Goal: Task Accomplishment & Management: Manage account settings

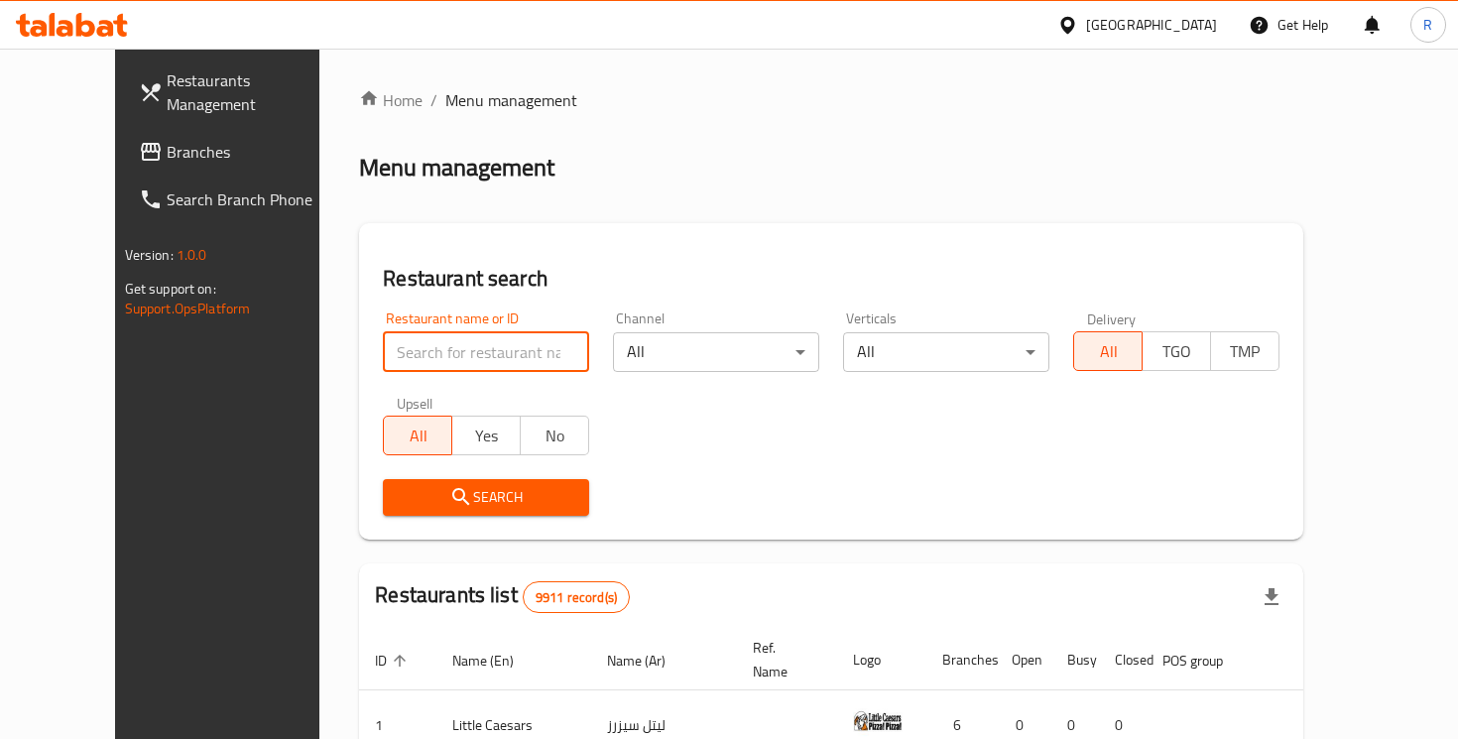
click at [395, 362] on input "search" at bounding box center [486, 352] width 206 height 40
paste input "Dabdooba"
type input "Dabdooba"
click at [1160, 38] on div "Kuwait" at bounding box center [1137, 25] width 191 height 48
click at [1183, 36] on div "Kuwait" at bounding box center [1137, 25] width 191 height 48
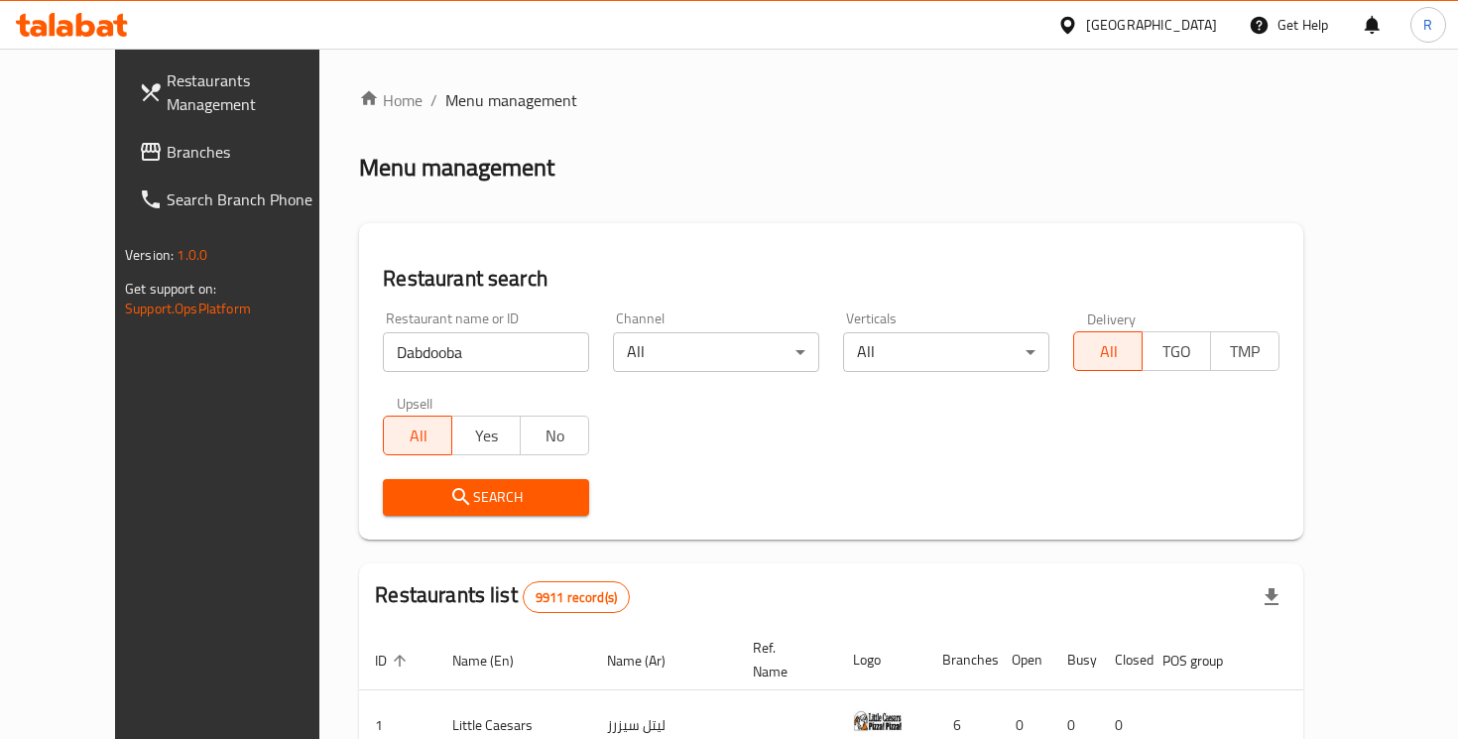
click at [1177, 19] on div "Kuwait" at bounding box center [1151, 25] width 131 height 22
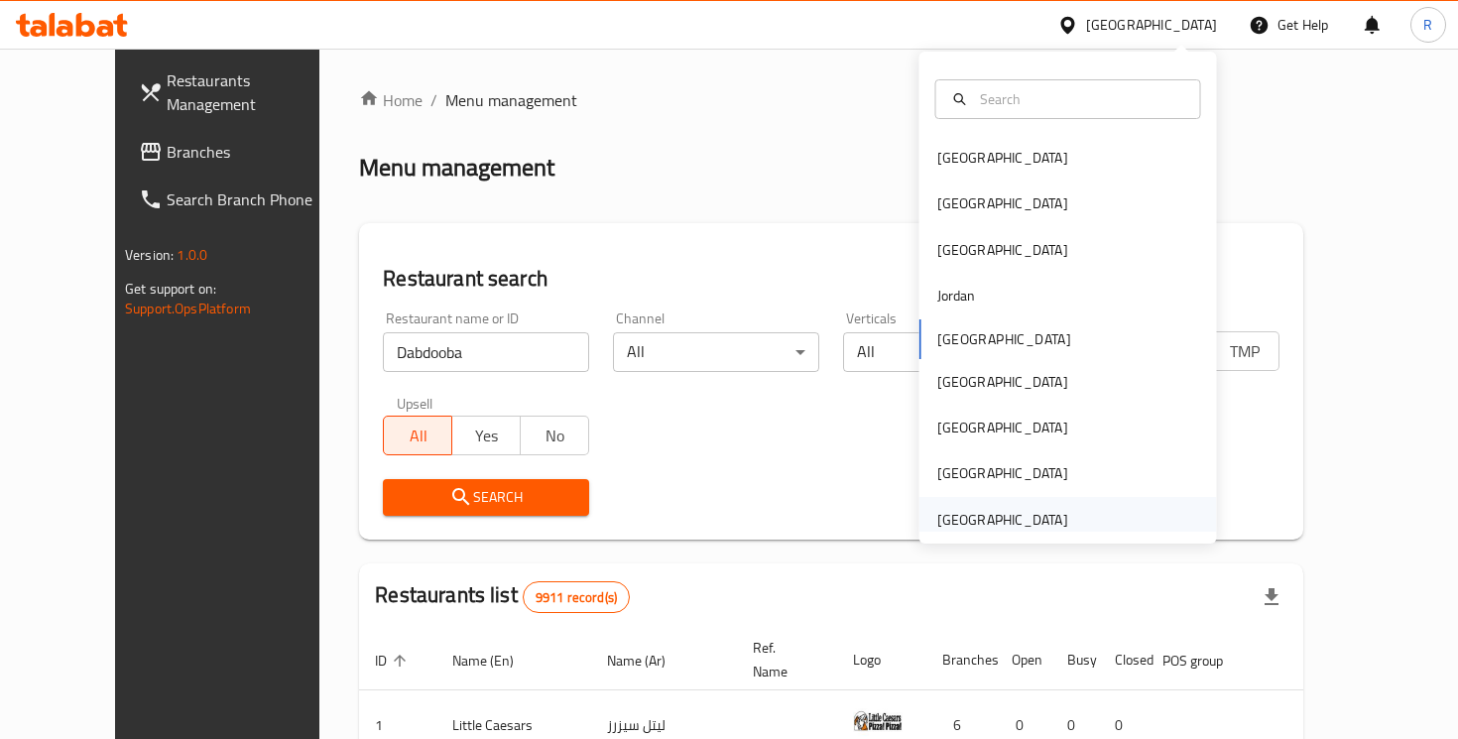
click at [965, 510] on div "[GEOGRAPHIC_DATA]" at bounding box center [1002, 520] width 131 height 22
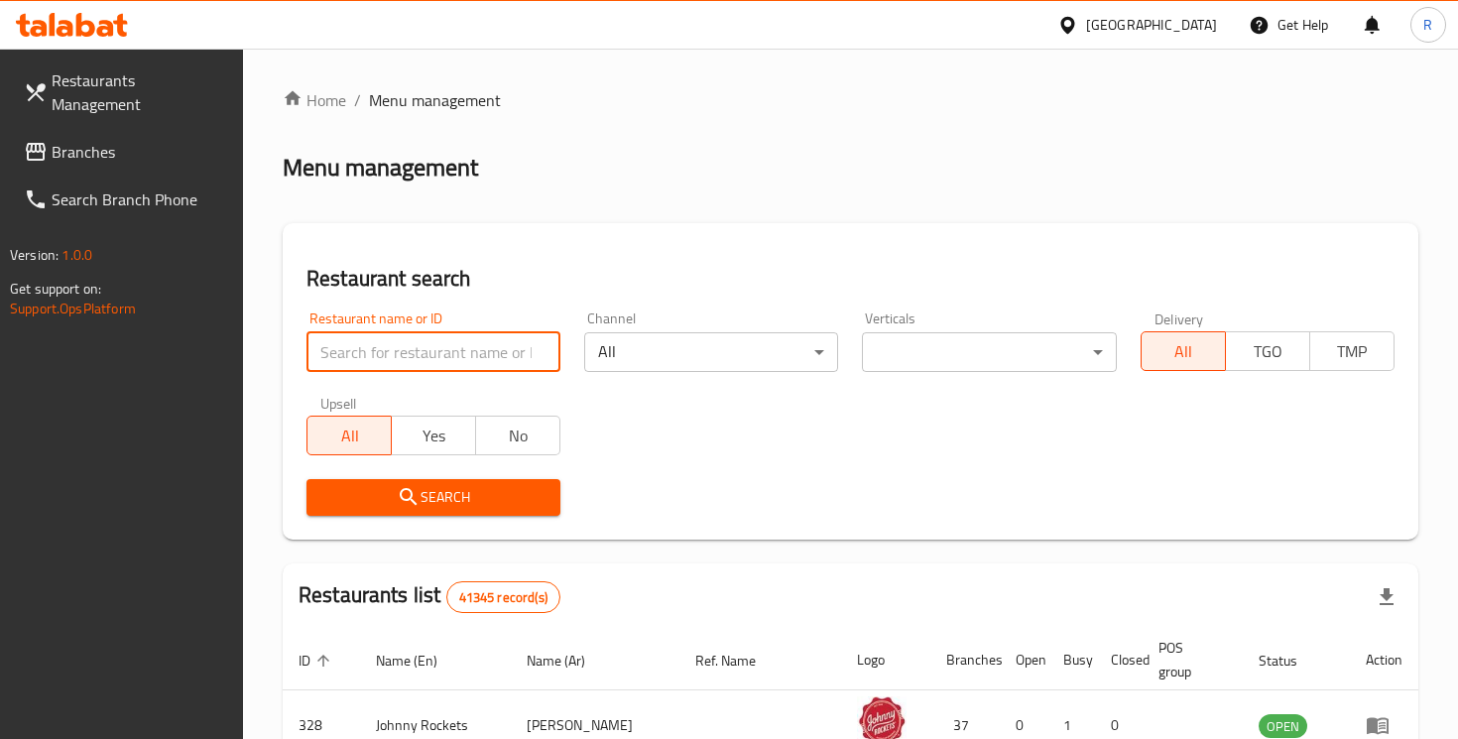
click at [425, 360] on input "search" at bounding box center [434, 352] width 254 height 40
paste input "Dabdooba"
type input "Dabdooba"
click button "Search" at bounding box center [434, 497] width 254 height 37
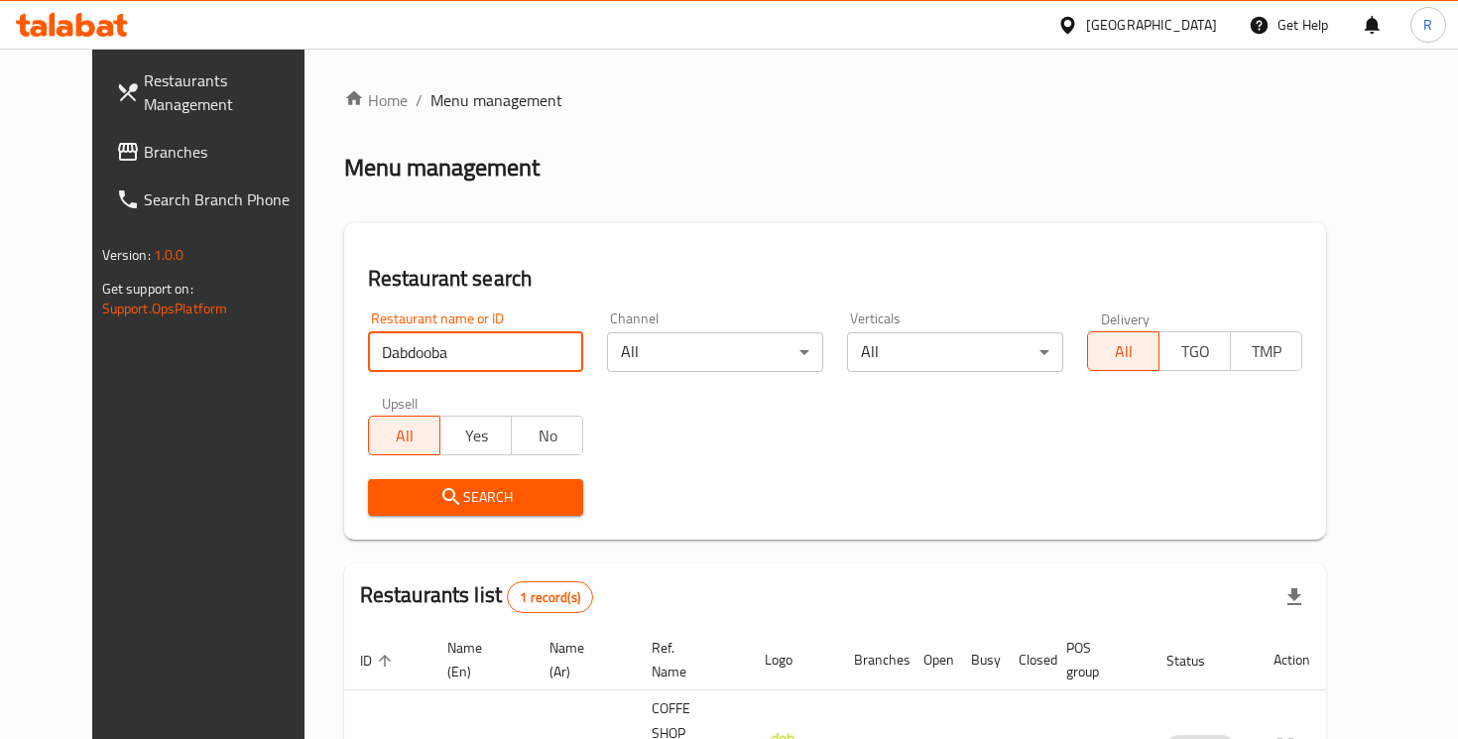
click at [514, 501] on span "Search" at bounding box center [476, 497] width 185 height 25
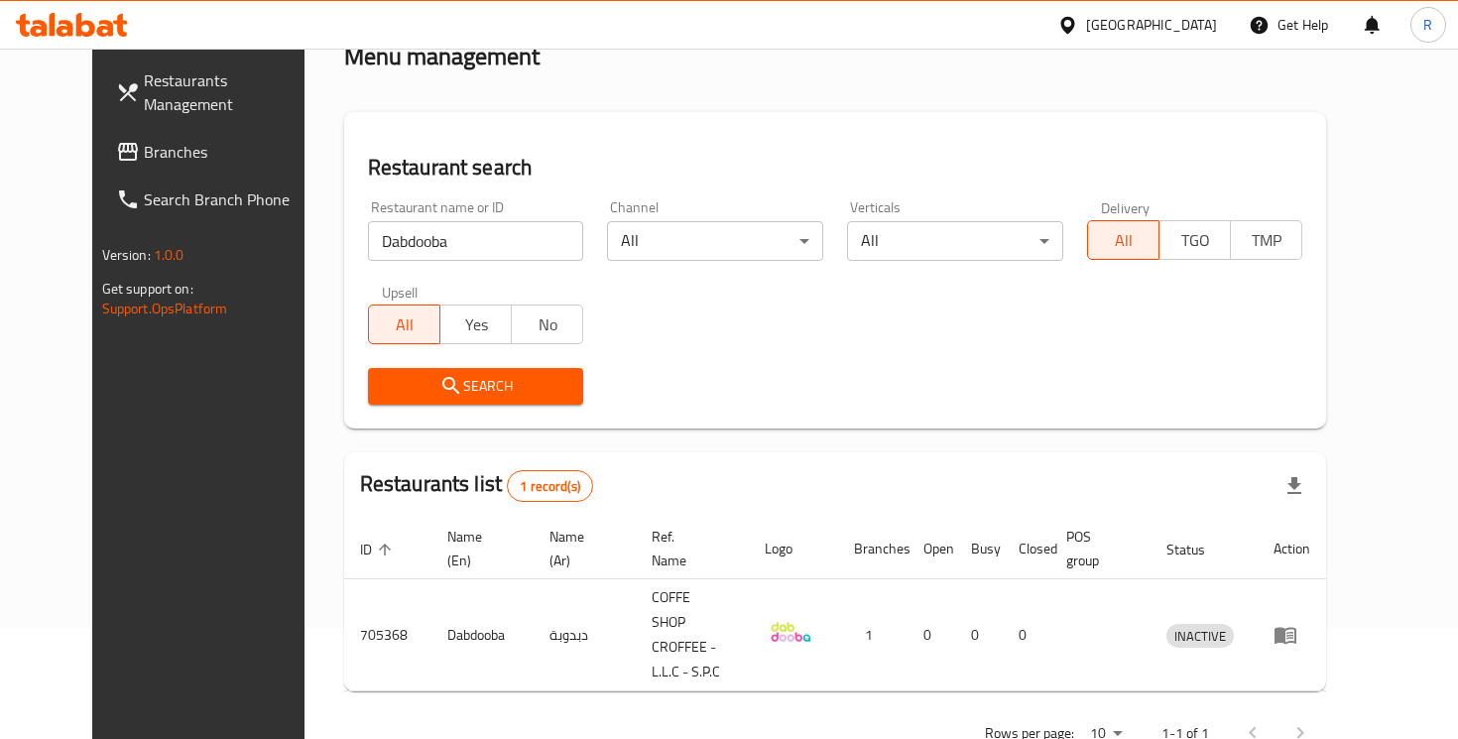
scroll to position [78, 0]
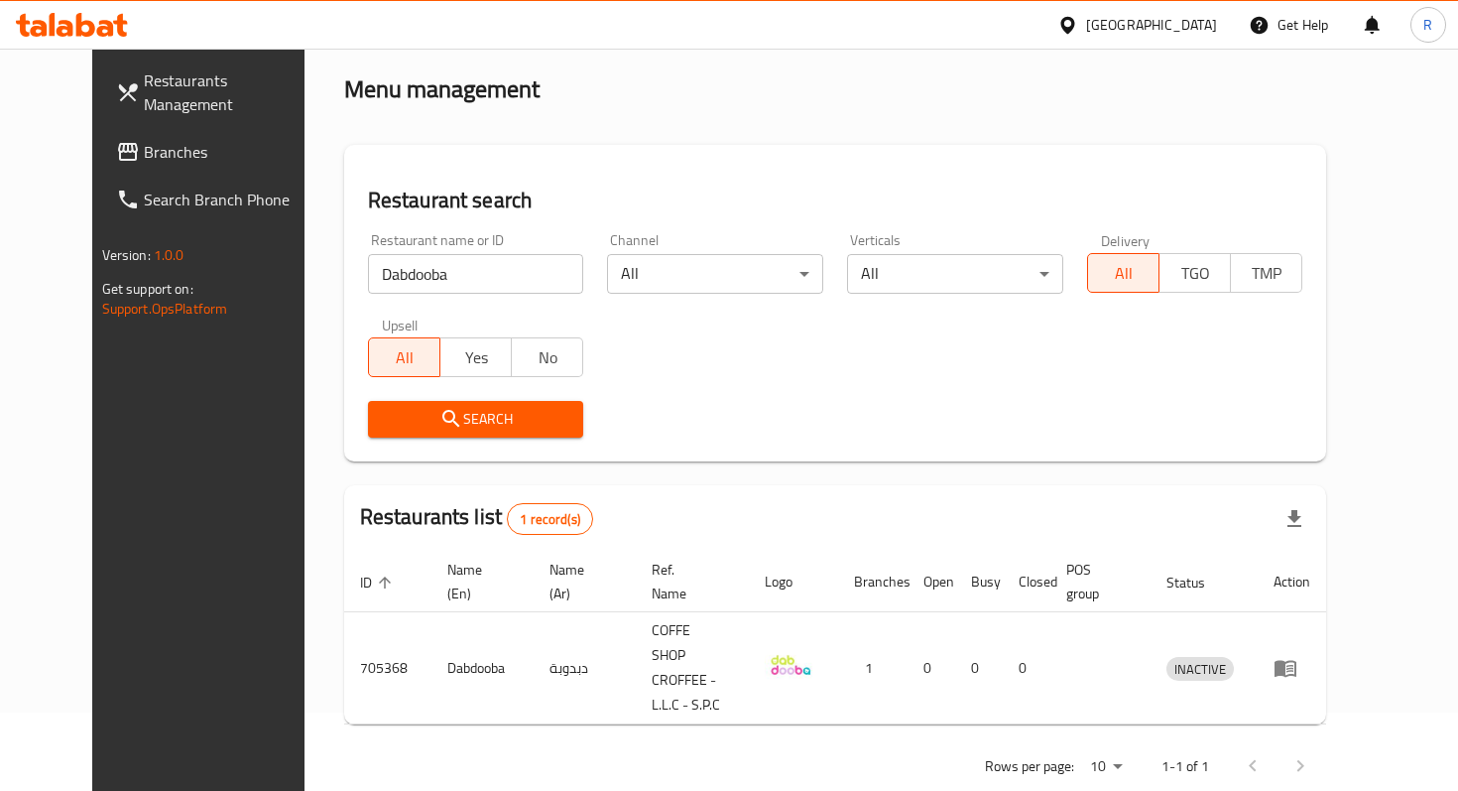
click at [766, 142] on div "Home / Menu management Menu management Restaurant search Restaurant name or ID …" at bounding box center [835, 401] width 983 height 782
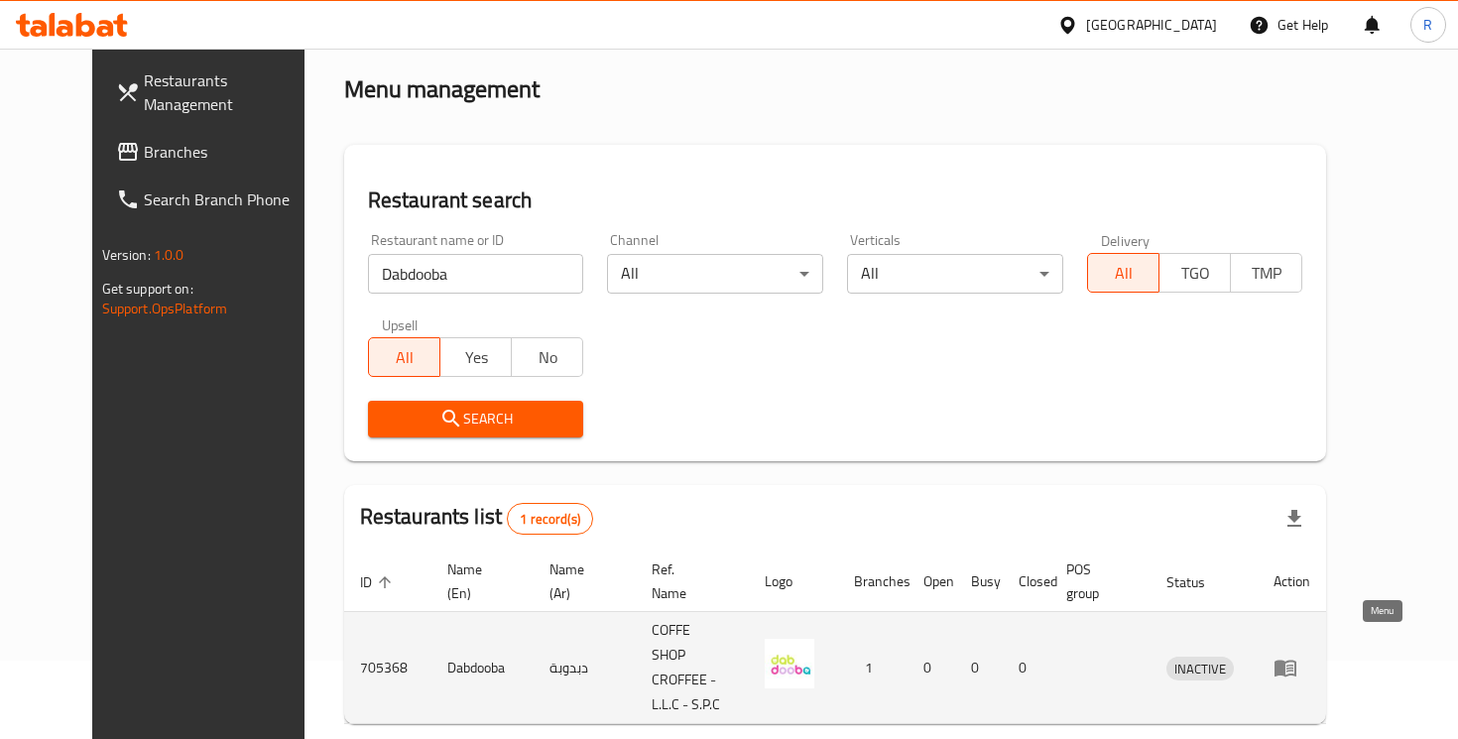
click at [1297, 661] on icon "enhanced table" at bounding box center [1286, 669] width 22 height 17
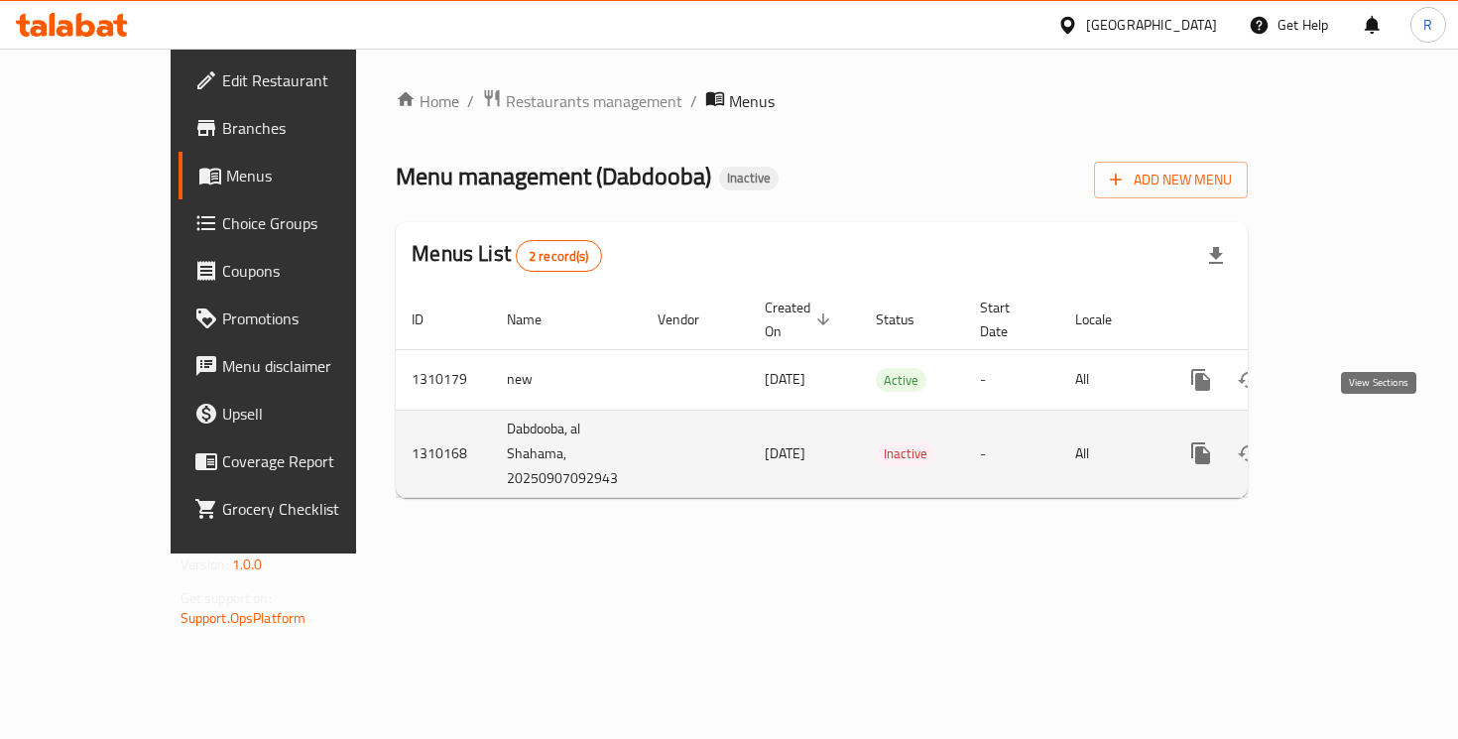
click at [1353, 444] on icon "enhanced table" at bounding box center [1344, 453] width 18 height 18
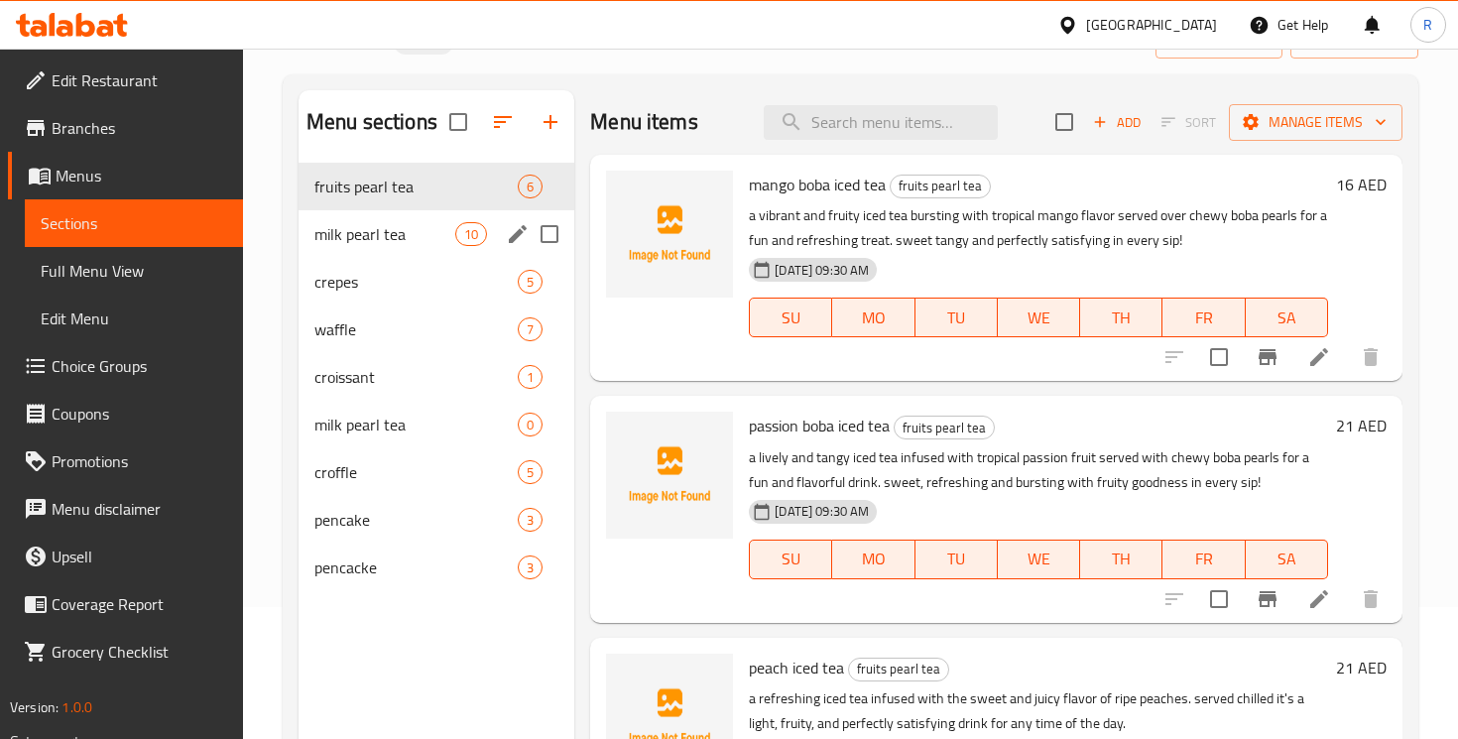
scroll to position [134, 0]
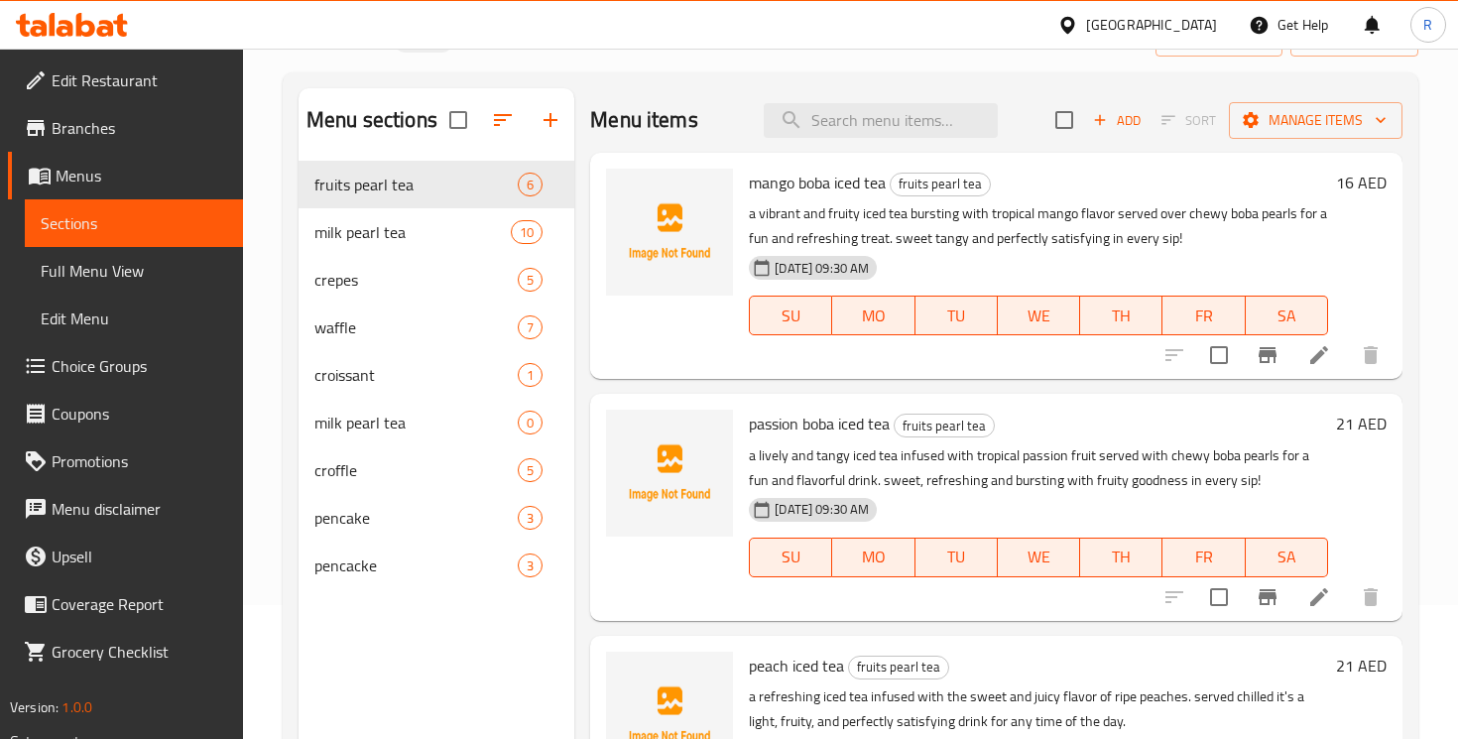
click at [116, 262] on span "Full Menu View" at bounding box center [134, 271] width 187 height 24
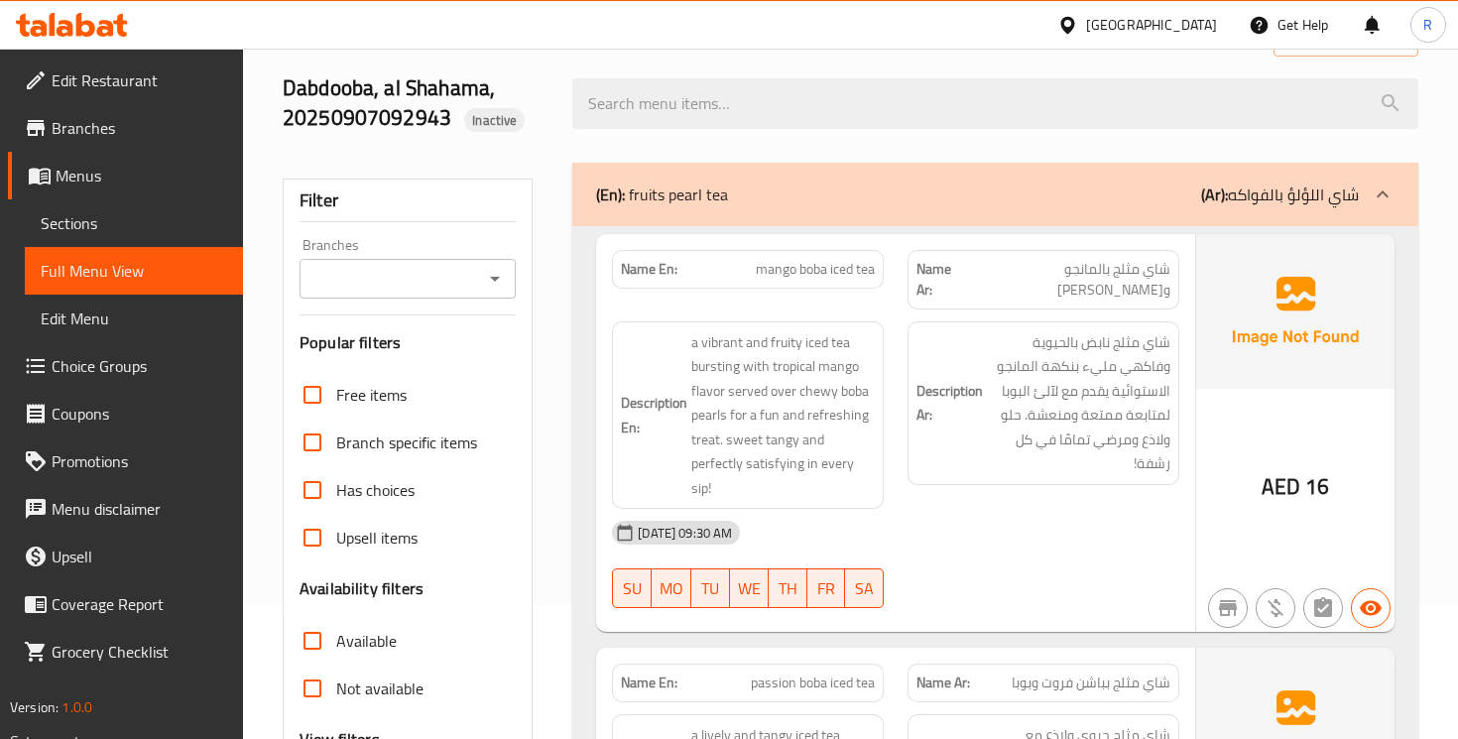
scroll to position [131, 0]
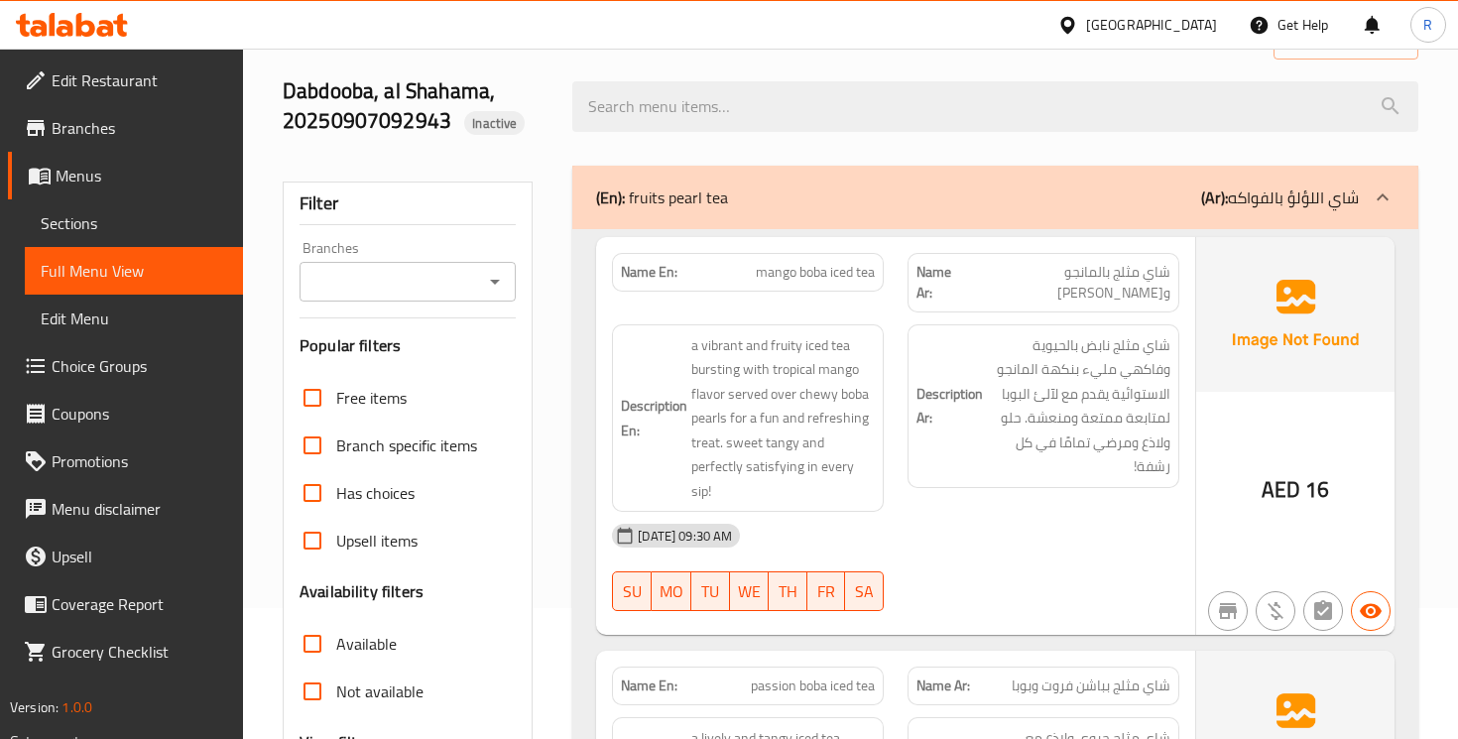
click at [965, 8] on div "United Arab Emirates Get Help R" at bounding box center [729, 25] width 1458 height 48
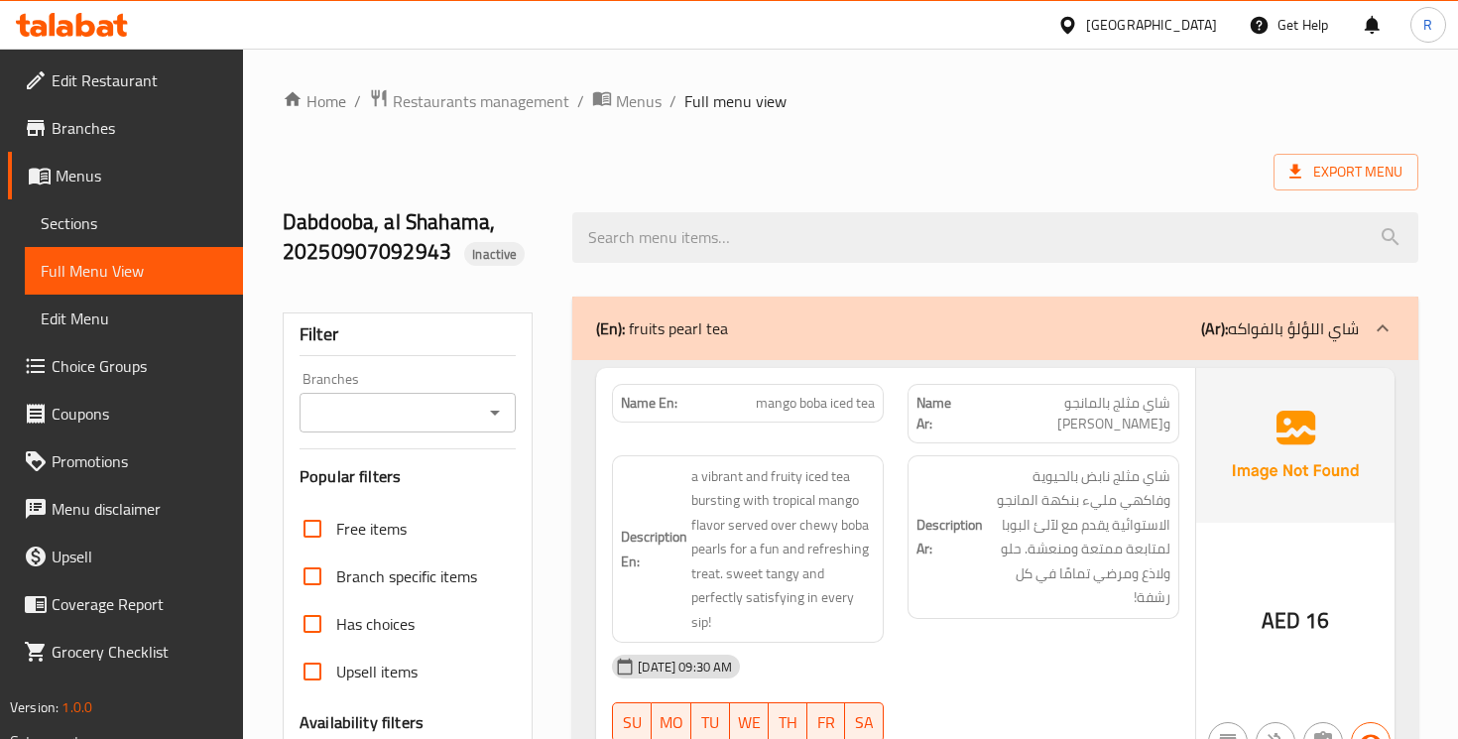
click at [1409, 38] on div "R" at bounding box center [1429, 25] width 60 height 48
click at [1435, 22] on div "R" at bounding box center [1429, 25] width 36 height 36
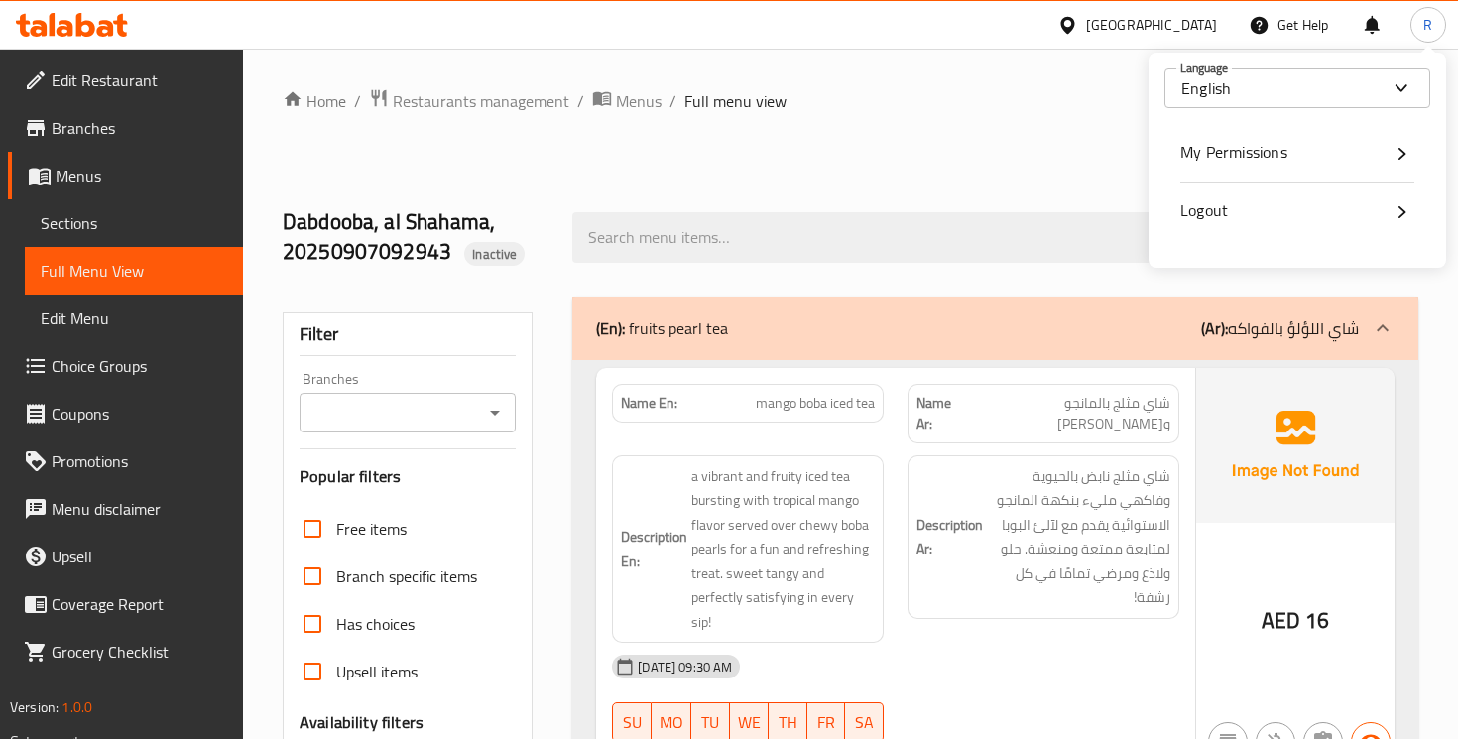
click at [1300, 146] on div "My Permissions" at bounding box center [1298, 153] width 234 height 26
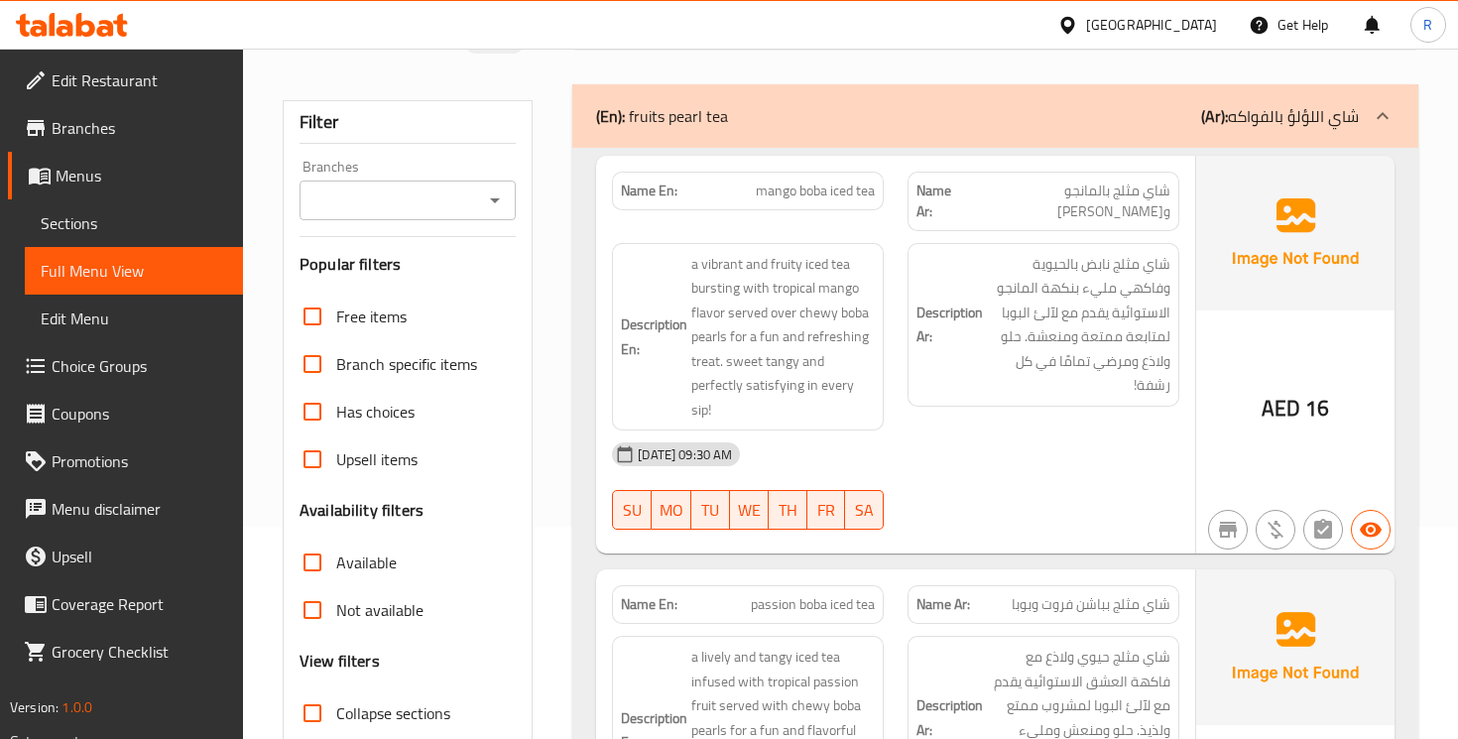
scroll to position [213, 0]
click at [90, 219] on span "Sections" at bounding box center [134, 223] width 187 height 24
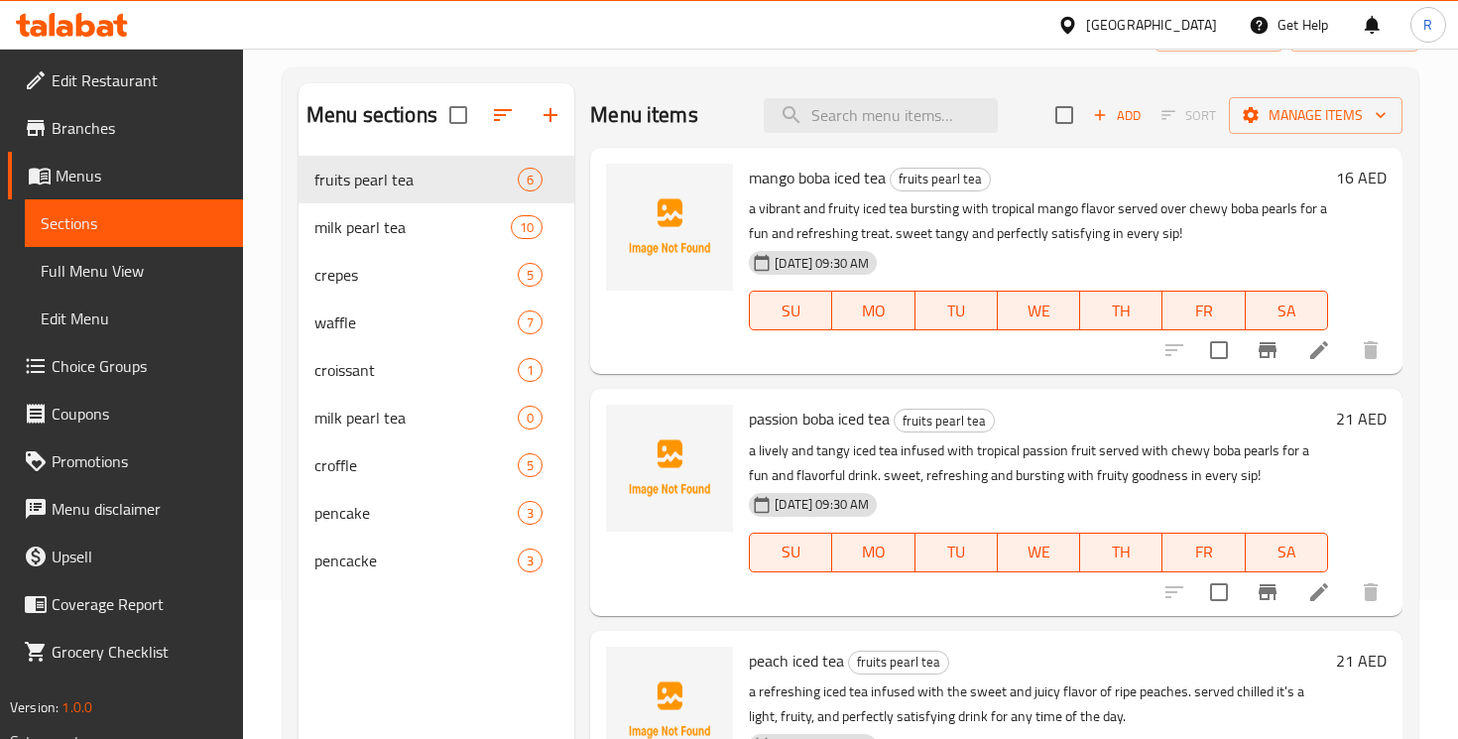
scroll to position [144, 0]
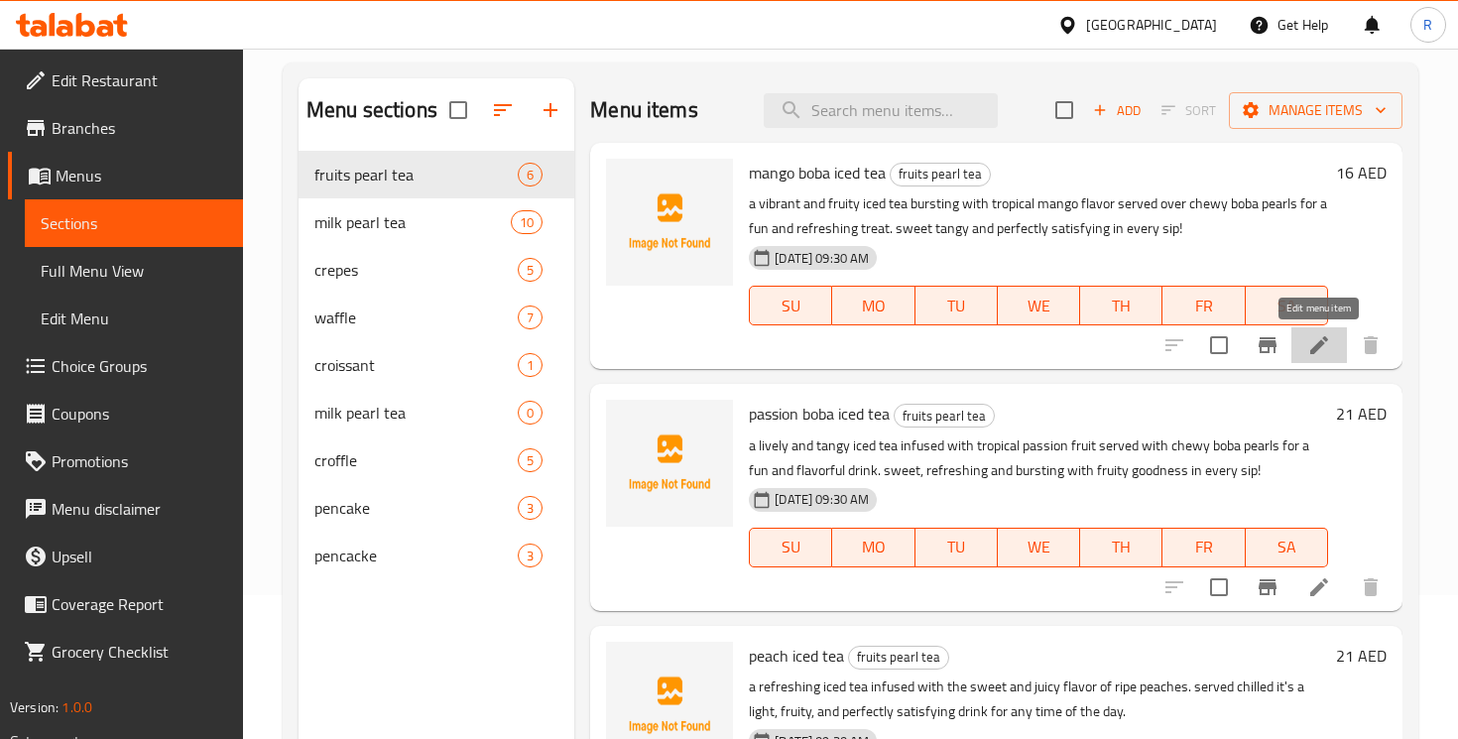
click at [1324, 345] on icon at bounding box center [1320, 345] width 24 height 24
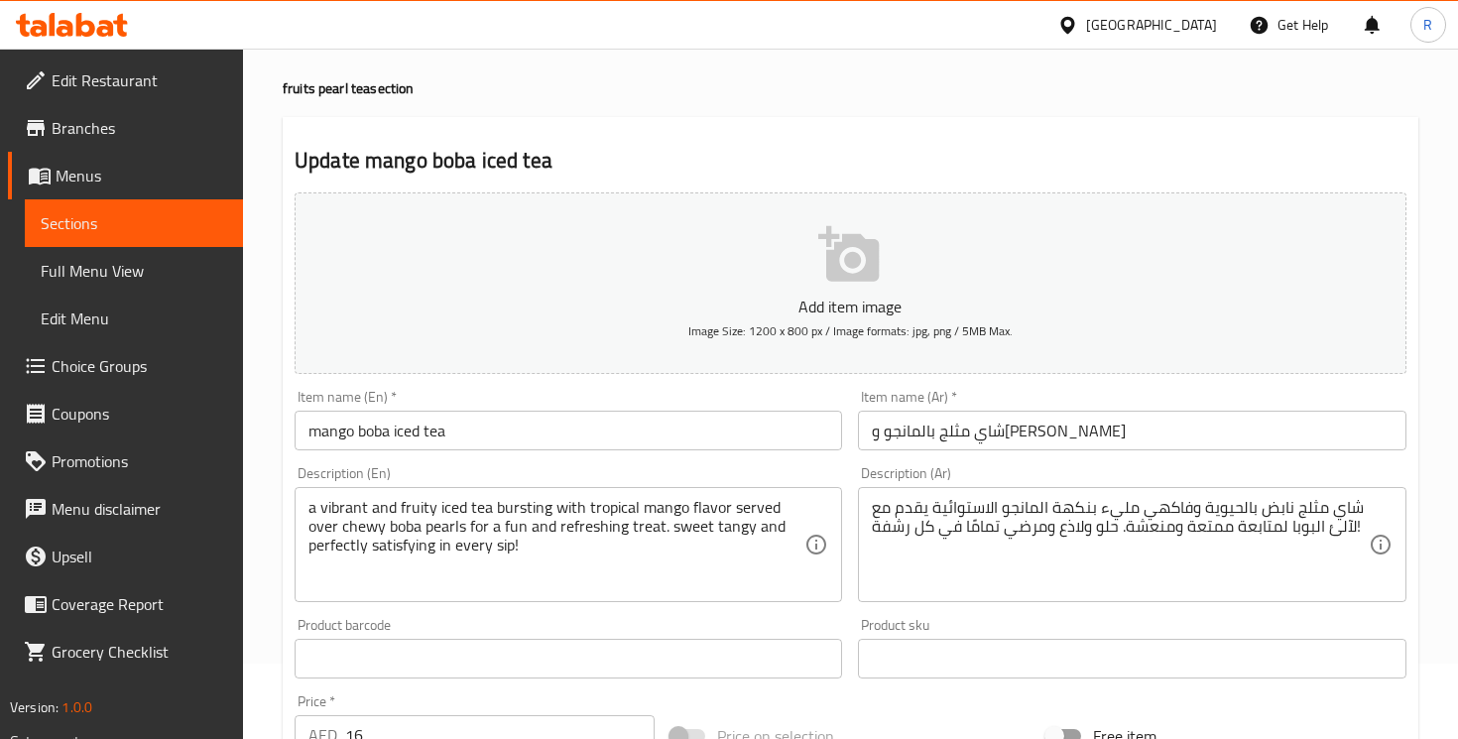
scroll to position [72, 0]
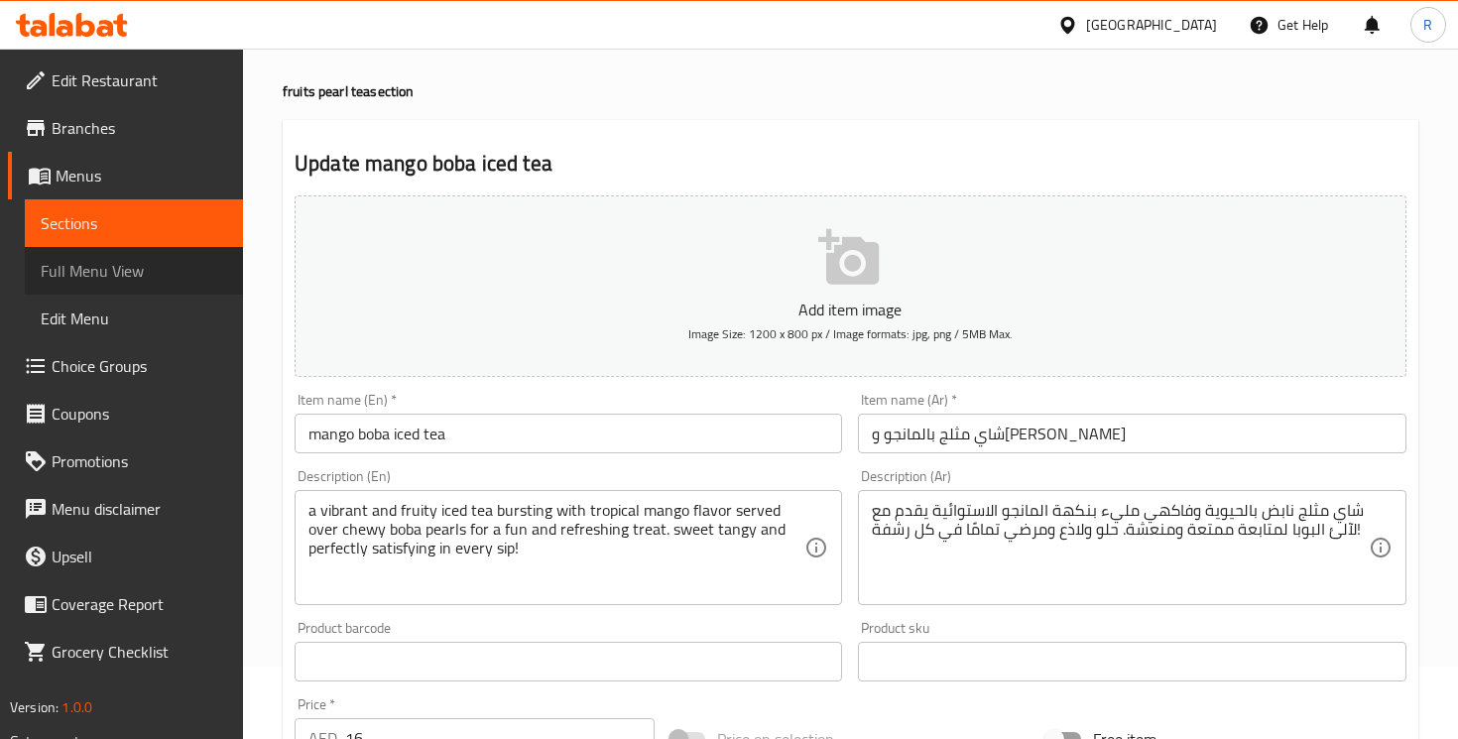
click at [68, 272] on span "Full Menu View" at bounding box center [134, 271] width 187 height 24
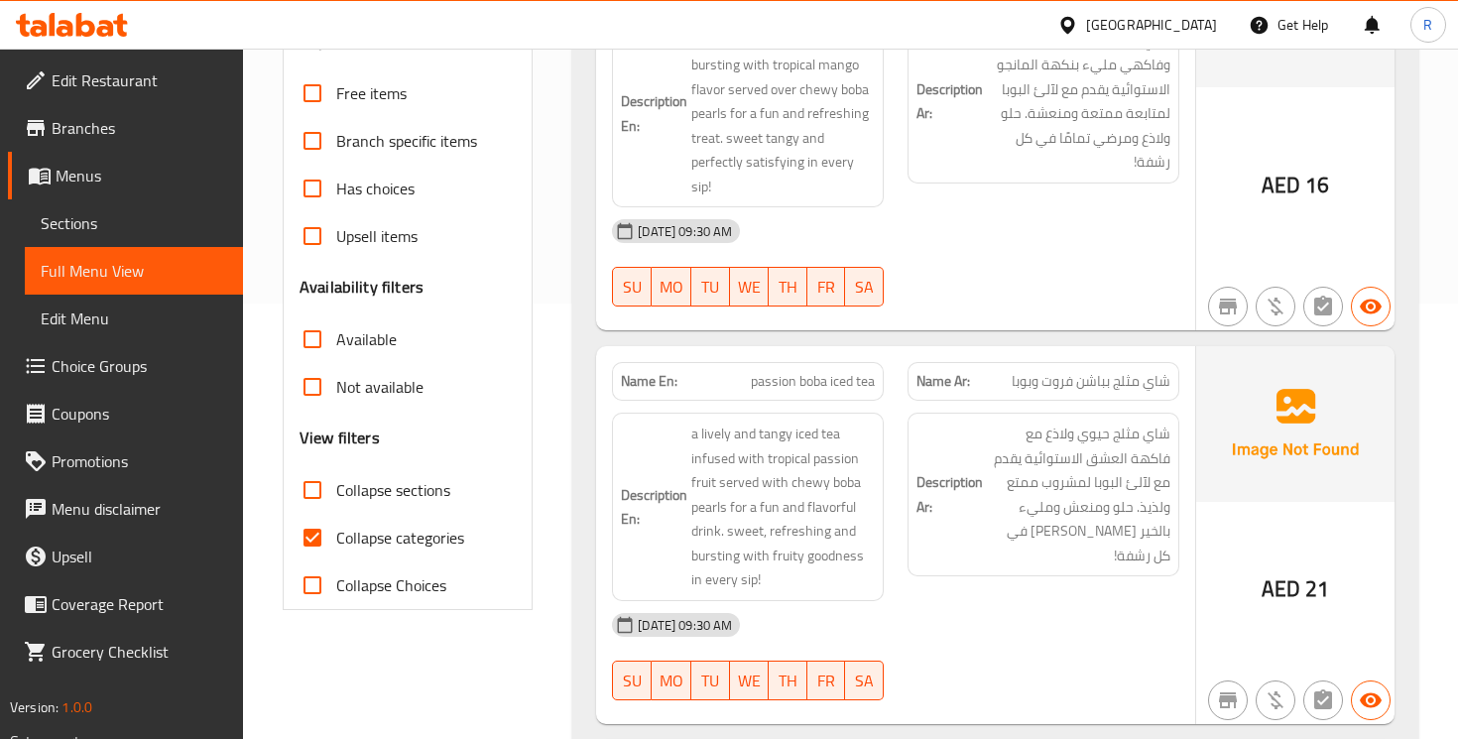
scroll to position [453, 0]
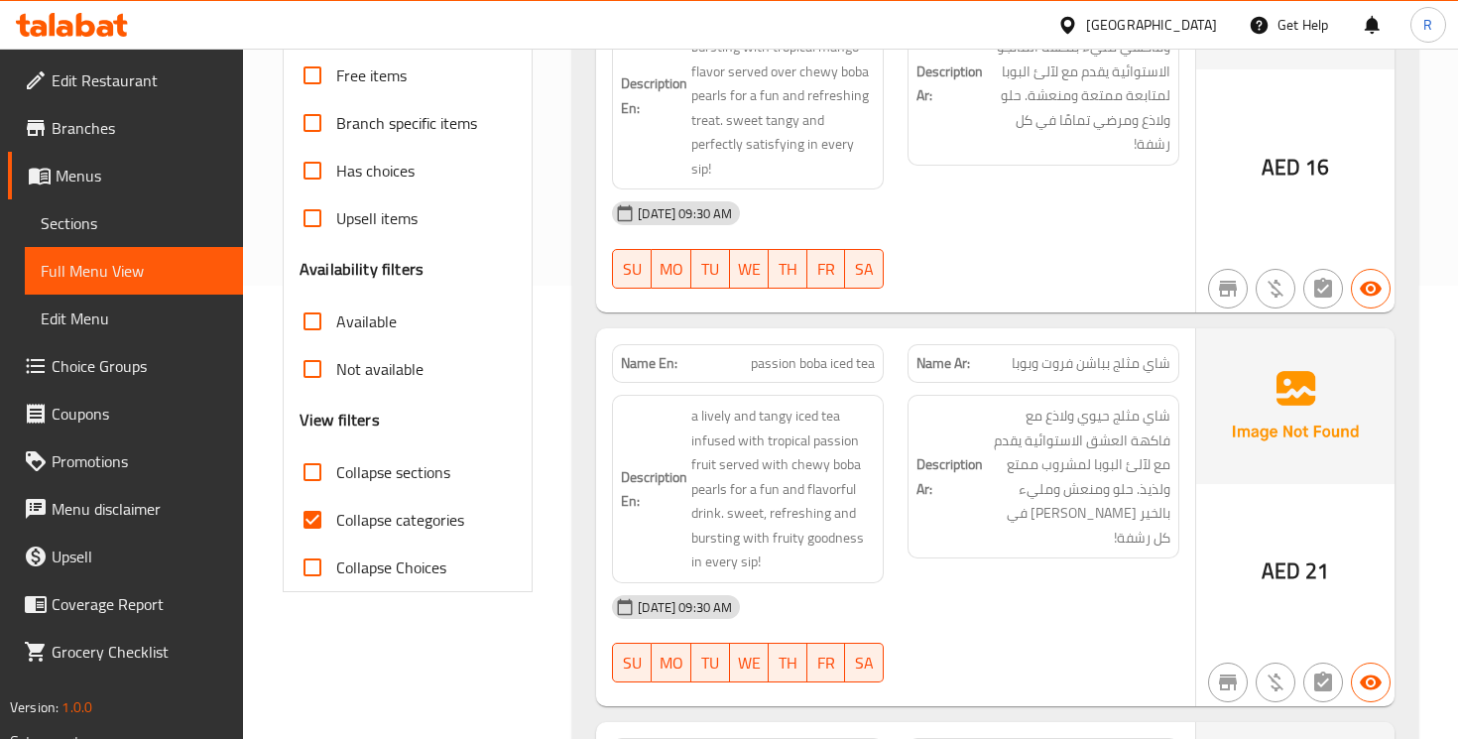
click at [411, 519] on span "Collapse categories" at bounding box center [400, 520] width 128 height 24
click at [336, 519] on input "Collapse categories" at bounding box center [313, 520] width 48 height 48
checkbox input "false"
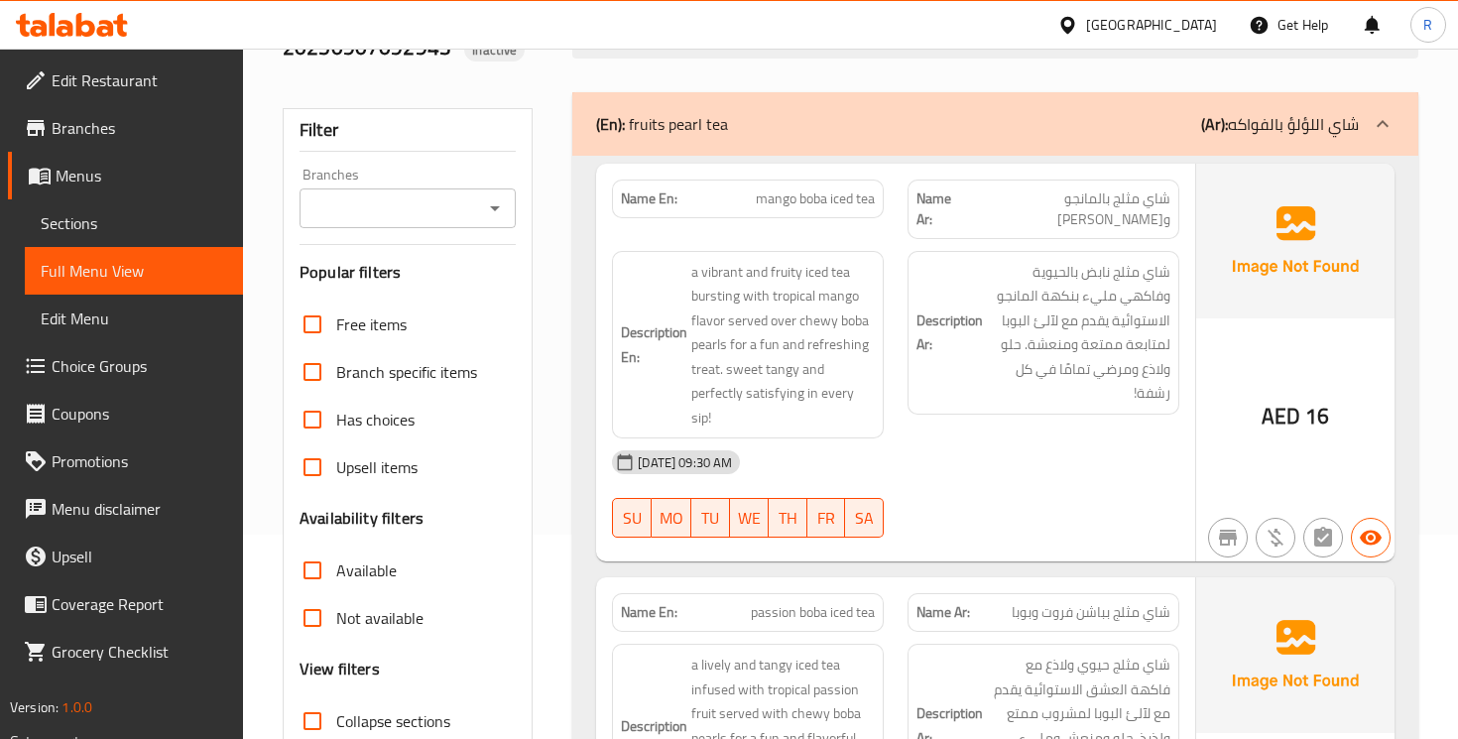
scroll to position [197, 0]
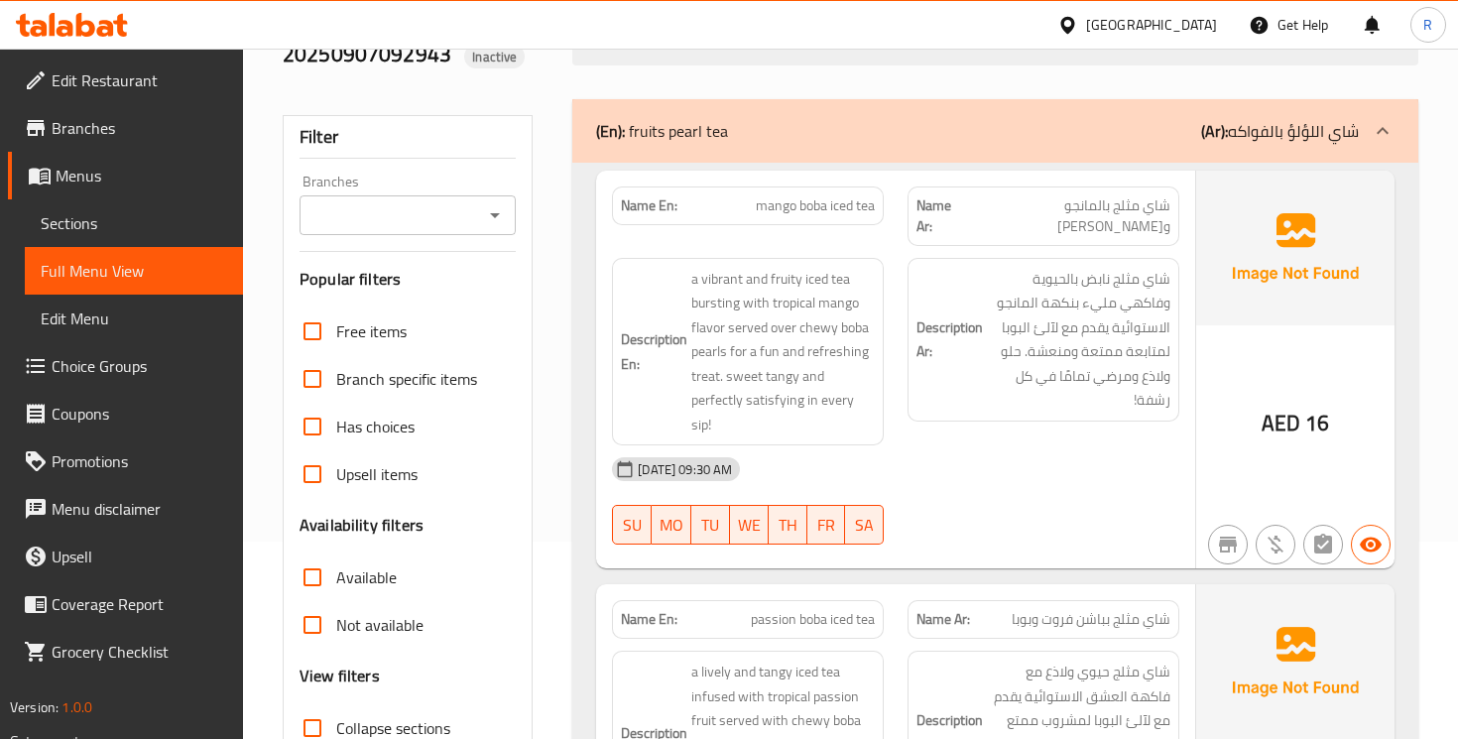
click at [1375, 127] on icon at bounding box center [1383, 131] width 24 height 24
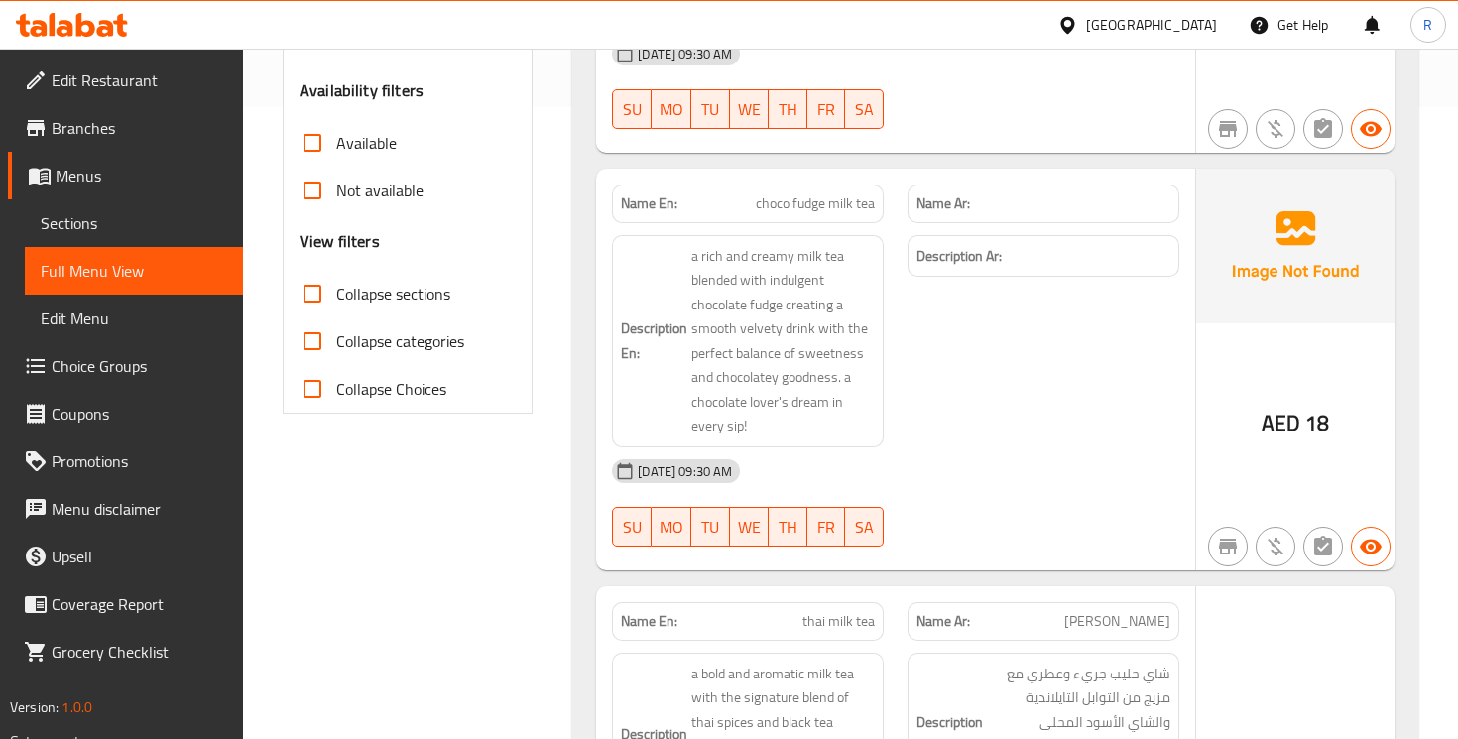
scroll to position [253, 0]
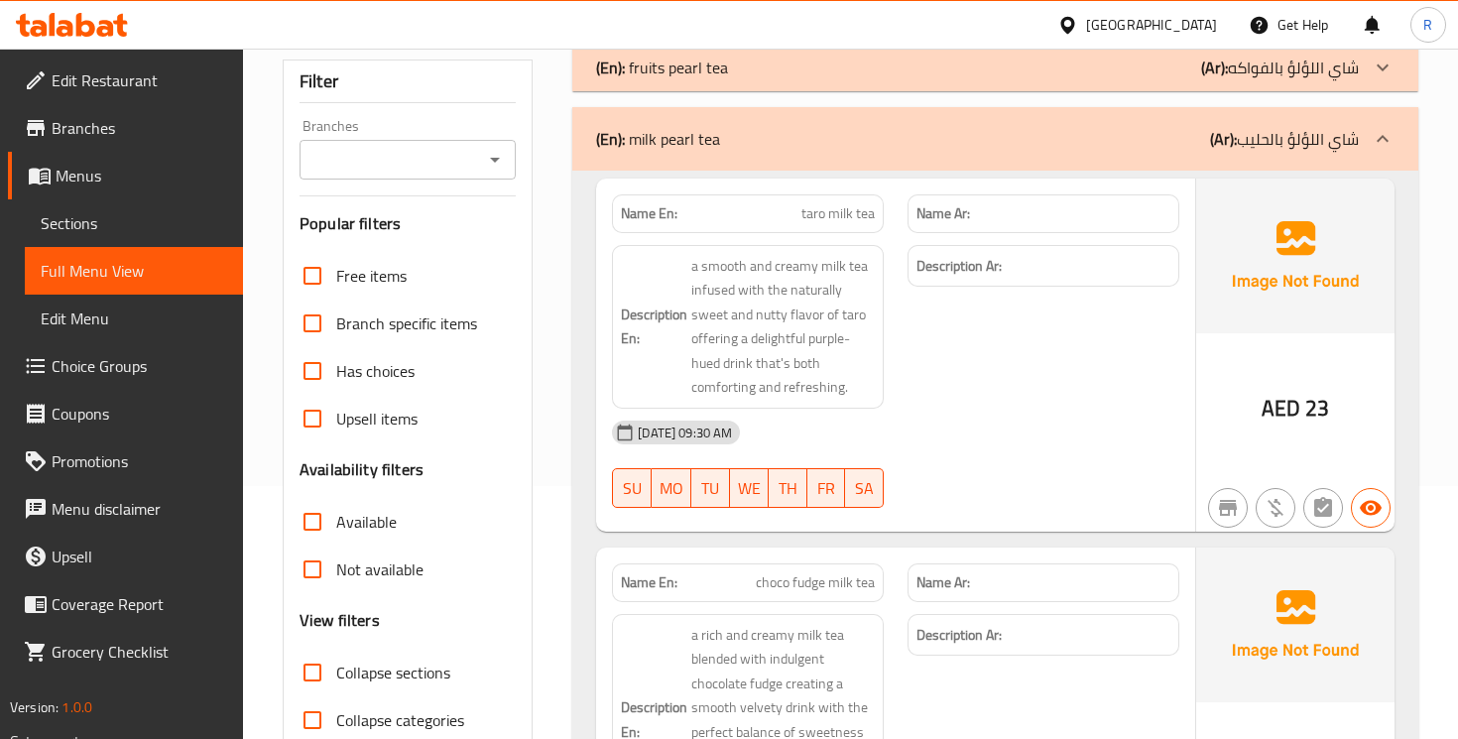
click at [1384, 138] on icon at bounding box center [1383, 138] width 12 height 7
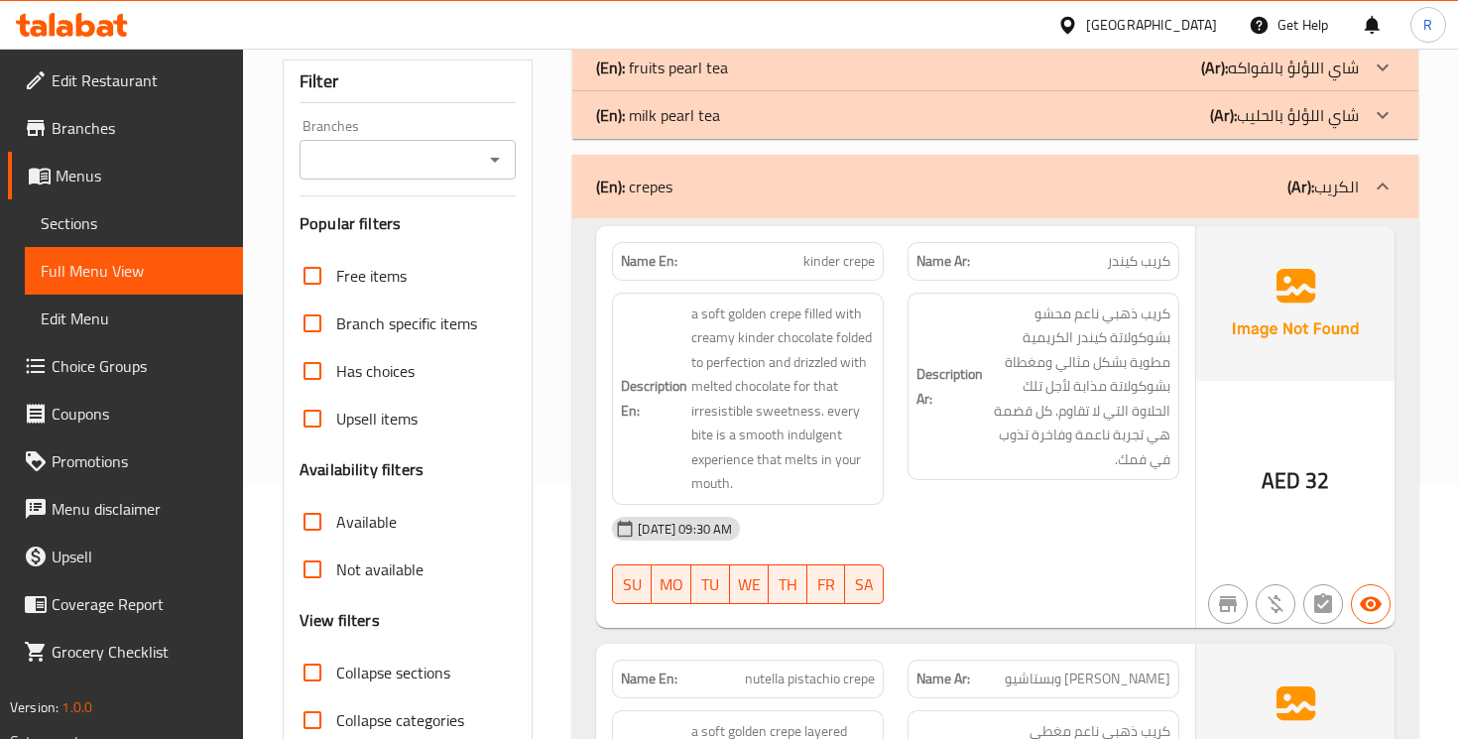
click at [1385, 125] on icon at bounding box center [1383, 115] width 24 height 24
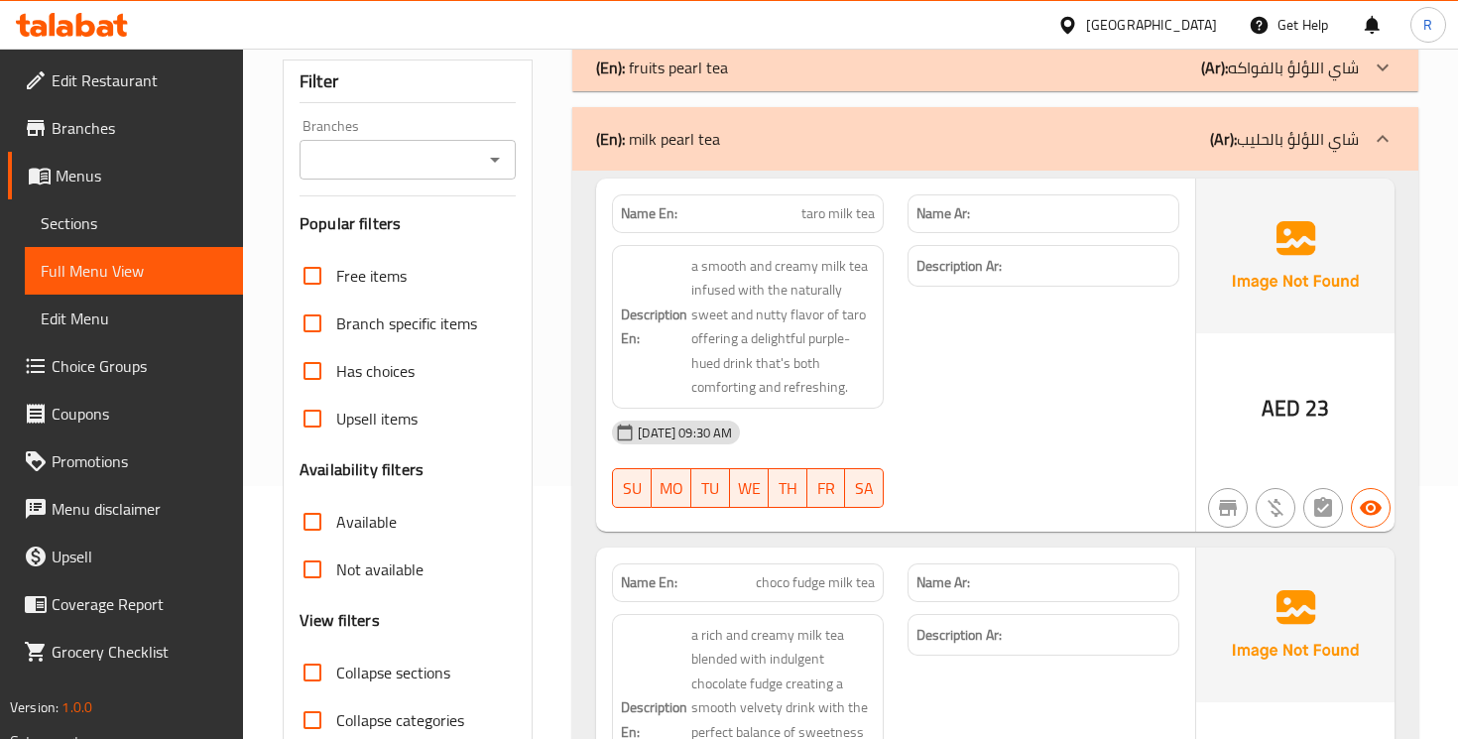
click at [1387, 70] on icon at bounding box center [1383, 68] width 24 height 24
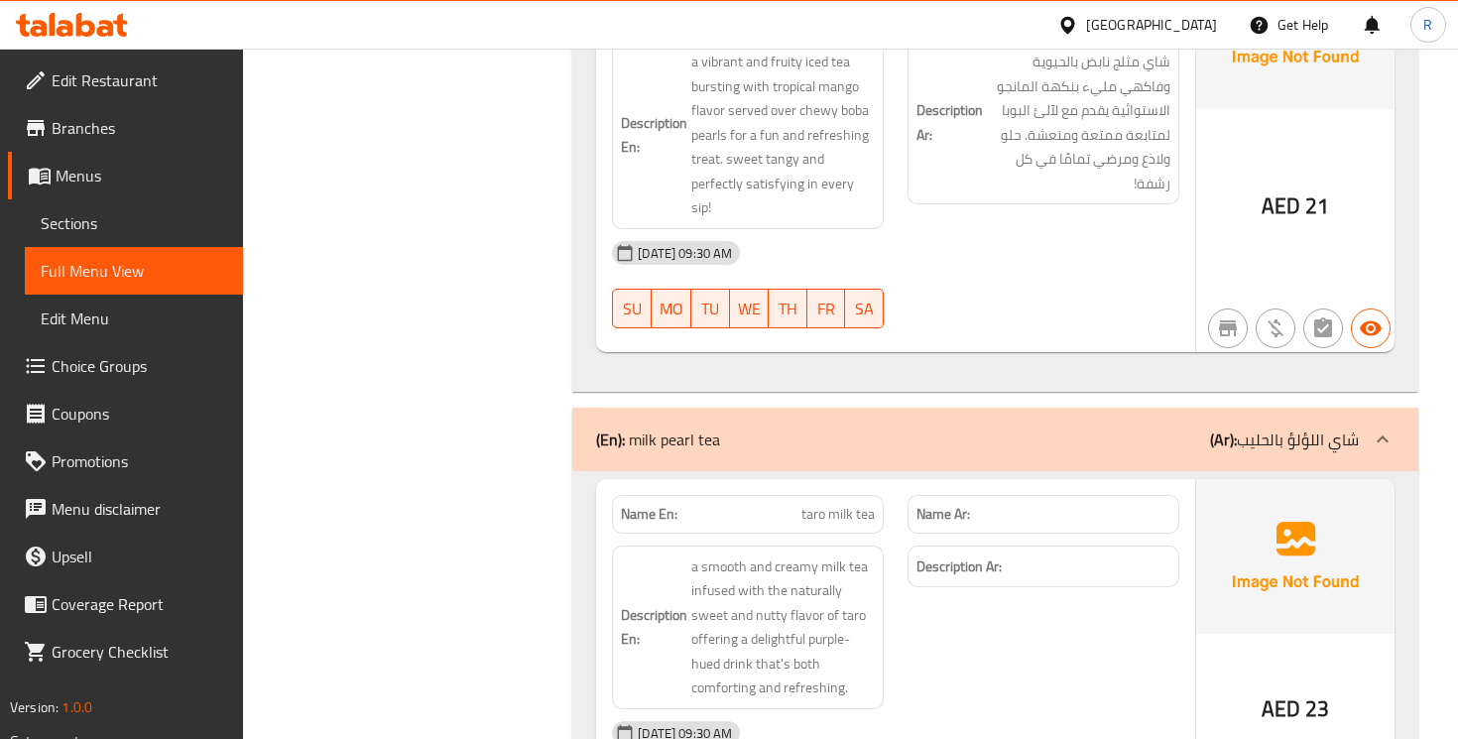
scroll to position [2358, 0]
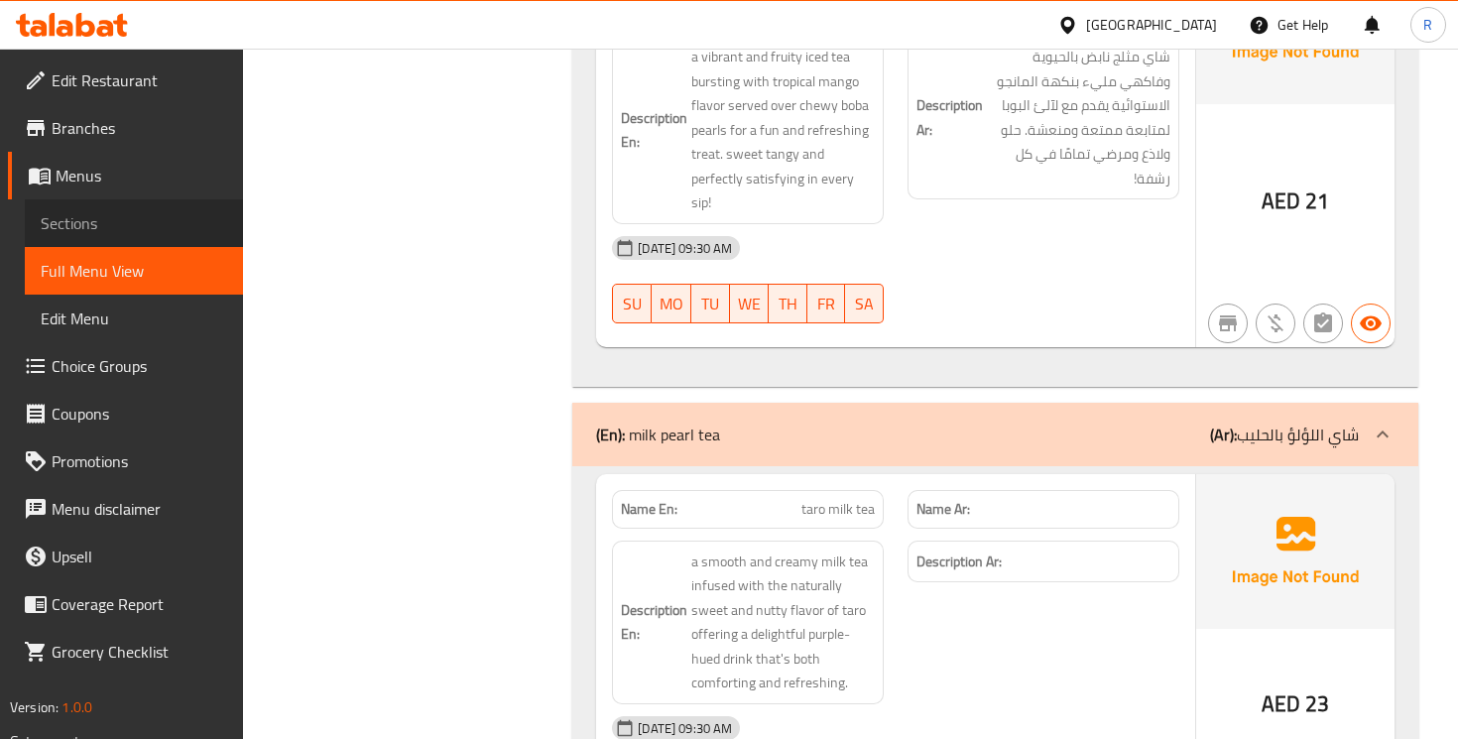
click at [73, 235] on span "Sections" at bounding box center [134, 223] width 187 height 24
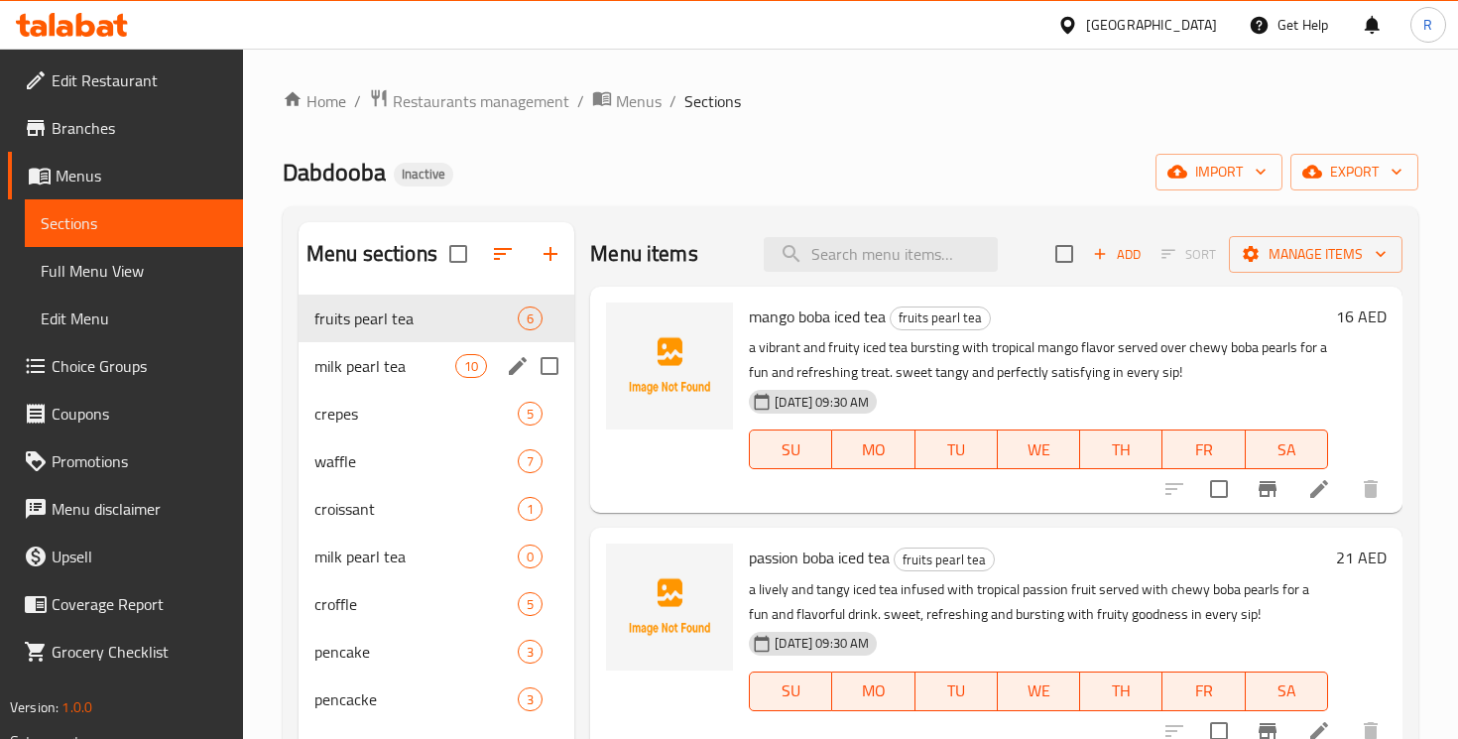
click at [398, 354] on span "milk pearl tea" at bounding box center [384, 366] width 141 height 24
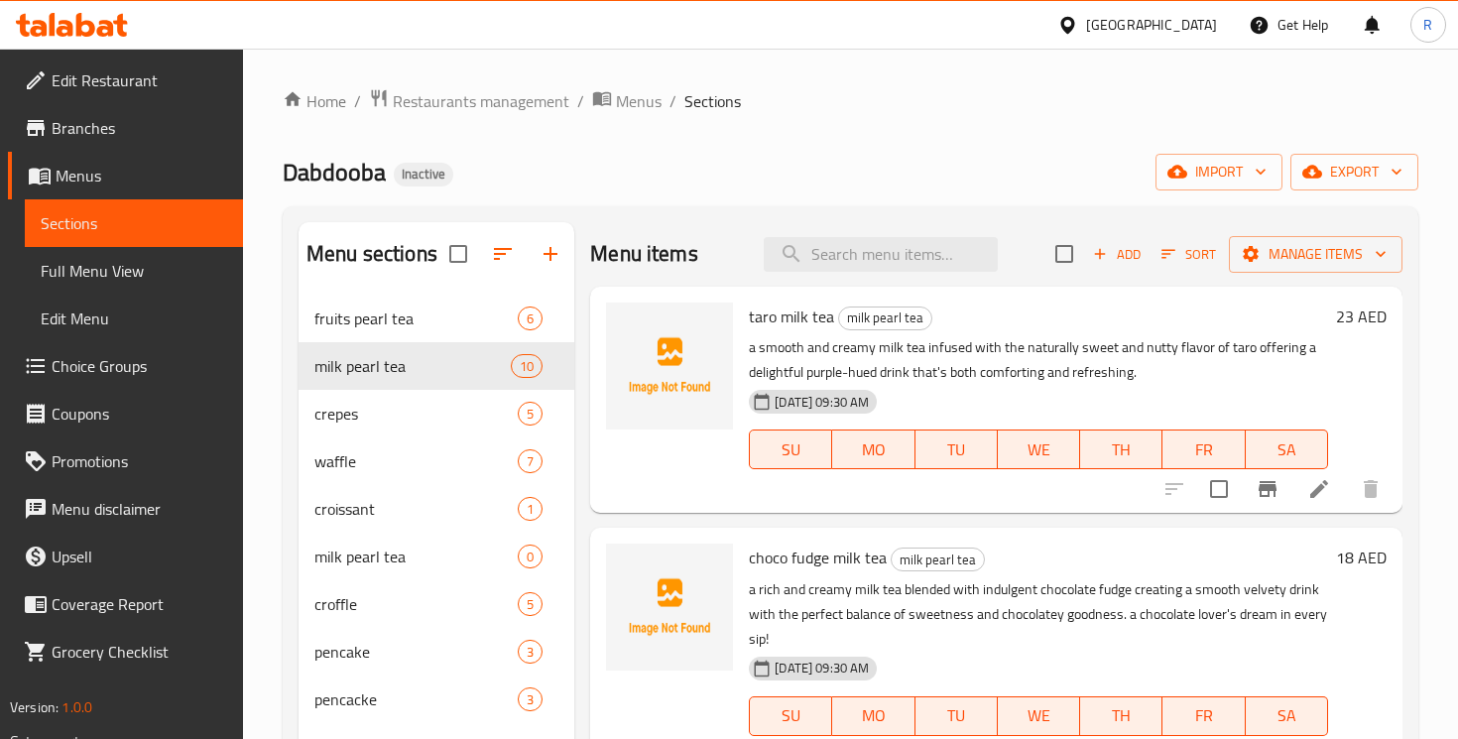
click at [141, 275] on span "Full Menu View" at bounding box center [134, 271] width 187 height 24
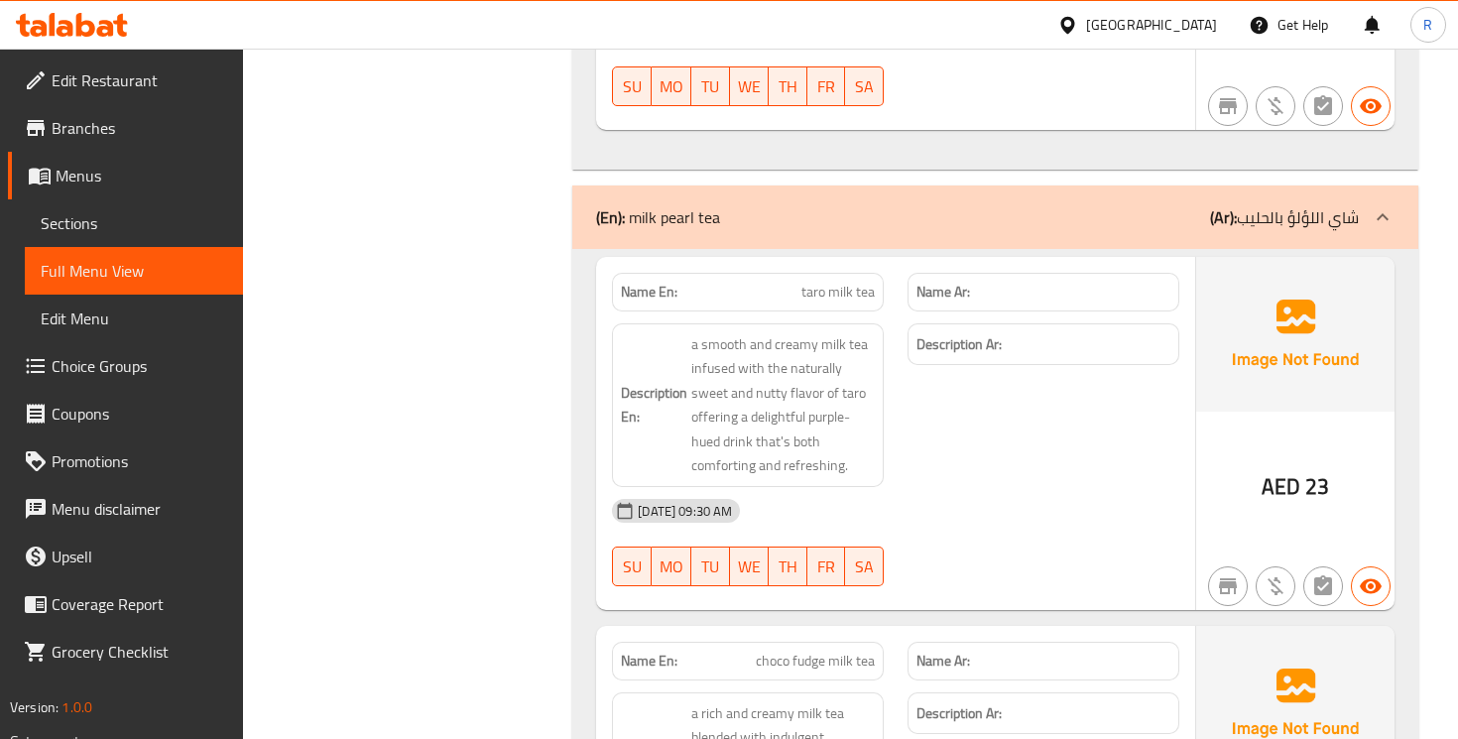
scroll to position [2576, 0]
click at [61, 32] on icon at bounding box center [65, 28] width 17 height 17
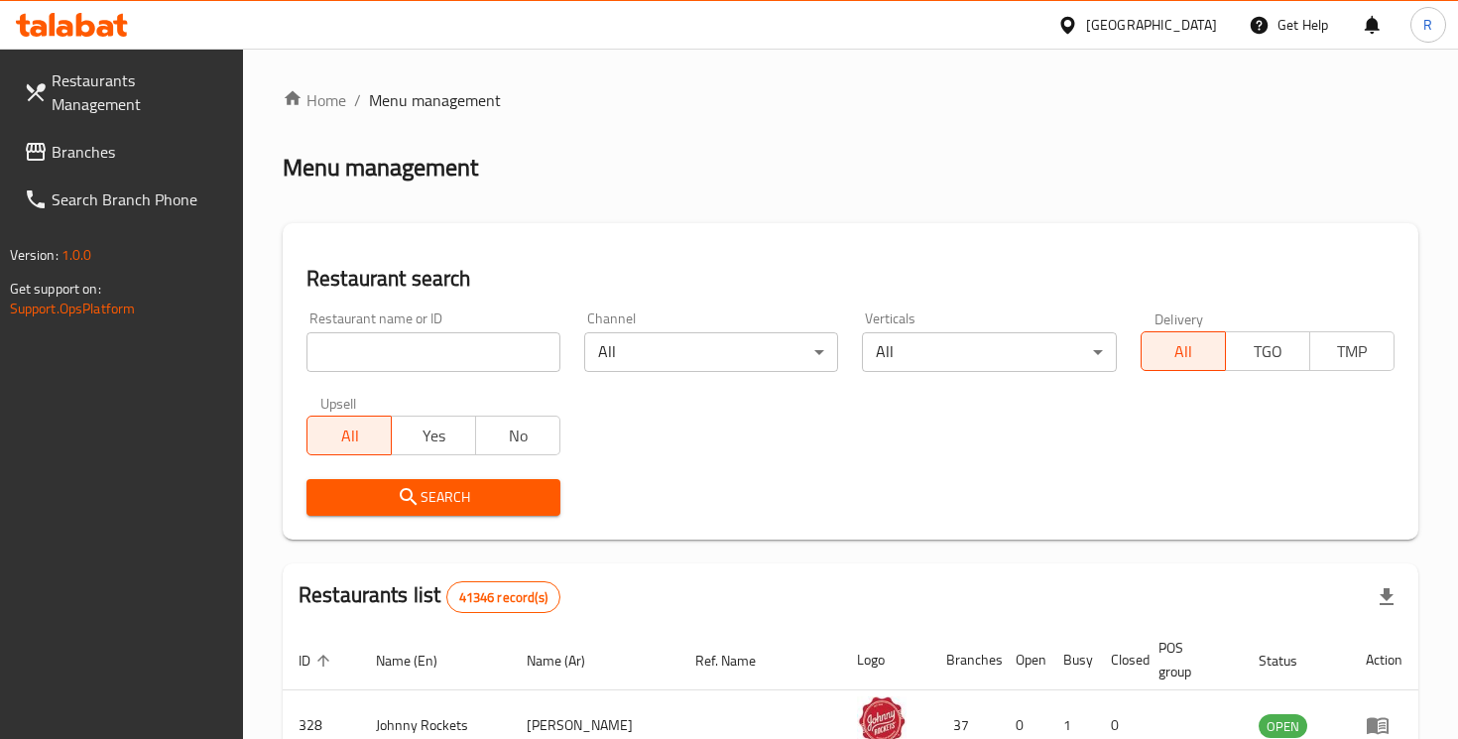
click at [477, 343] on div at bounding box center [729, 369] width 1458 height 739
click at [471, 355] on input "search" at bounding box center [434, 352] width 254 height 40
paste input "Vasi Test 1"
type input "Vasi Test 1"
click button "Search" at bounding box center [434, 497] width 254 height 37
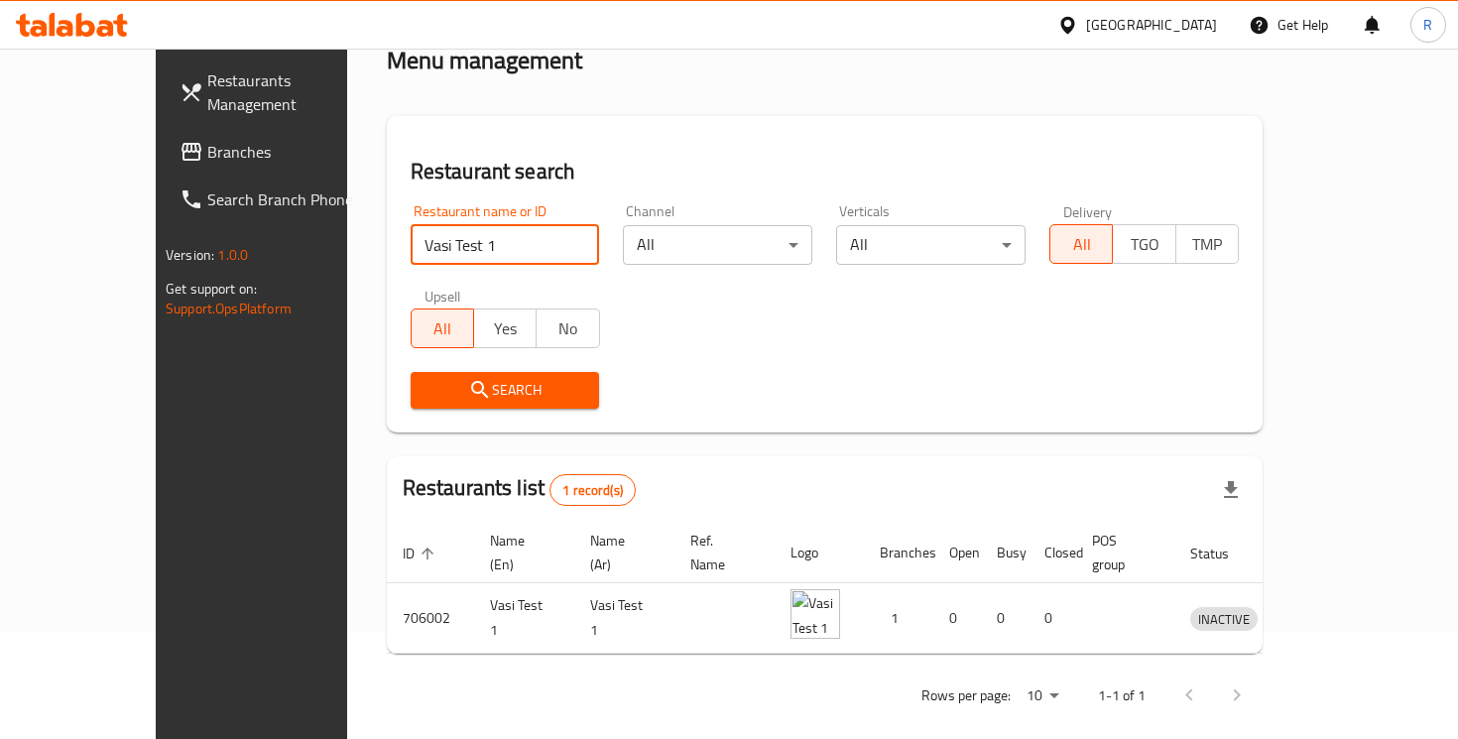
scroll to position [88, 0]
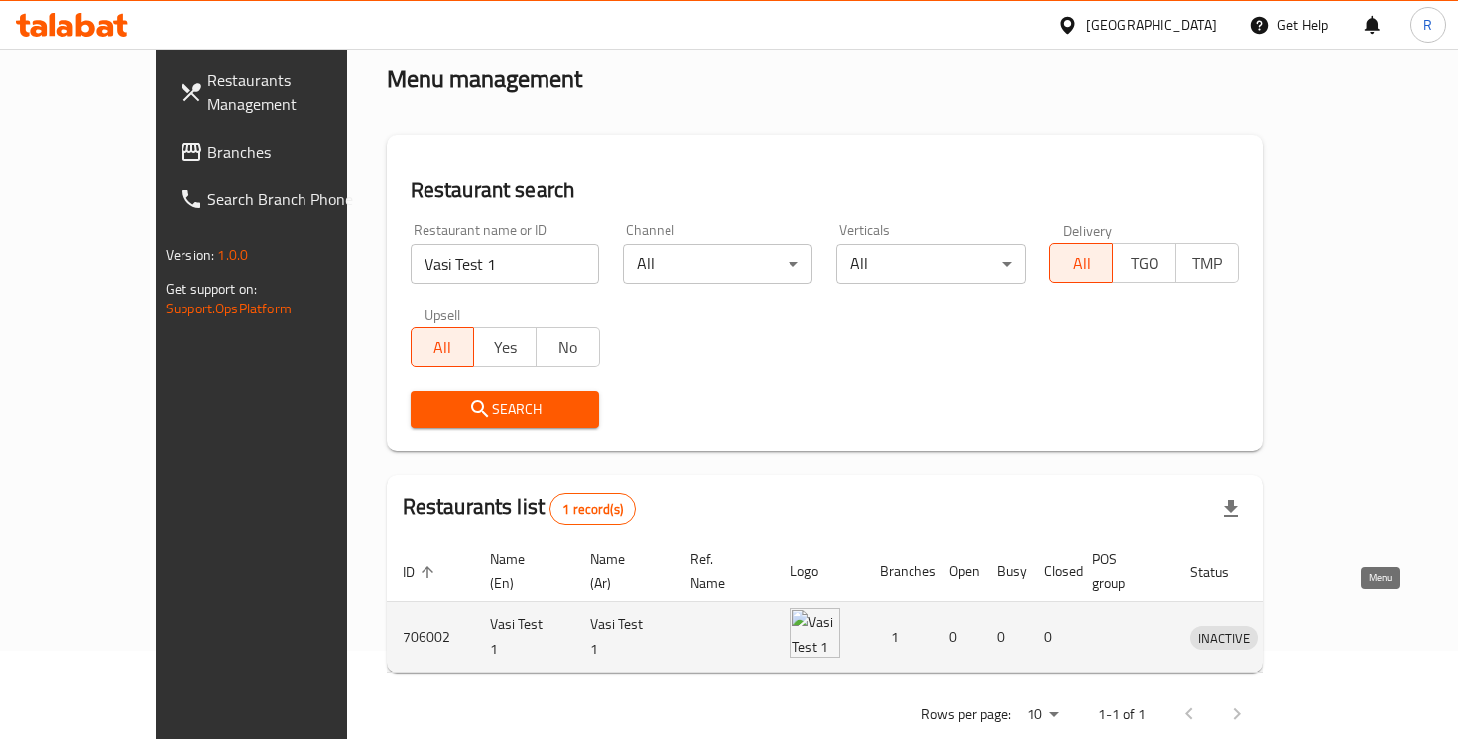
click at [1320, 630] on icon "enhanced table" at bounding box center [1310, 638] width 22 height 17
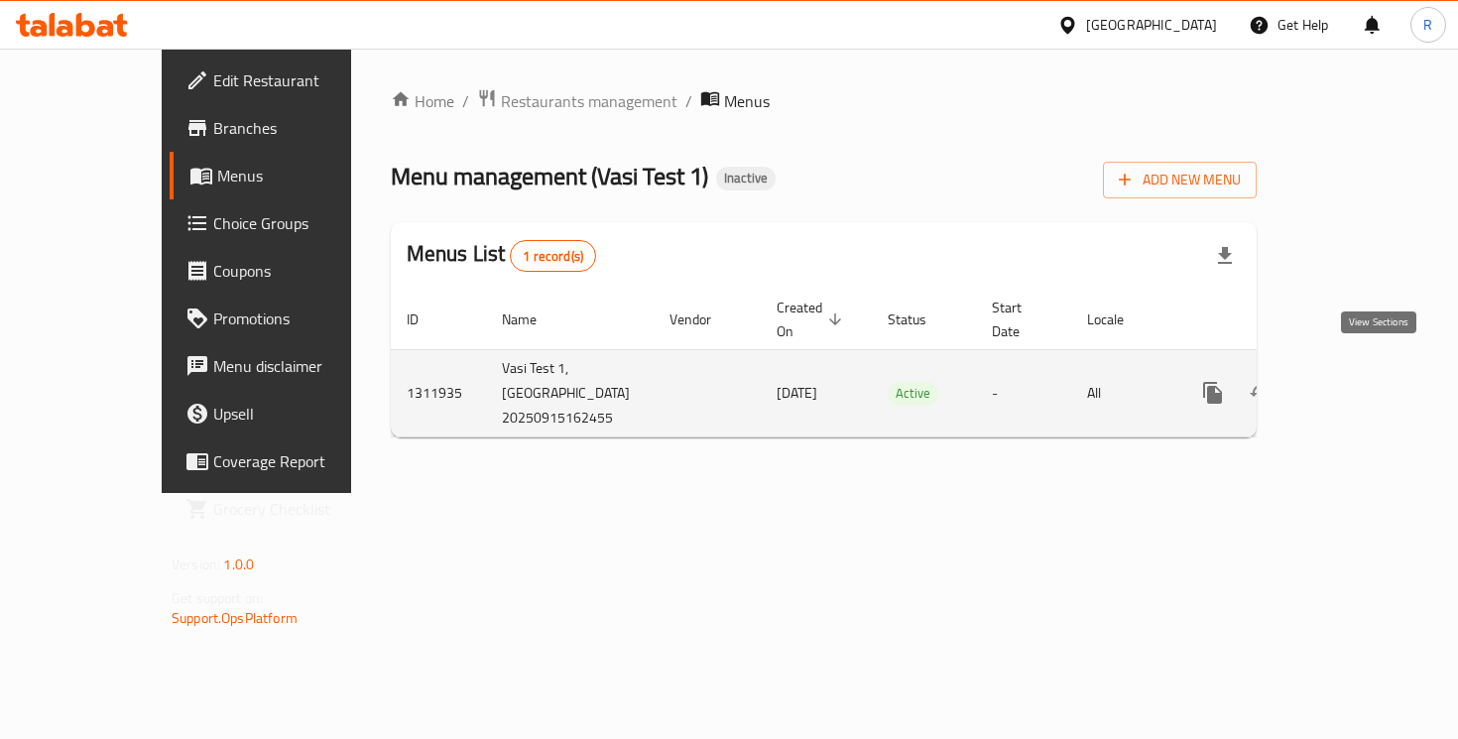
click at [1368, 381] on icon "enhanced table" at bounding box center [1356, 393] width 24 height 24
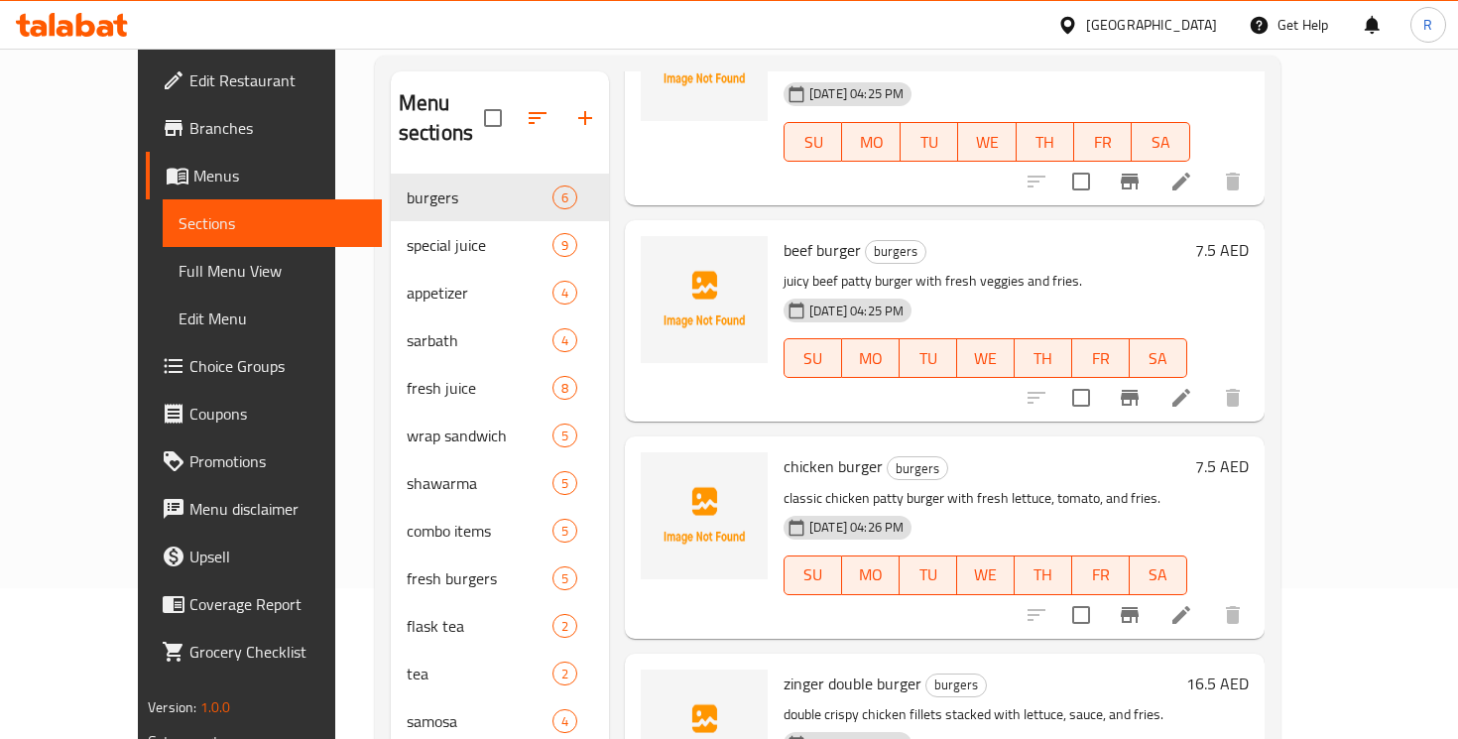
scroll to position [147, 0]
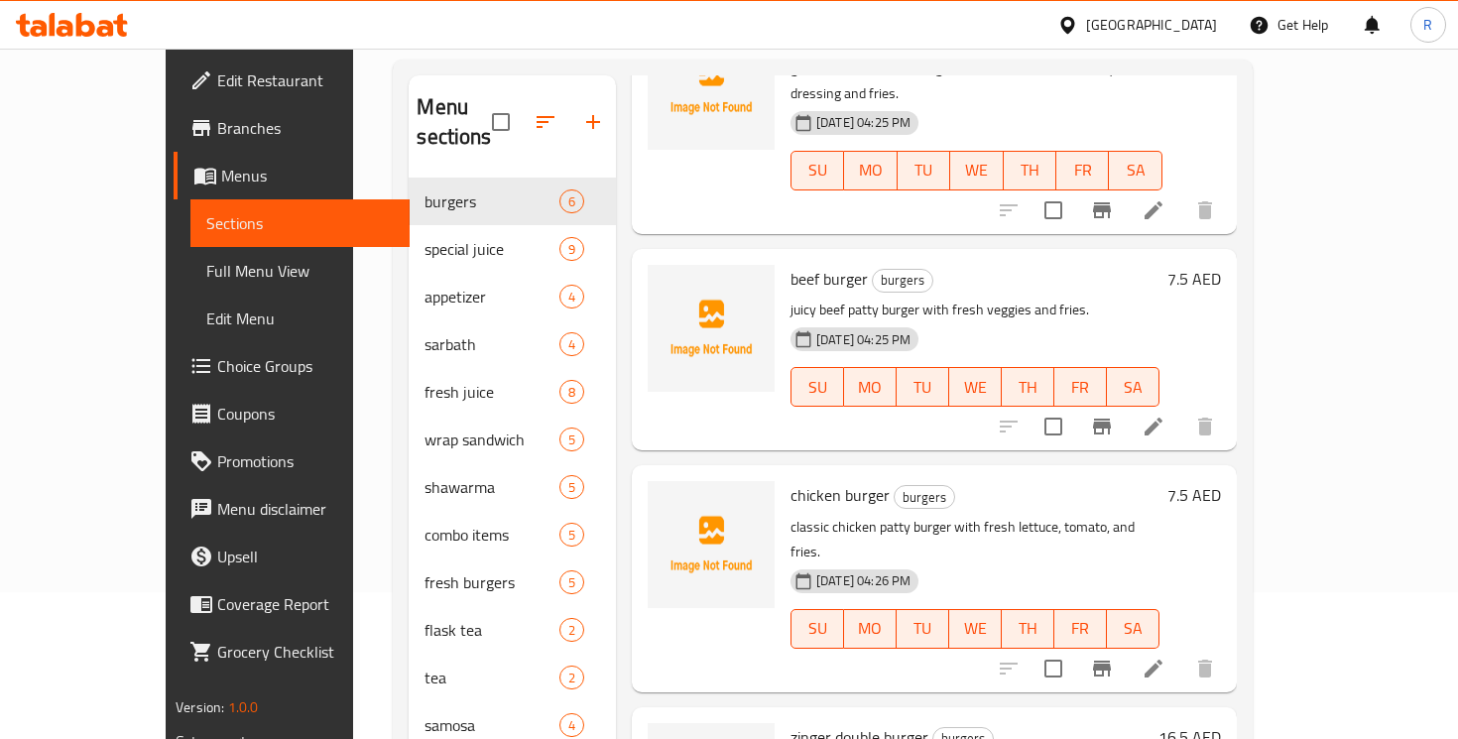
click at [206, 275] on span "Full Menu View" at bounding box center [299, 271] width 187 height 24
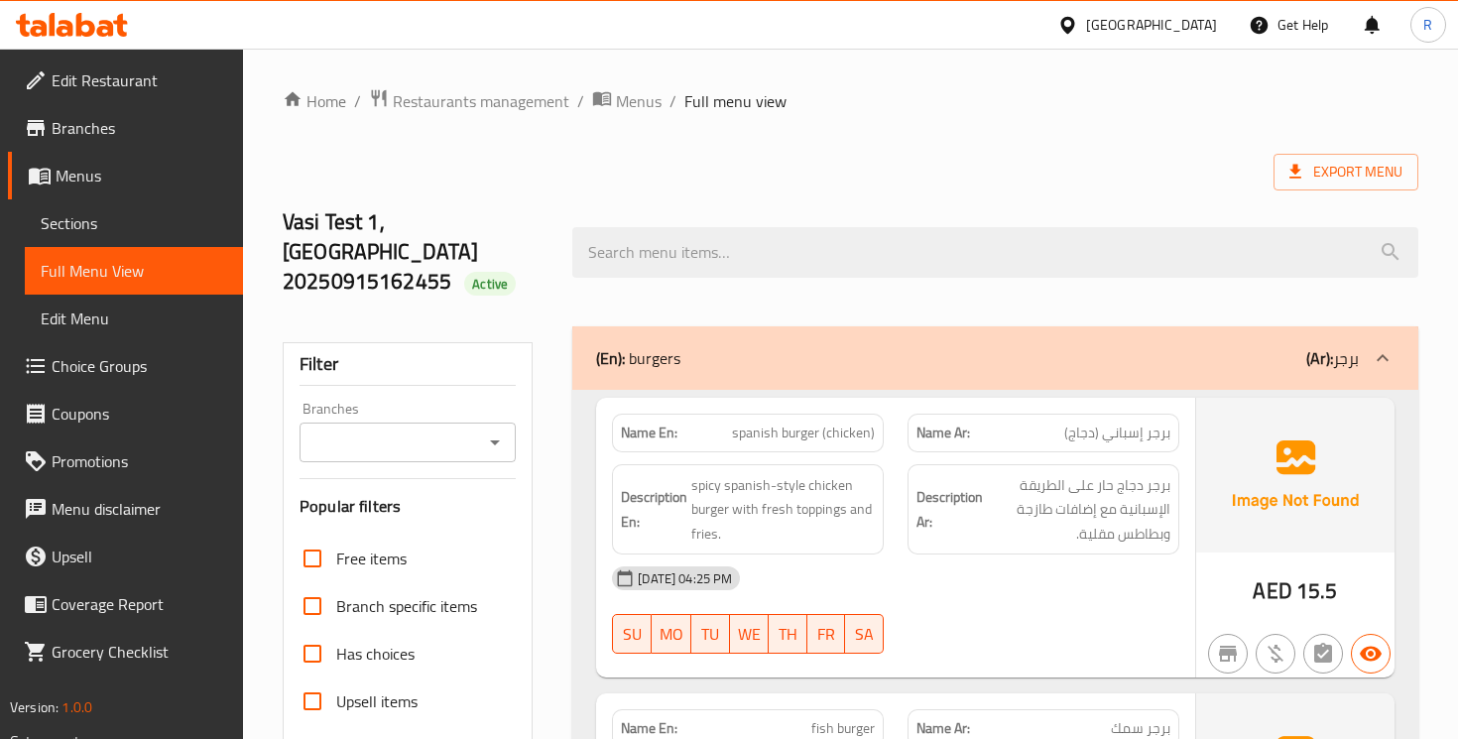
click at [85, 229] on span "Sections" at bounding box center [134, 223] width 187 height 24
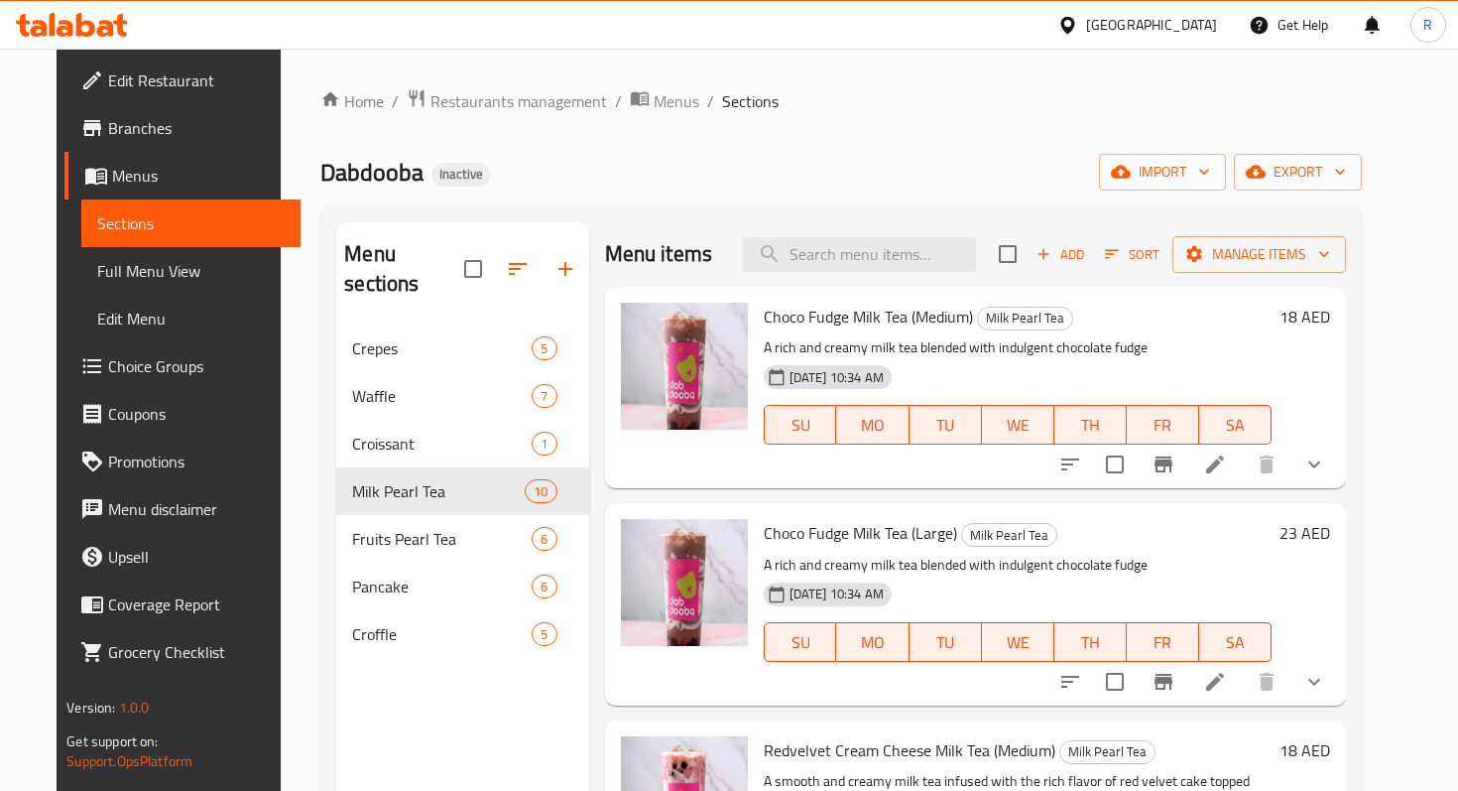
click at [61, 15] on icon at bounding box center [72, 25] width 112 height 24
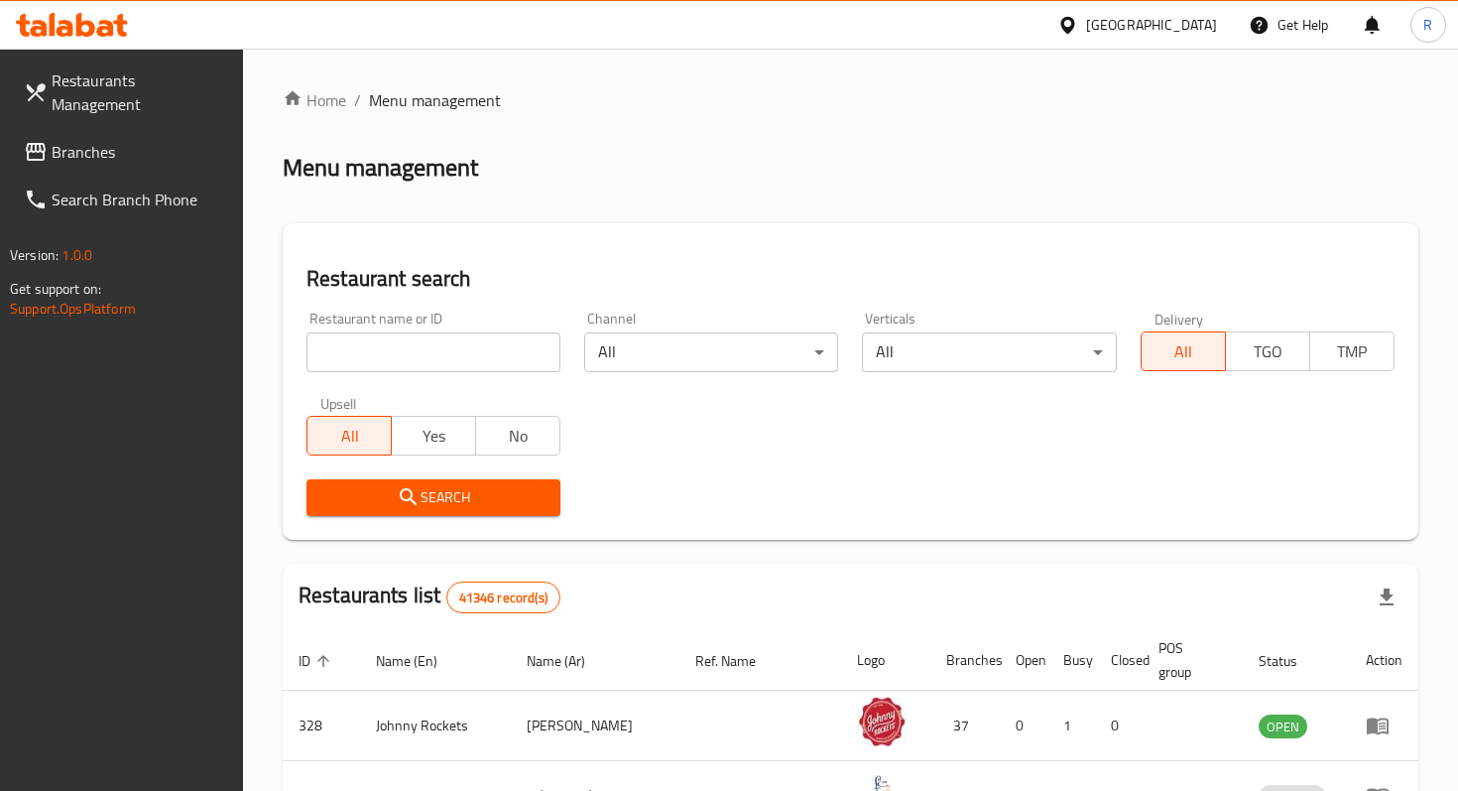
click at [1113, 28] on div "[GEOGRAPHIC_DATA]" at bounding box center [1151, 25] width 131 height 22
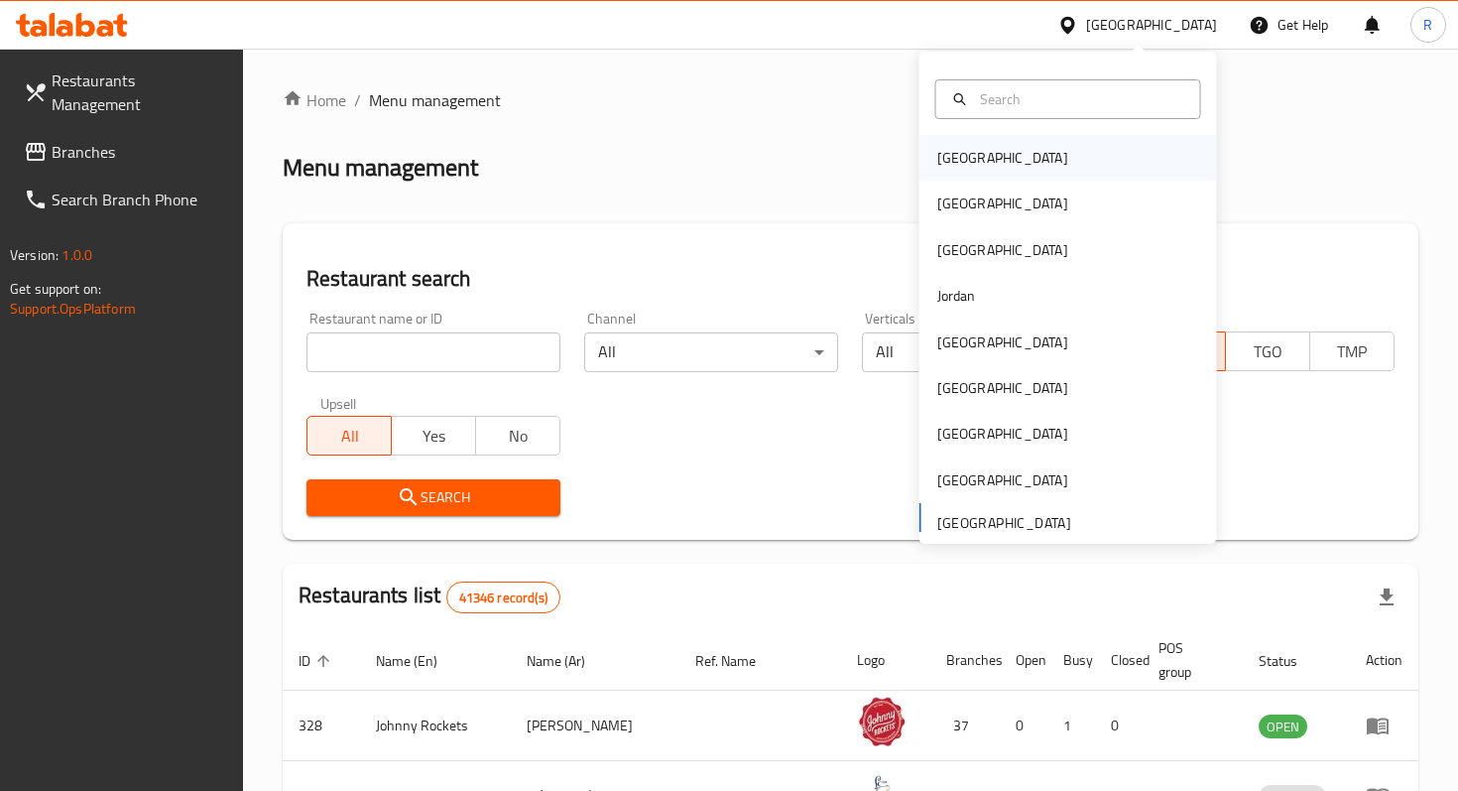
click at [976, 161] on div "Bahrain" at bounding box center [1002, 158] width 131 height 22
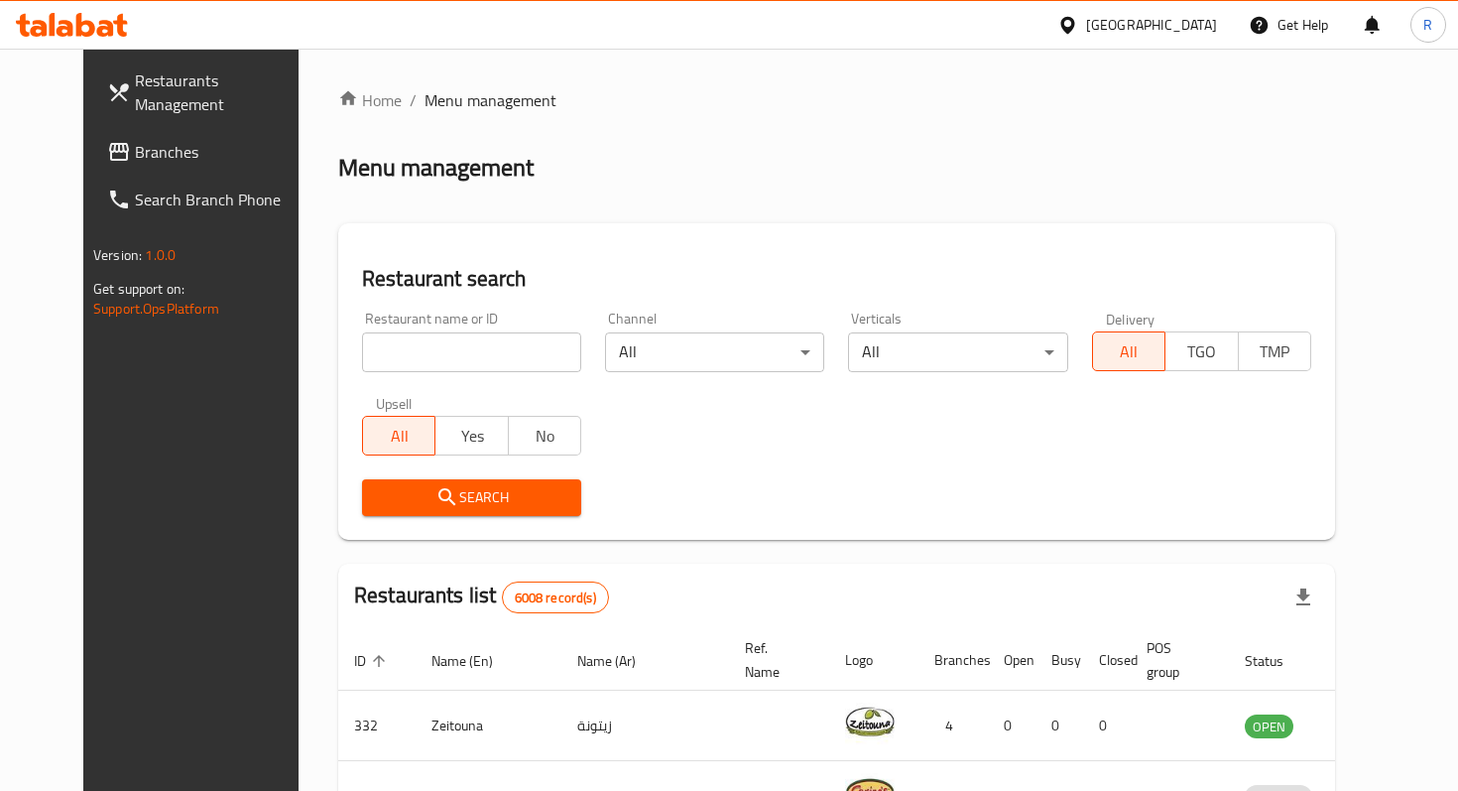
click at [1217, 14] on div "Bahrain" at bounding box center [1137, 25] width 191 height 48
click at [1175, 18] on div "Bahrain" at bounding box center [1151, 25] width 131 height 22
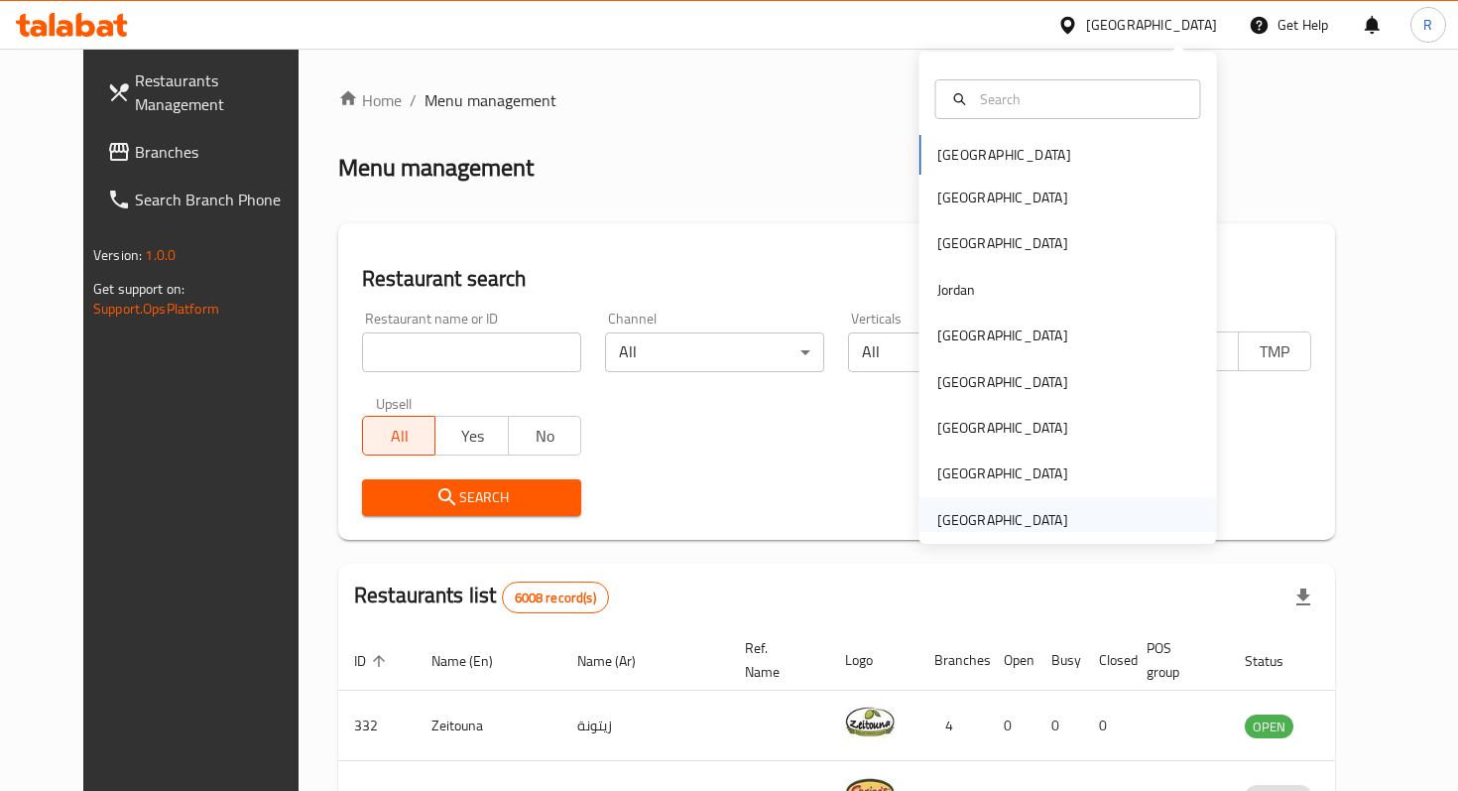
click at [999, 517] on div "[GEOGRAPHIC_DATA]" at bounding box center [1002, 520] width 131 height 22
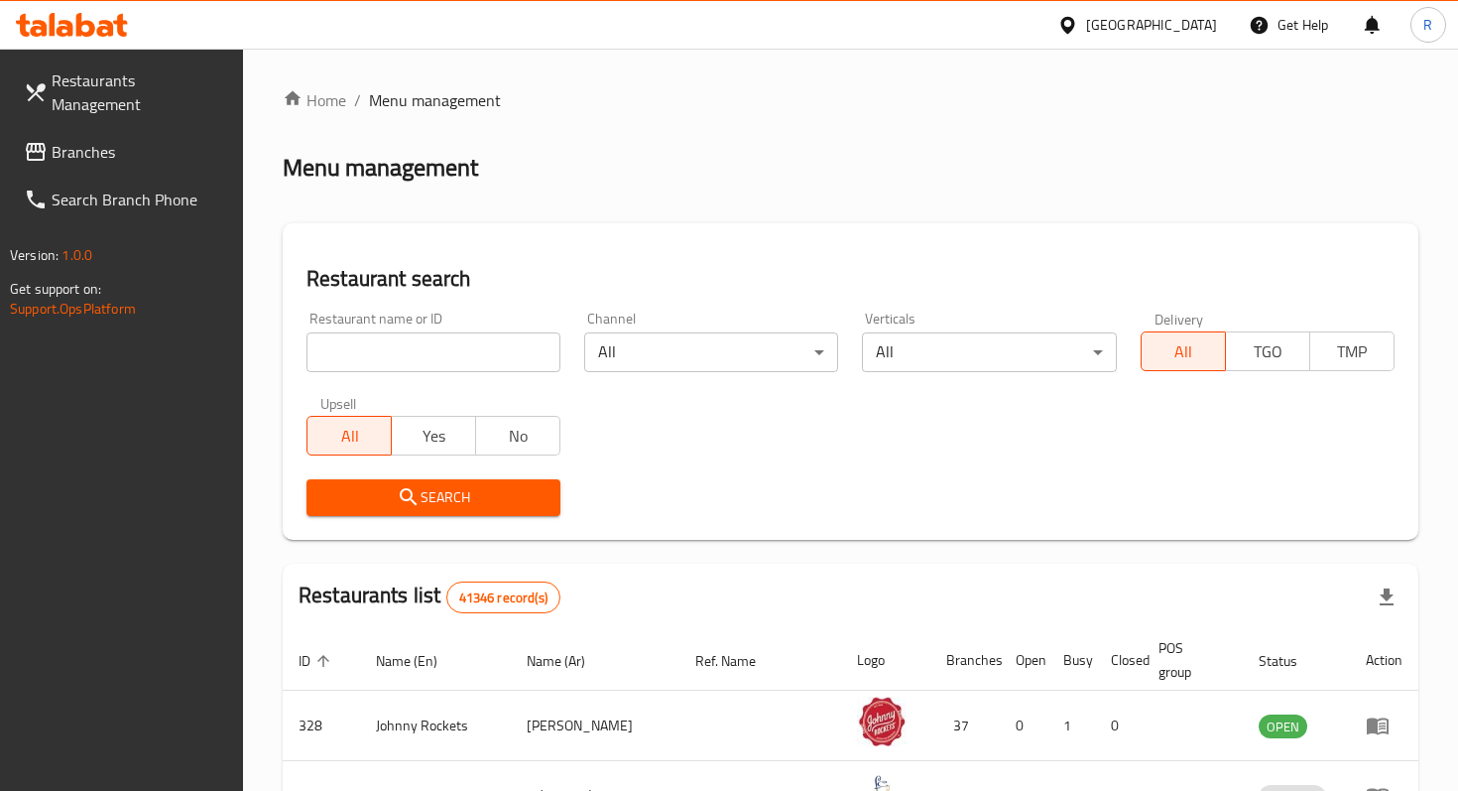
click at [441, 362] on input "search" at bounding box center [434, 352] width 254 height 40
paste input "Vasi Test 1"
type input "Vasi Test 1"
click button "Search" at bounding box center [434, 497] width 254 height 37
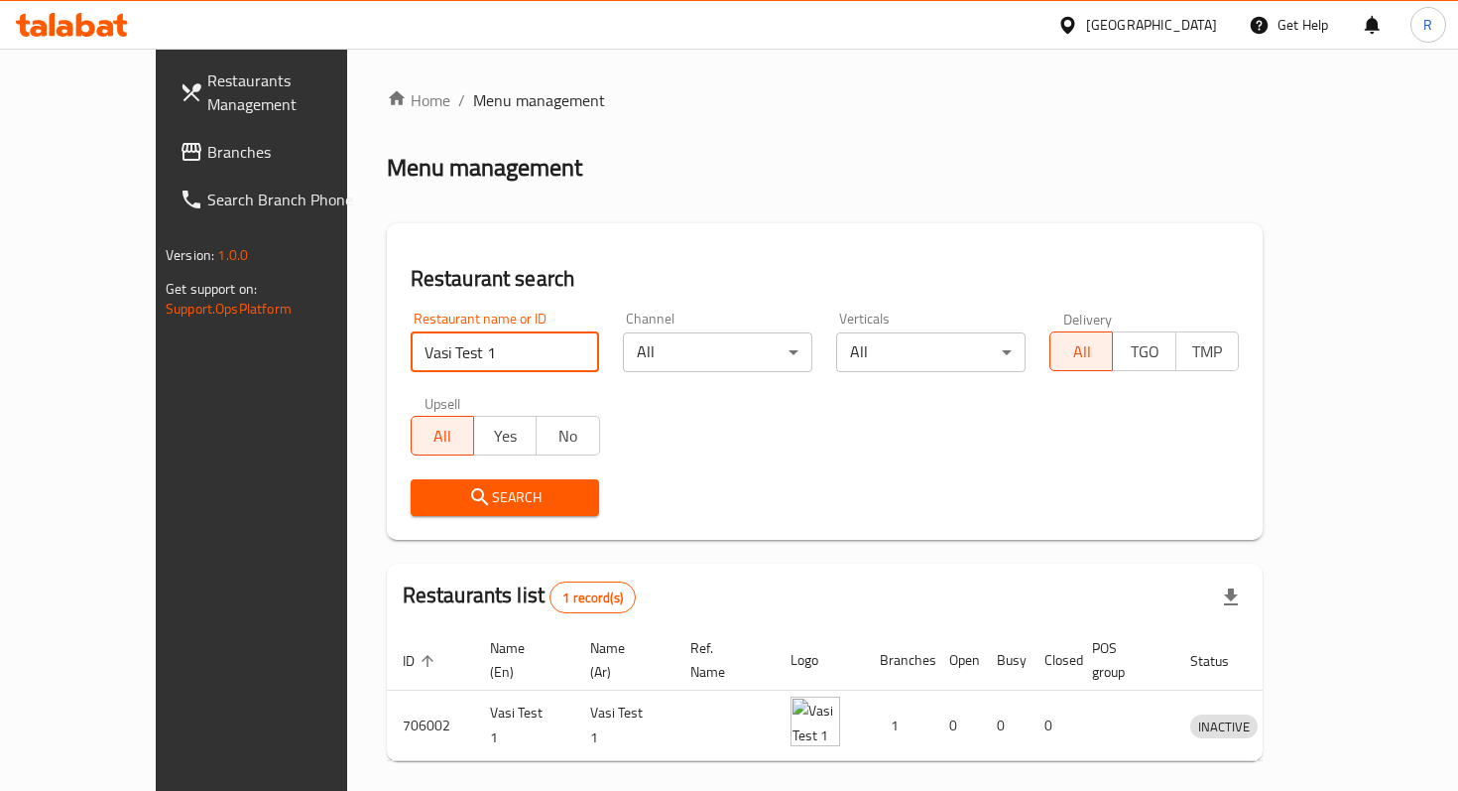
click at [536, 356] on input "Vasi Test 1" at bounding box center [505, 352] width 189 height 40
click at [478, 350] on input "search" at bounding box center [505, 352] width 189 height 40
paste input "761613"
type input "761613"
click button "Search" at bounding box center [505, 497] width 189 height 37
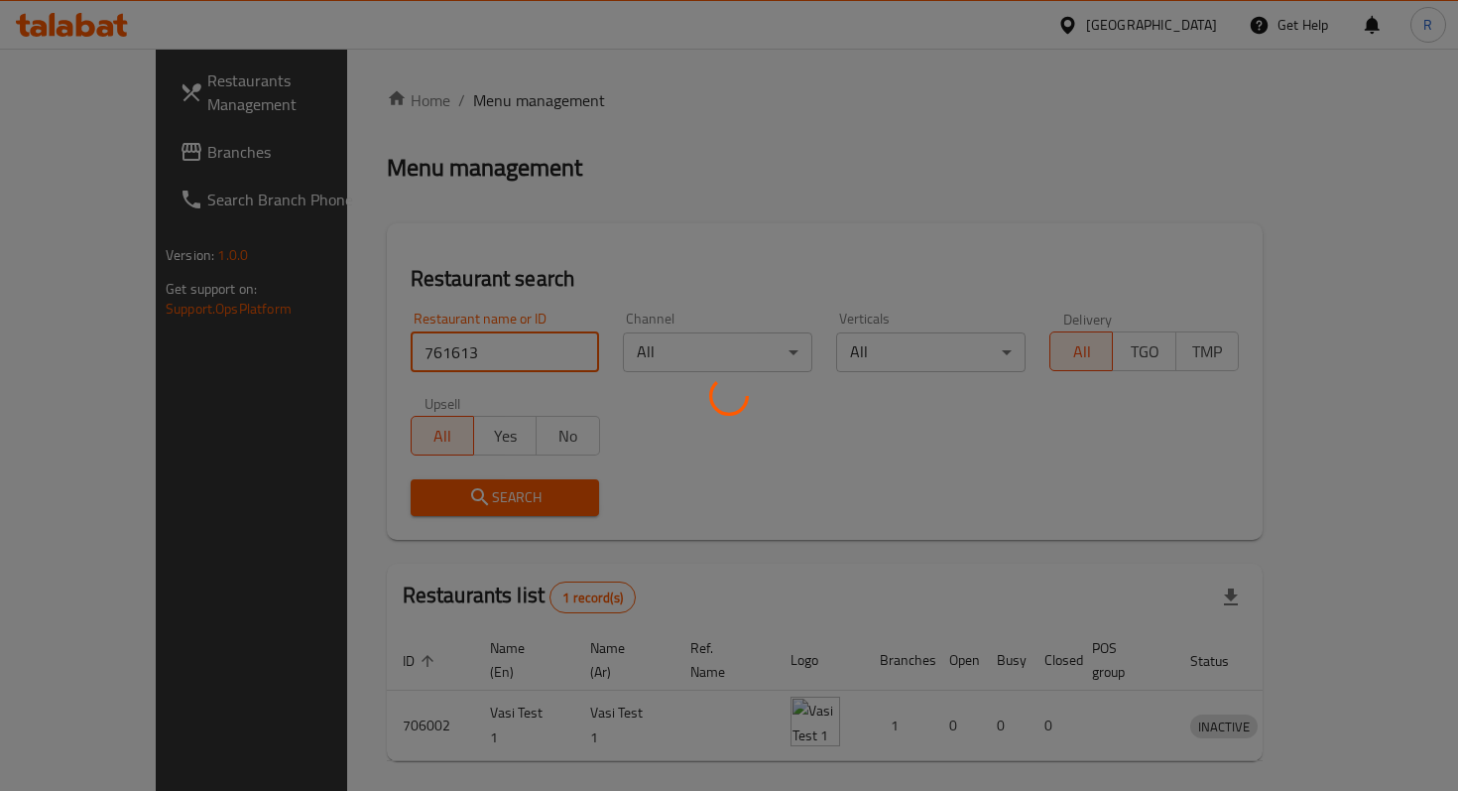
click at [527, 351] on div at bounding box center [729, 395] width 1458 height 791
click at [502, 496] on div at bounding box center [729, 395] width 1458 height 791
click at [1380, 719] on div at bounding box center [729, 395] width 1458 height 791
click at [487, 290] on div at bounding box center [729, 395] width 1458 height 791
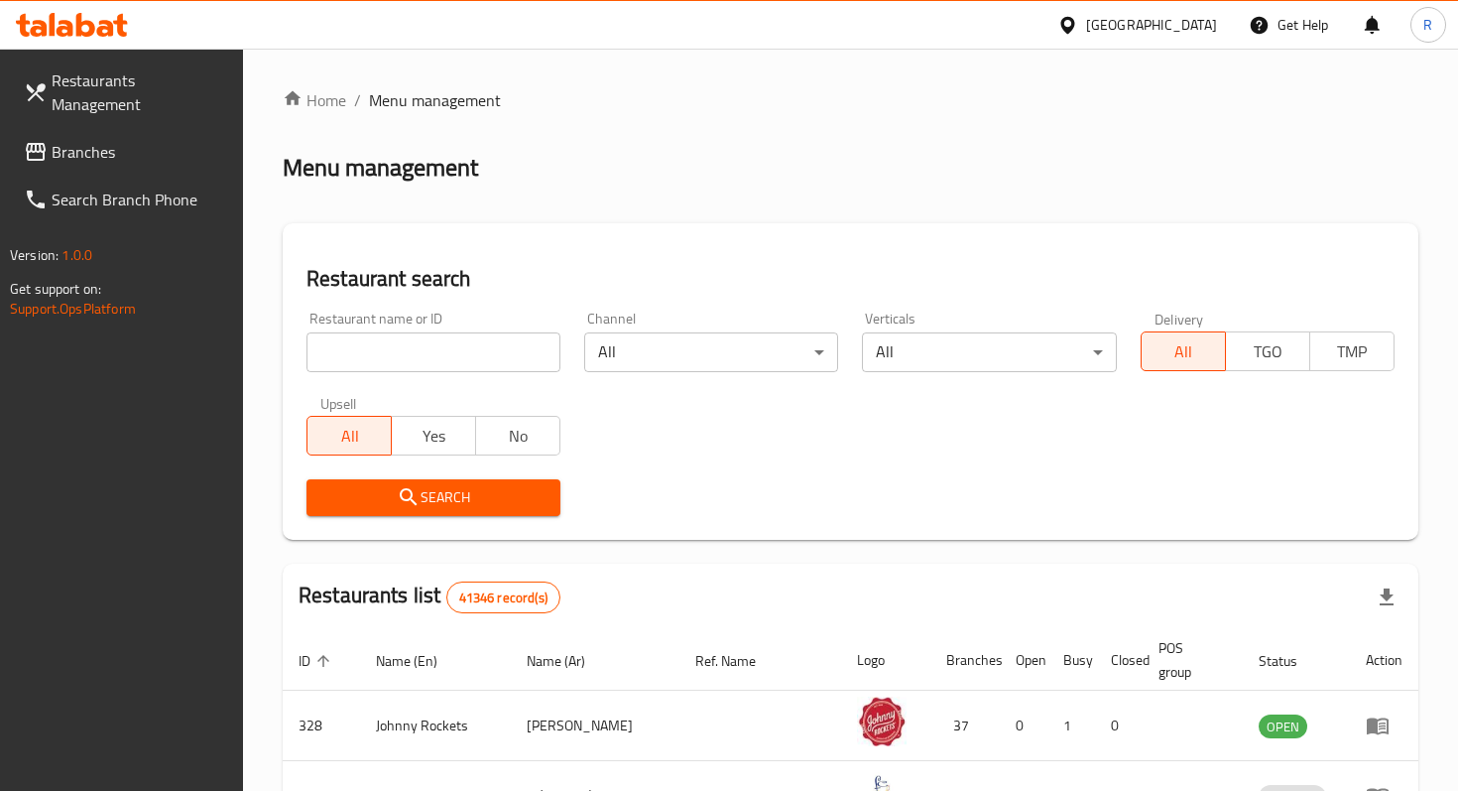
click at [384, 330] on div "Restaurant name or ID Restaurant name or ID" at bounding box center [434, 342] width 254 height 61
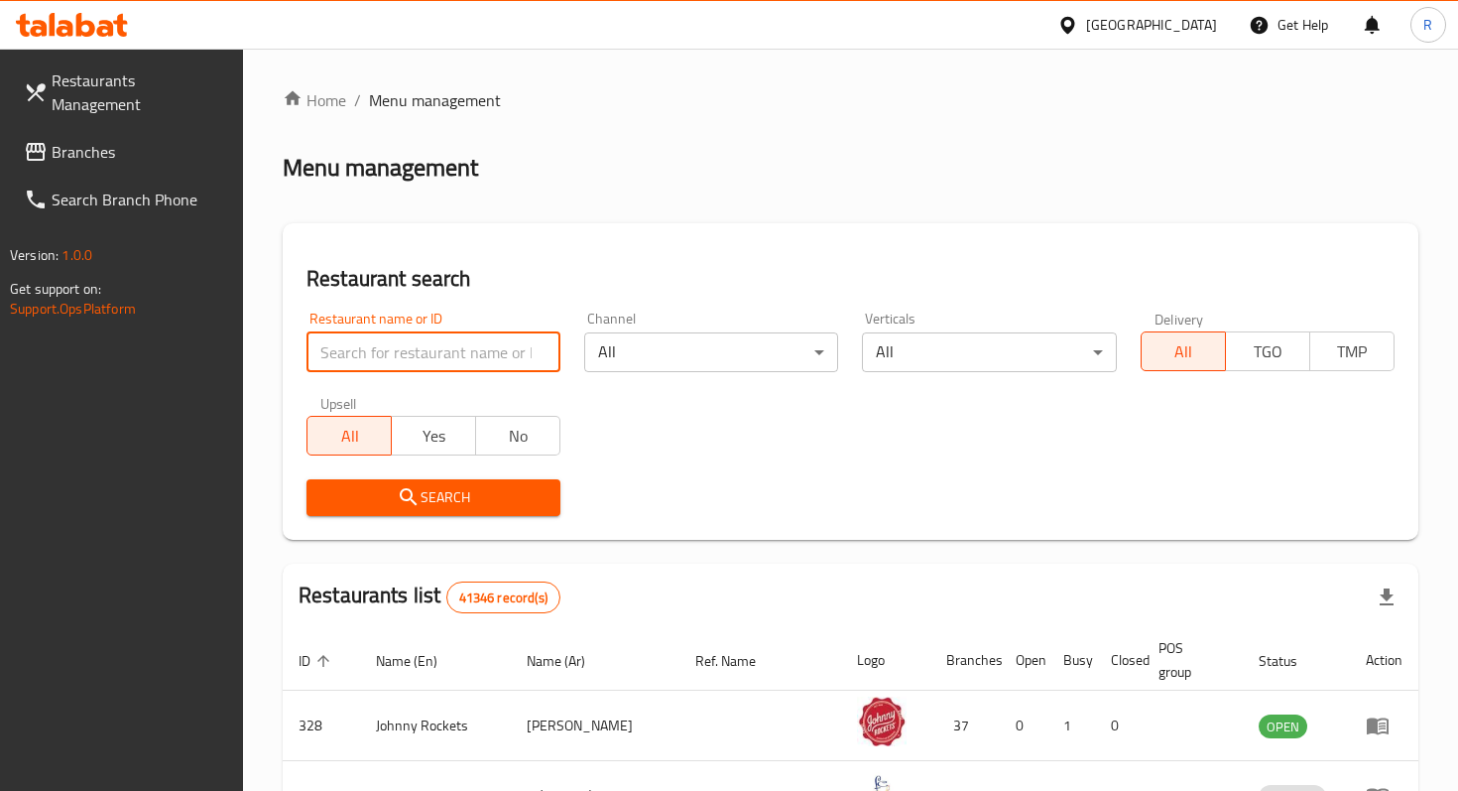
click at [365, 354] on input "search" at bounding box center [434, 352] width 254 height 40
type input "Vasi Test 1"
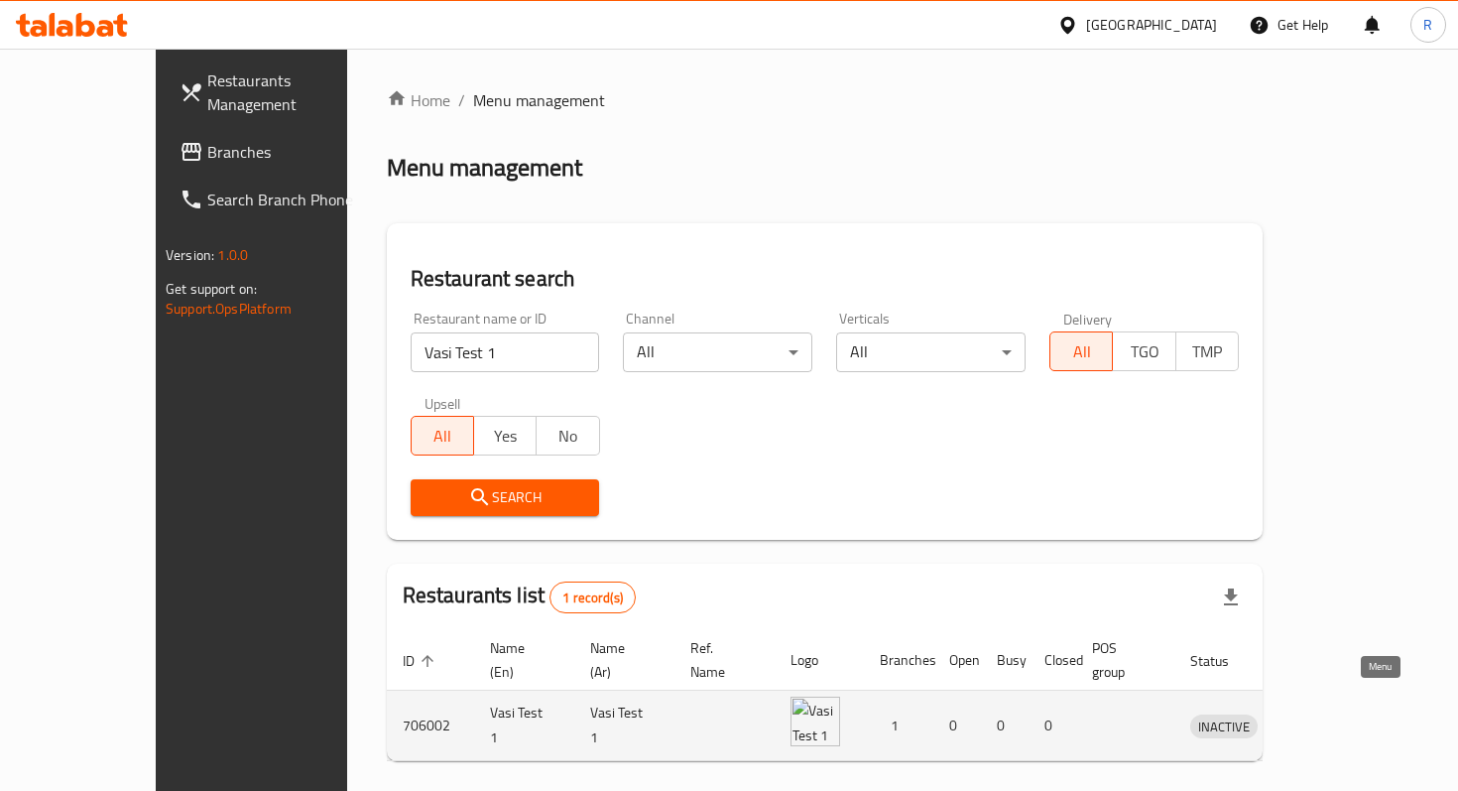
click at [1321, 713] on icon "enhanced table" at bounding box center [1310, 725] width 24 height 24
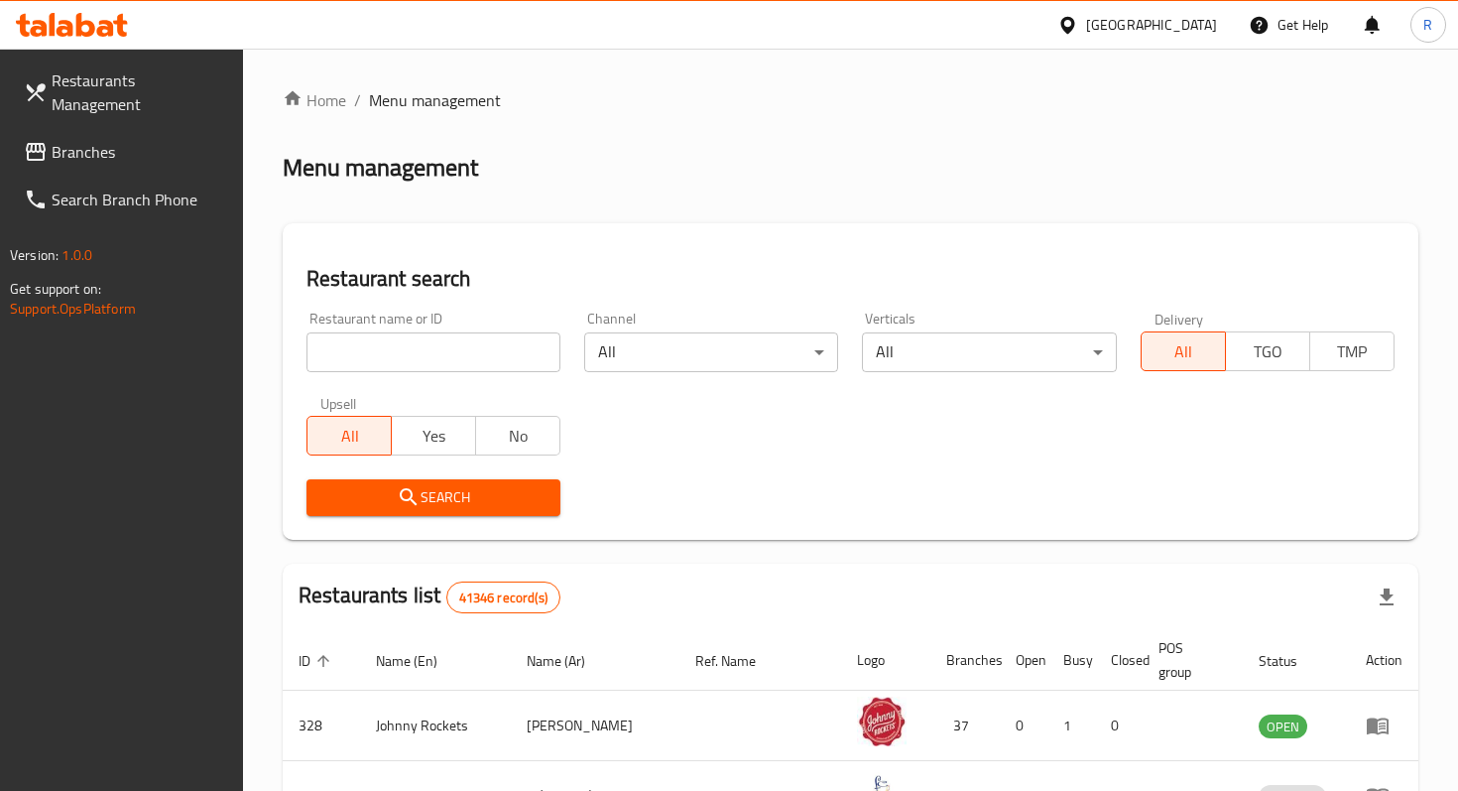
click at [477, 336] on input "search" at bounding box center [434, 352] width 254 height 40
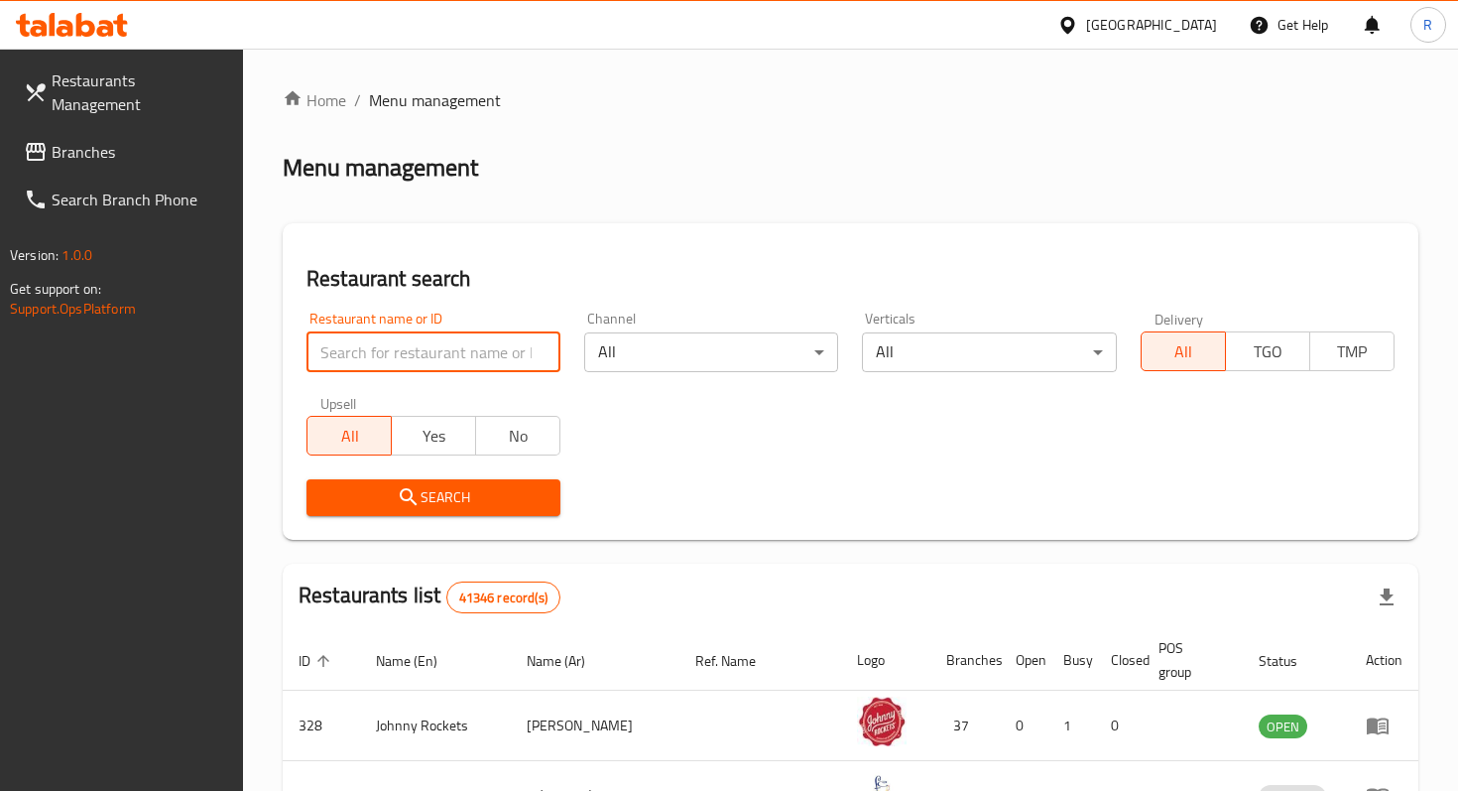
type input "Vasi Test 1"
click button "Search" at bounding box center [434, 497] width 254 height 37
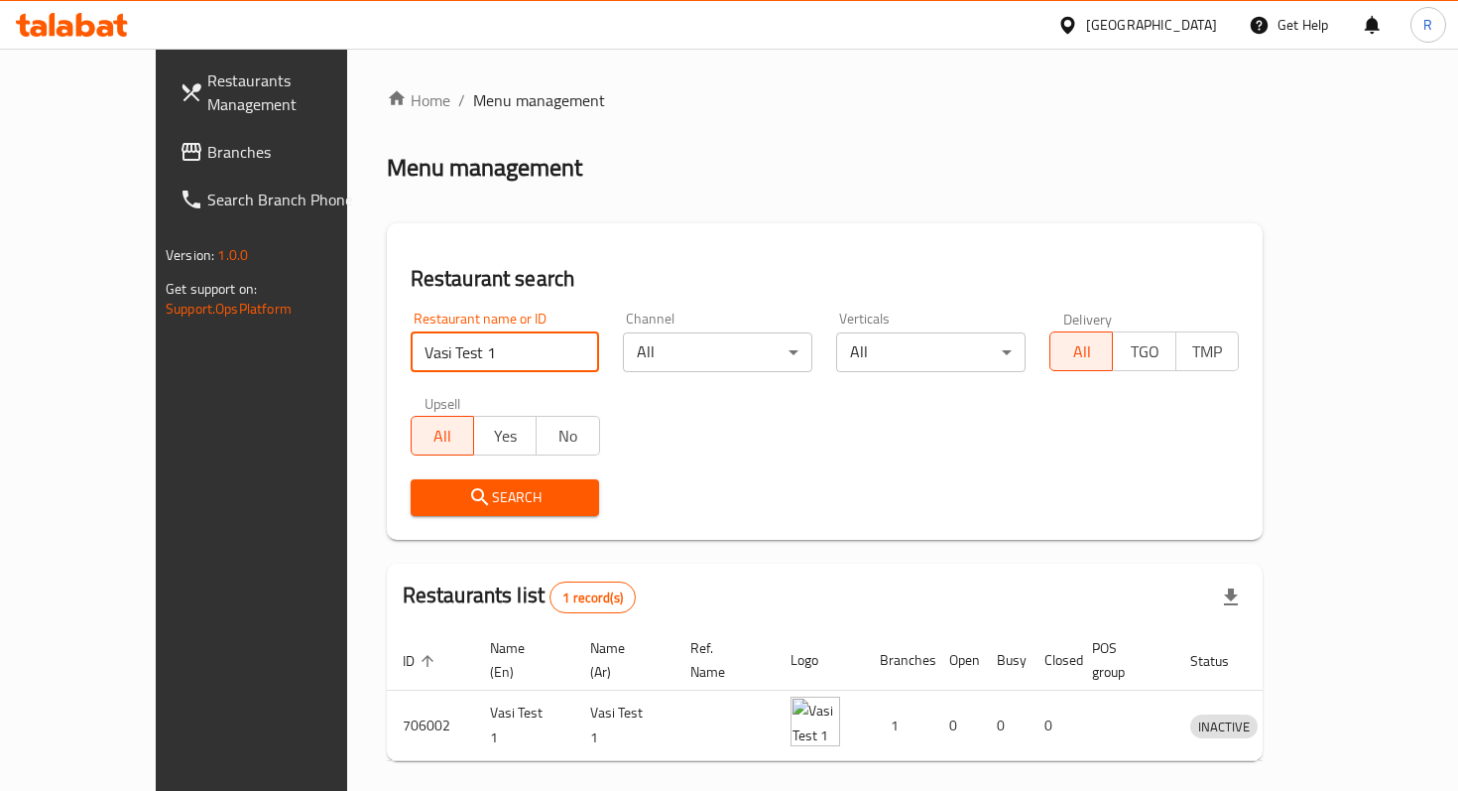
click at [537, 489] on span "Search" at bounding box center [506, 497] width 158 height 25
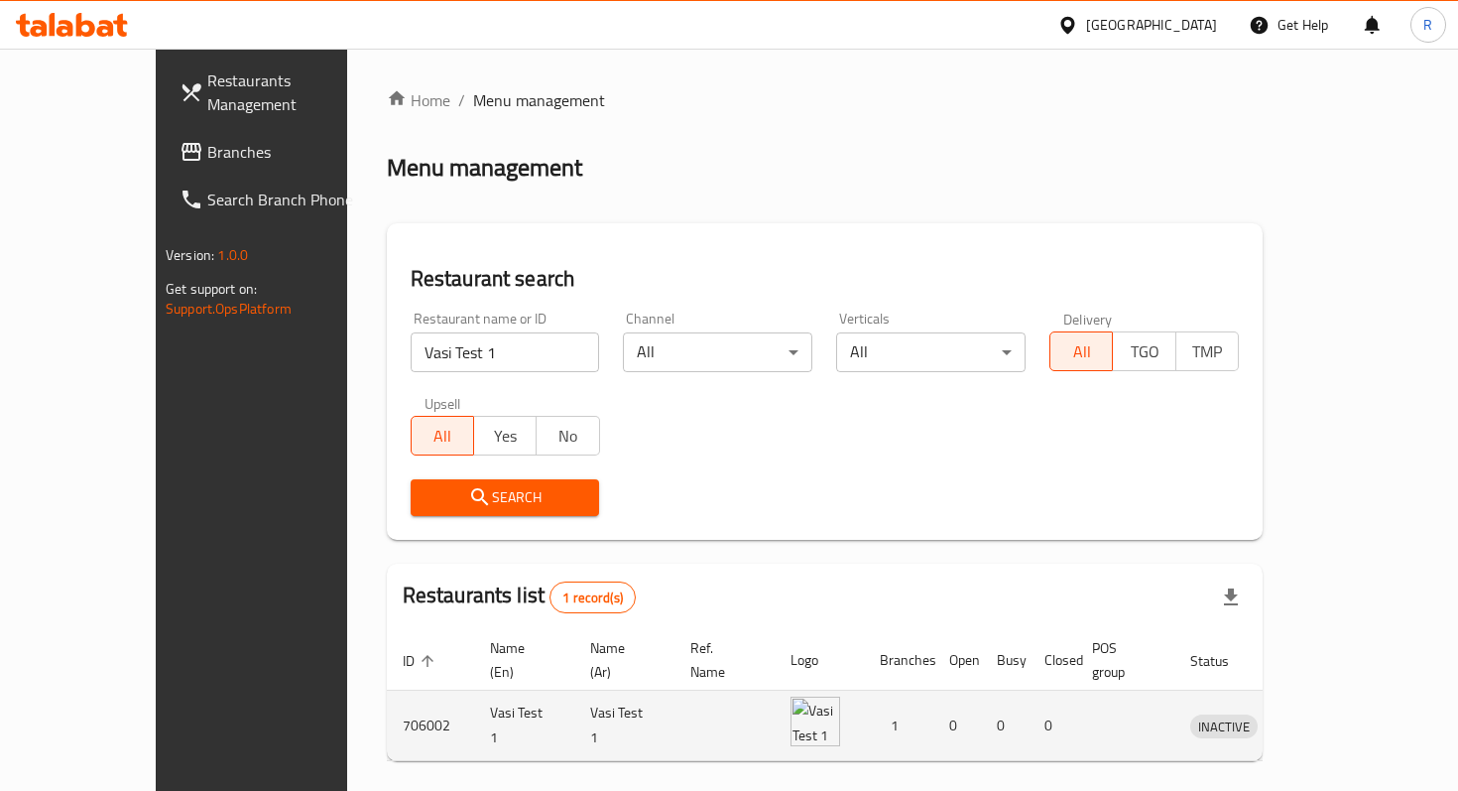
click at [1321, 713] on icon "enhanced table" at bounding box center [1310, 725] width 24 height 24
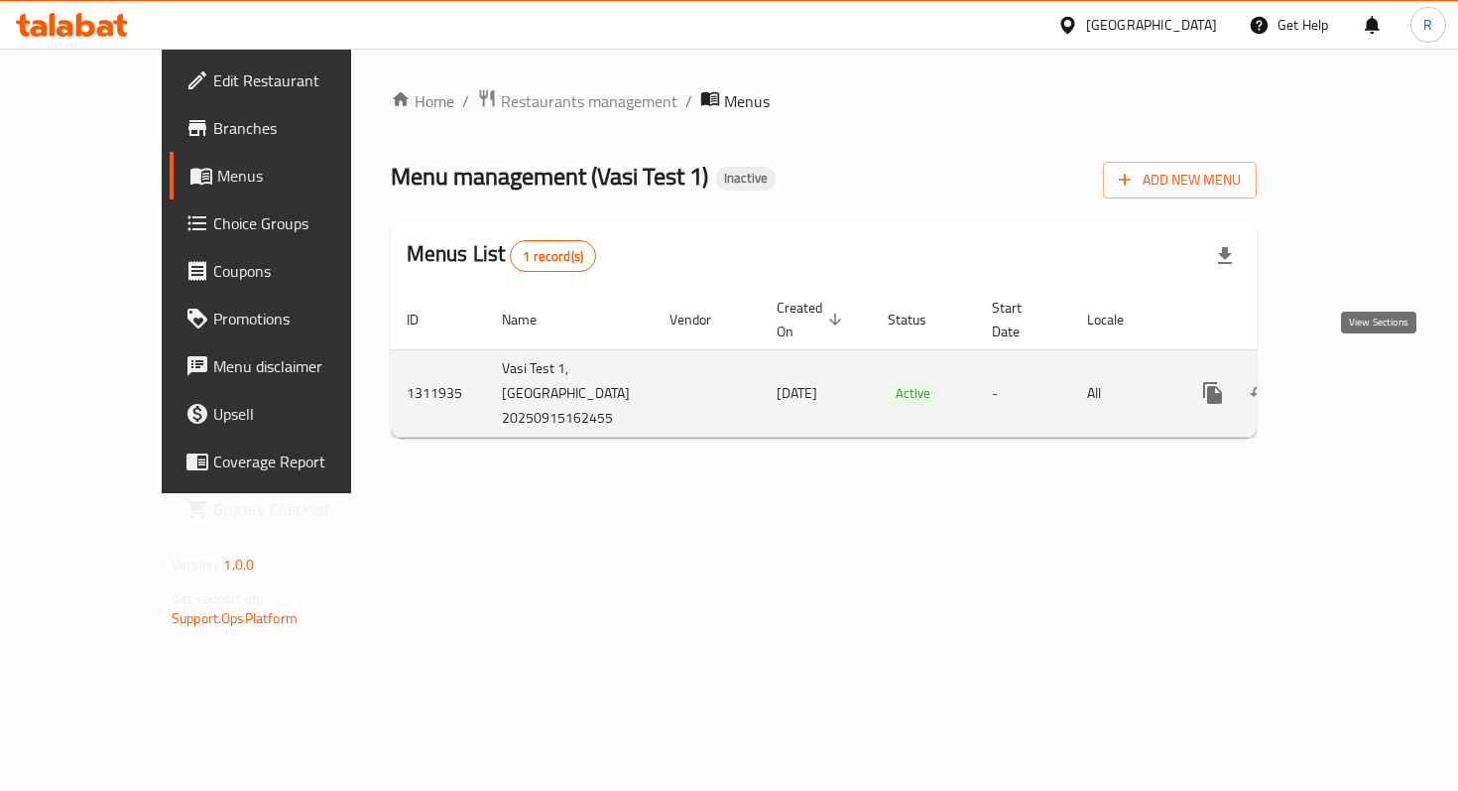
click at [1368, 381] on icon "enhanced table" at bounding box center [1356, 393] width 24 height 24
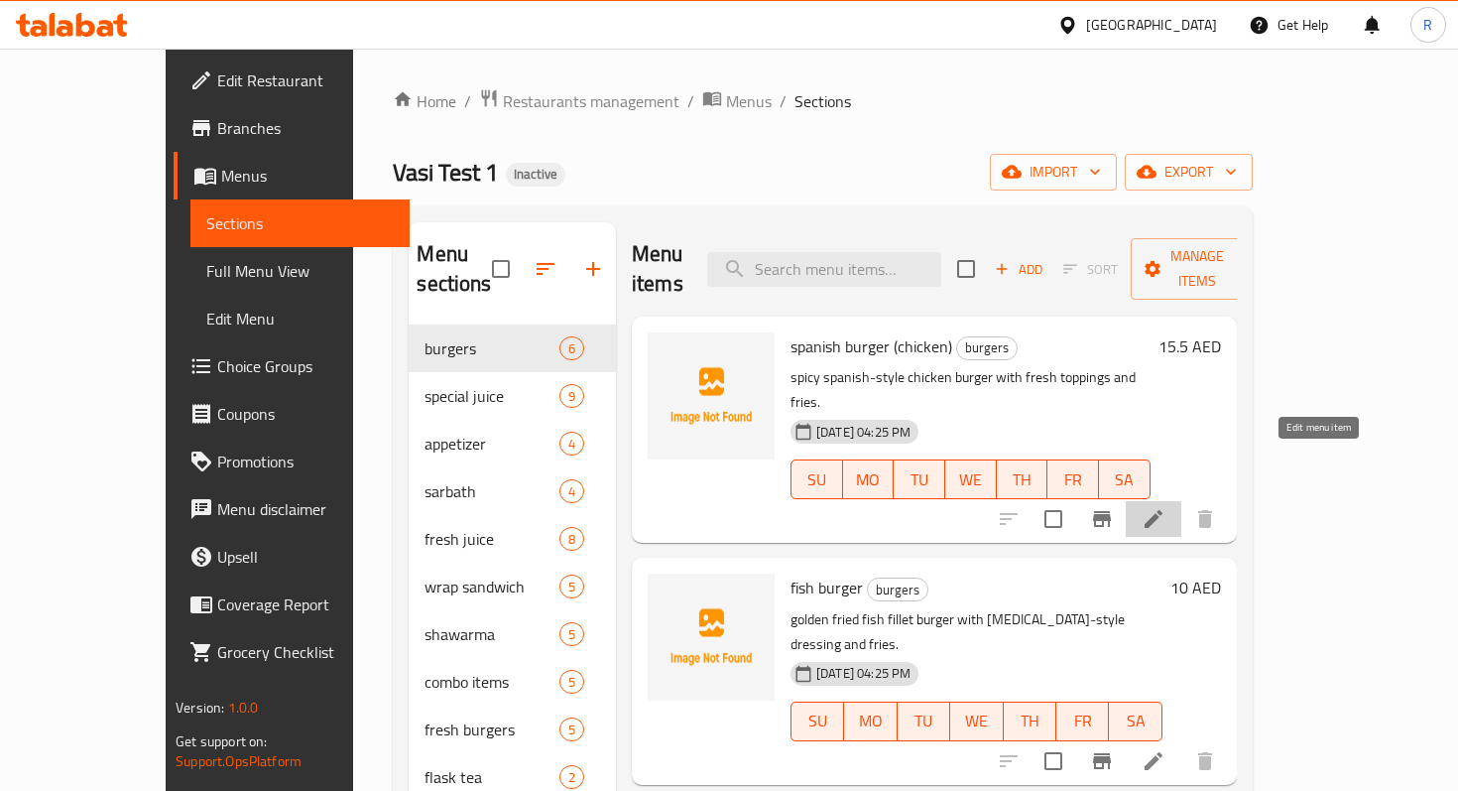
click at [1163, 510] on icon at bounding box center [1154, 519] width 18 height 18
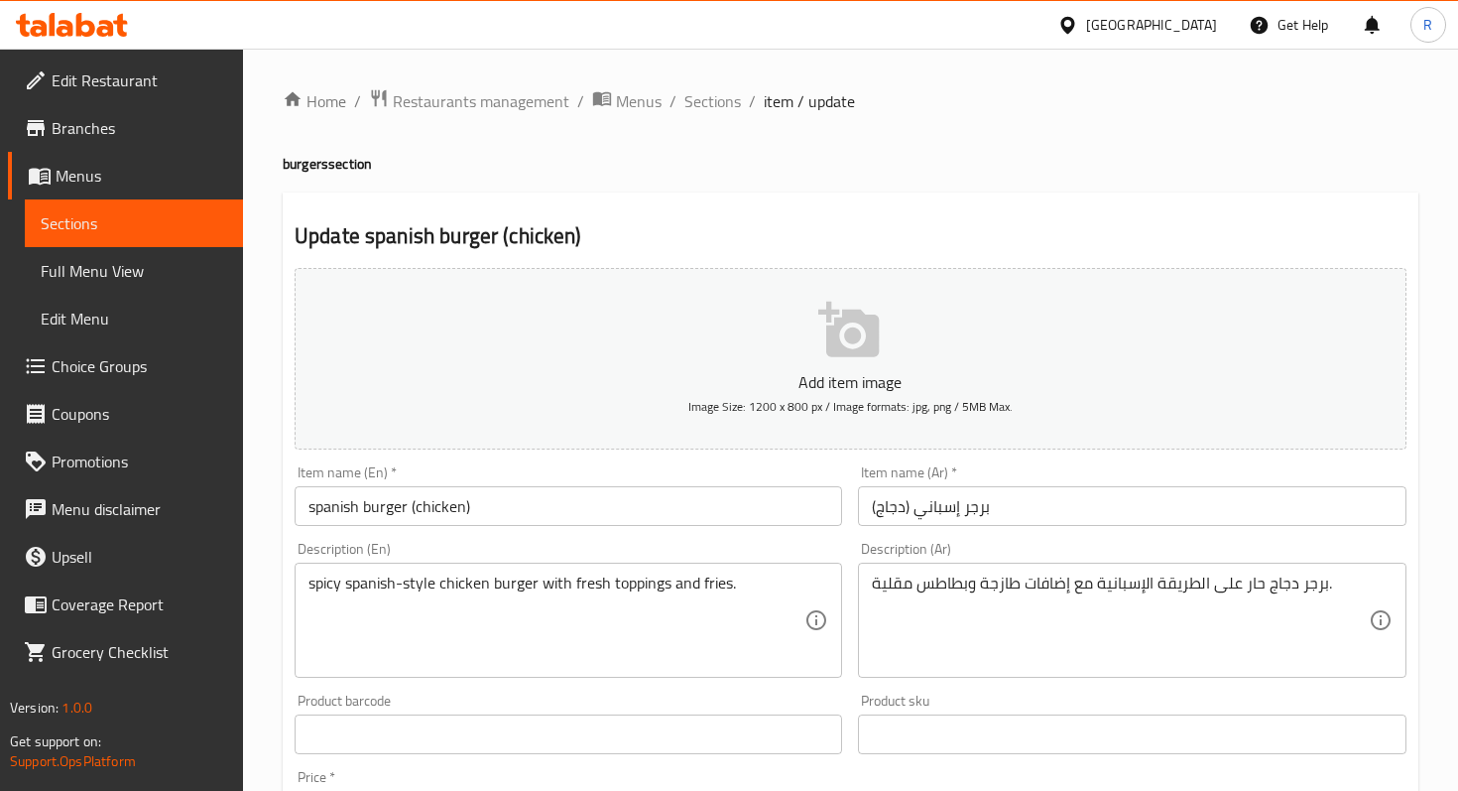
click at [106, 214] on span "Sections" at bounding box center [134, 223] width 187 height 24
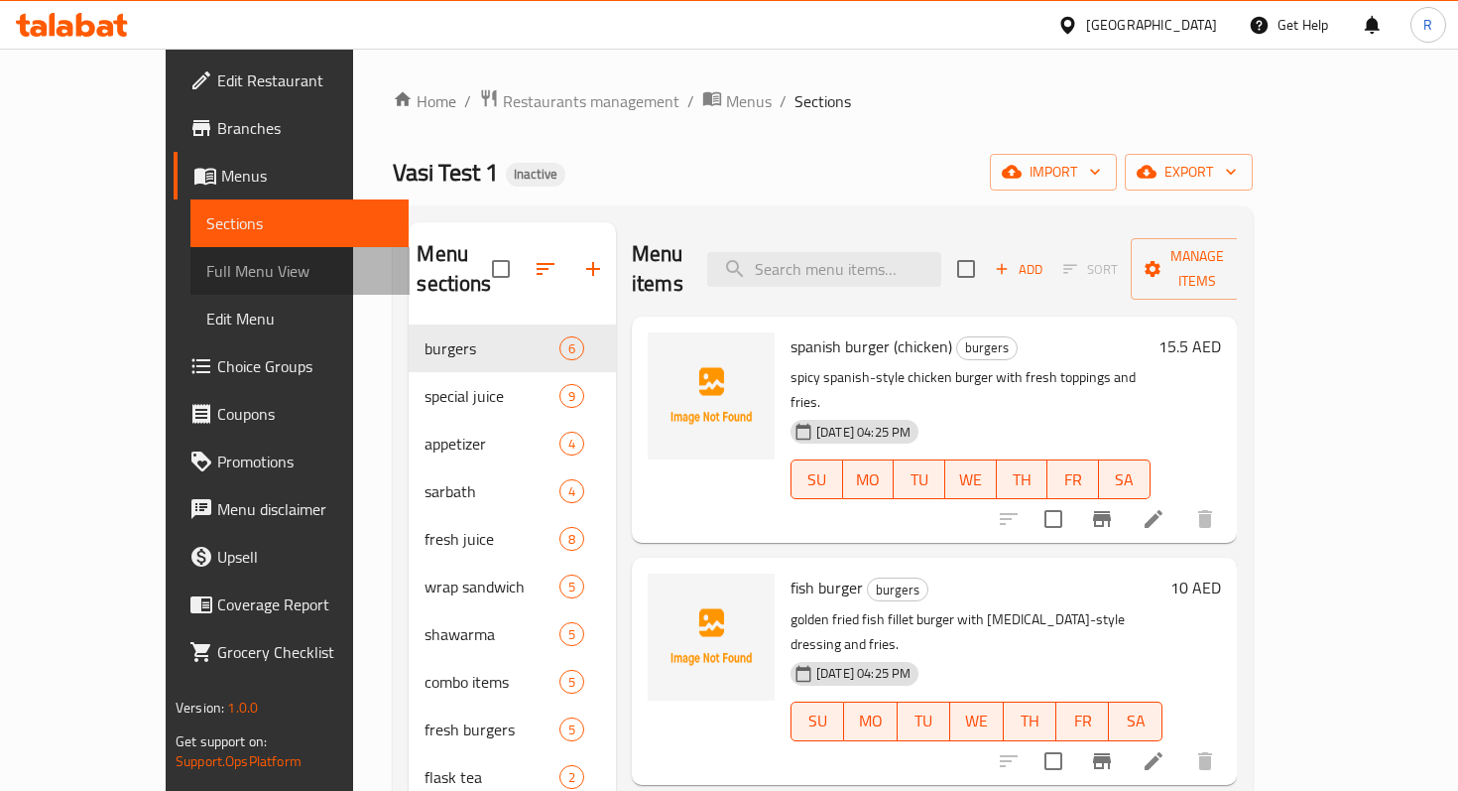
click at [206, 271] on span "Full Menu View" at bounding box center [299, 271] width 187 height 24
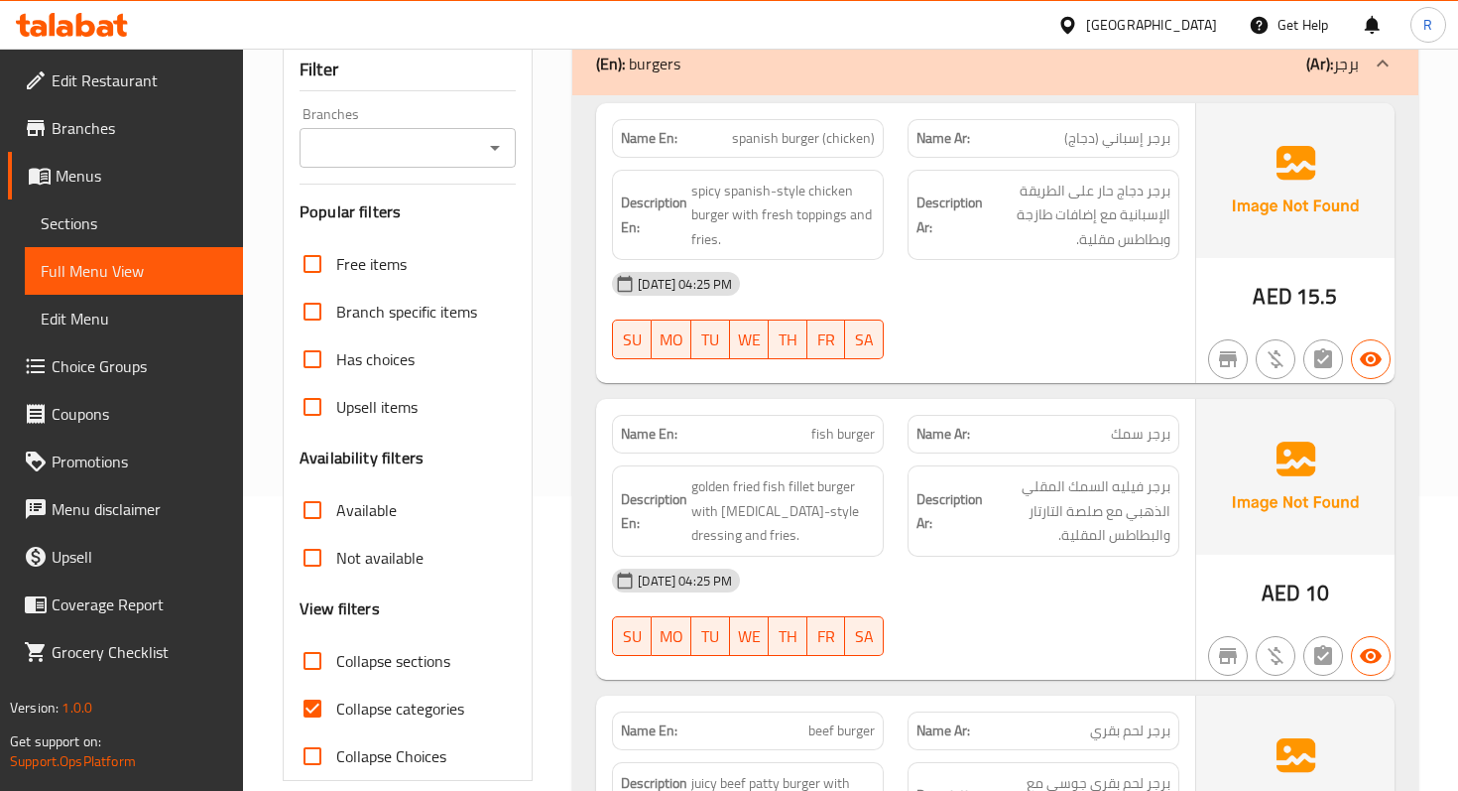
scroll to position [113, 0]
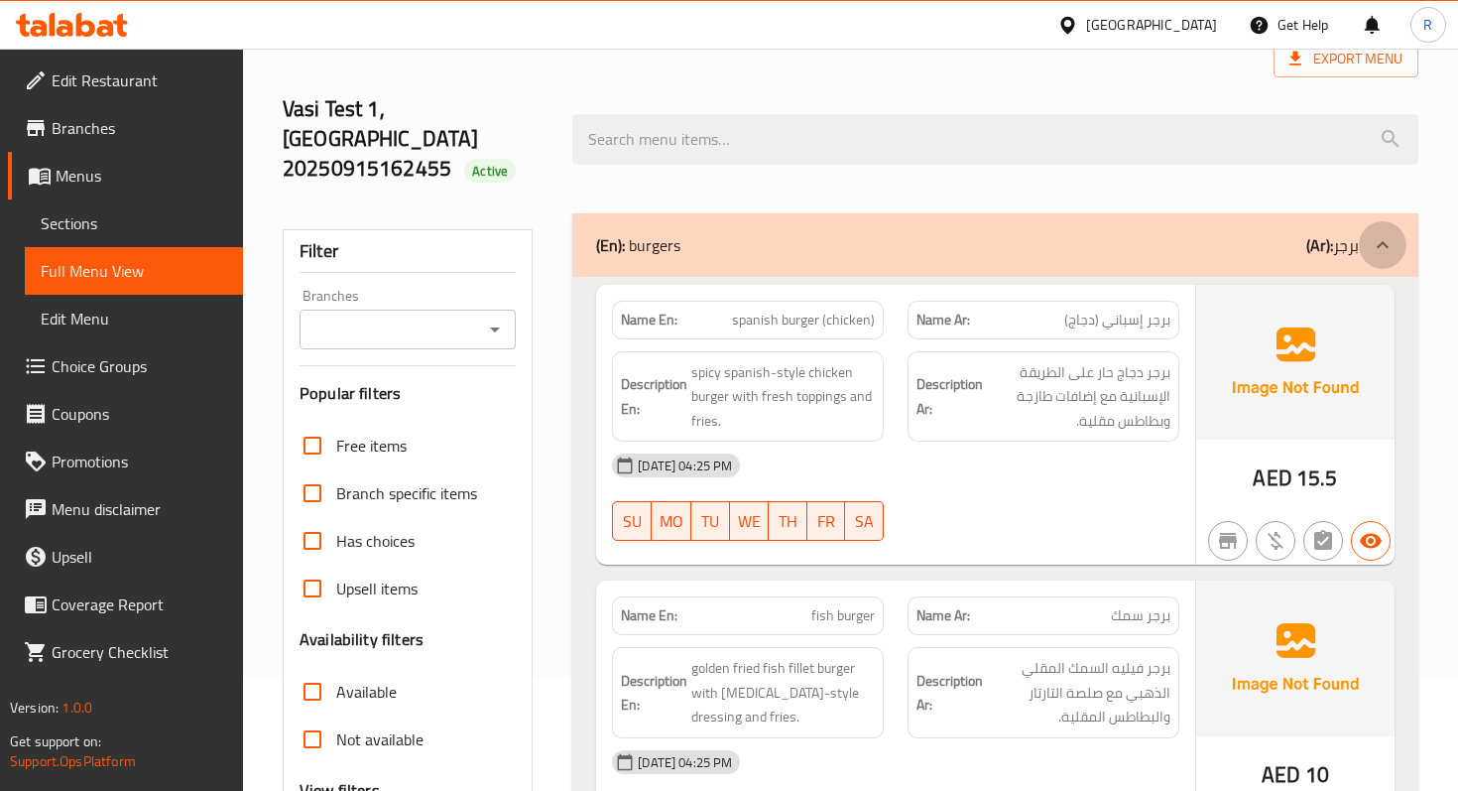
click at [1380, 233] on icon at bounding box center [1383, 245] width 24 height 24
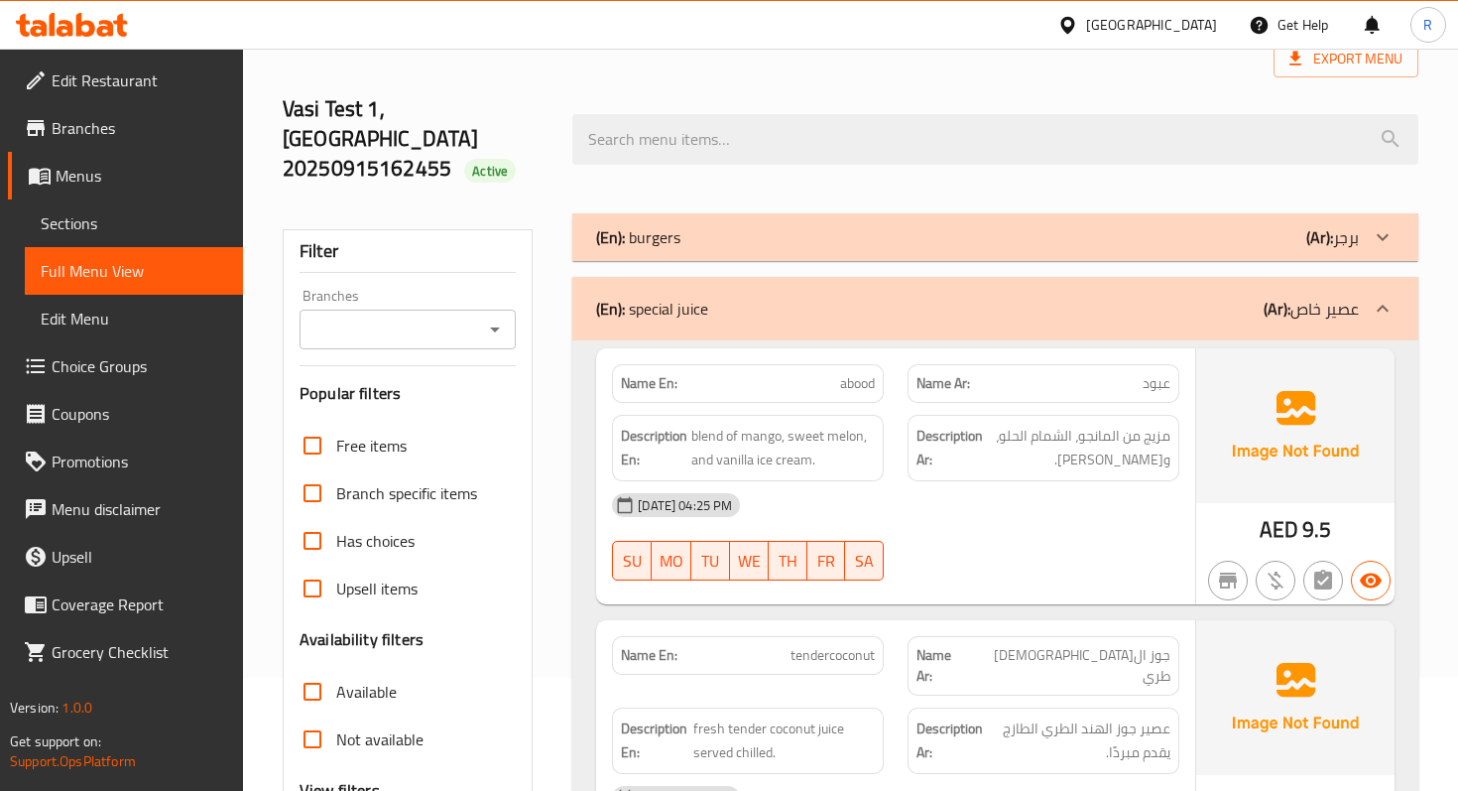
click at [1385, 297] on icon at bounding box center [1383, 309] width 24 height 24
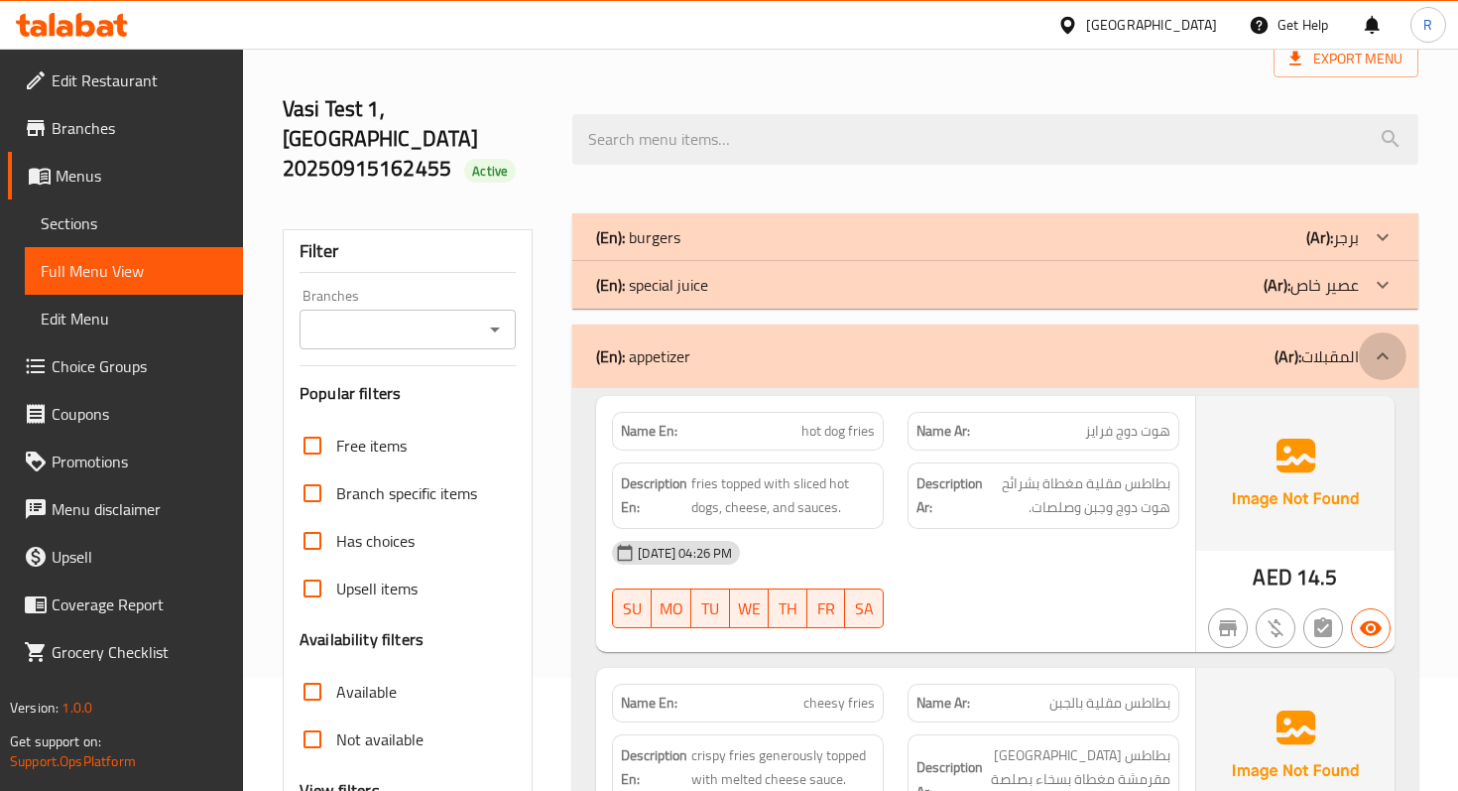
click at [1385, 344] on icon at bounding box center [1383, 356] width 24 height 24
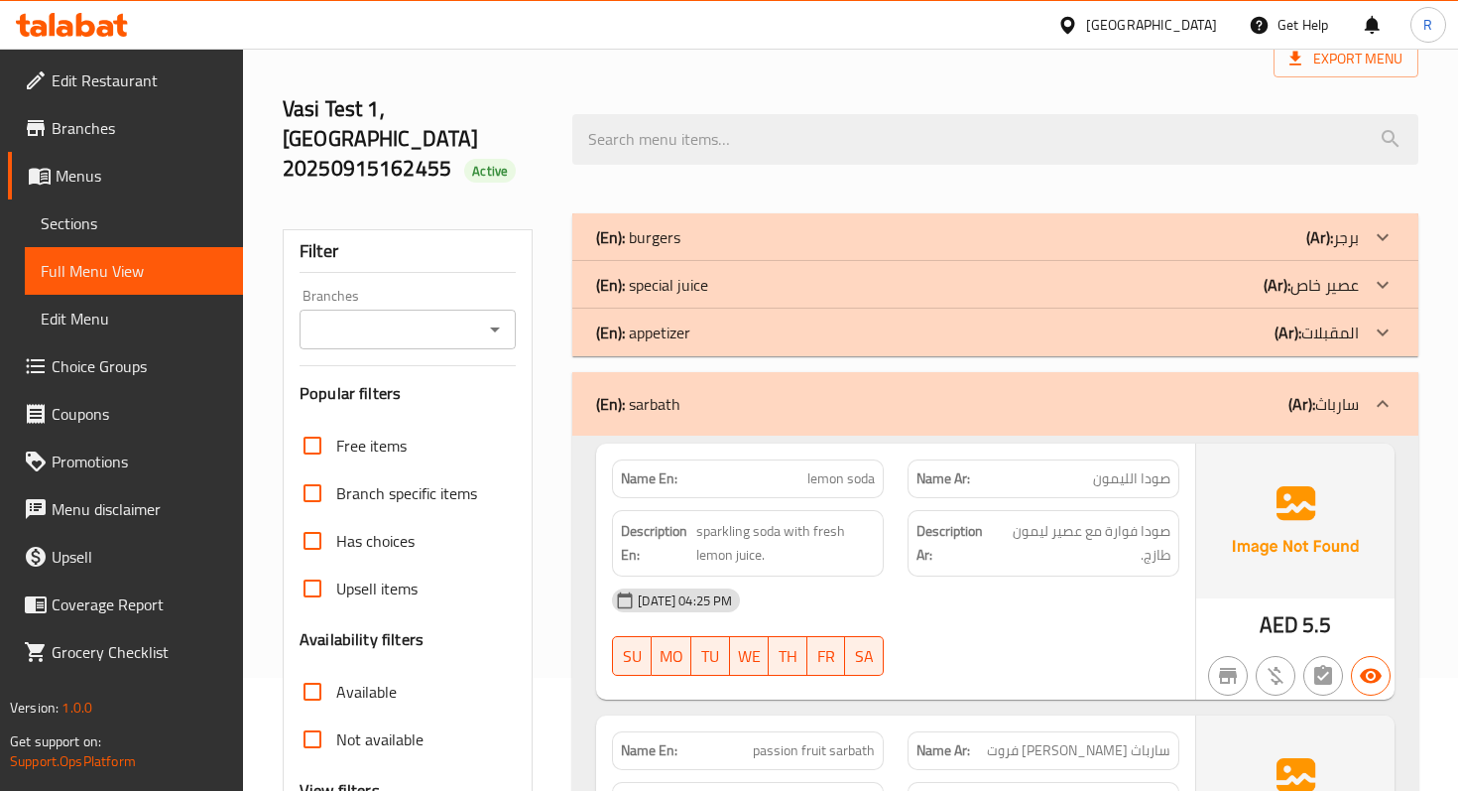
click at [1376, 225] on icon at bounding box center [1383, 237] width 24 height 24
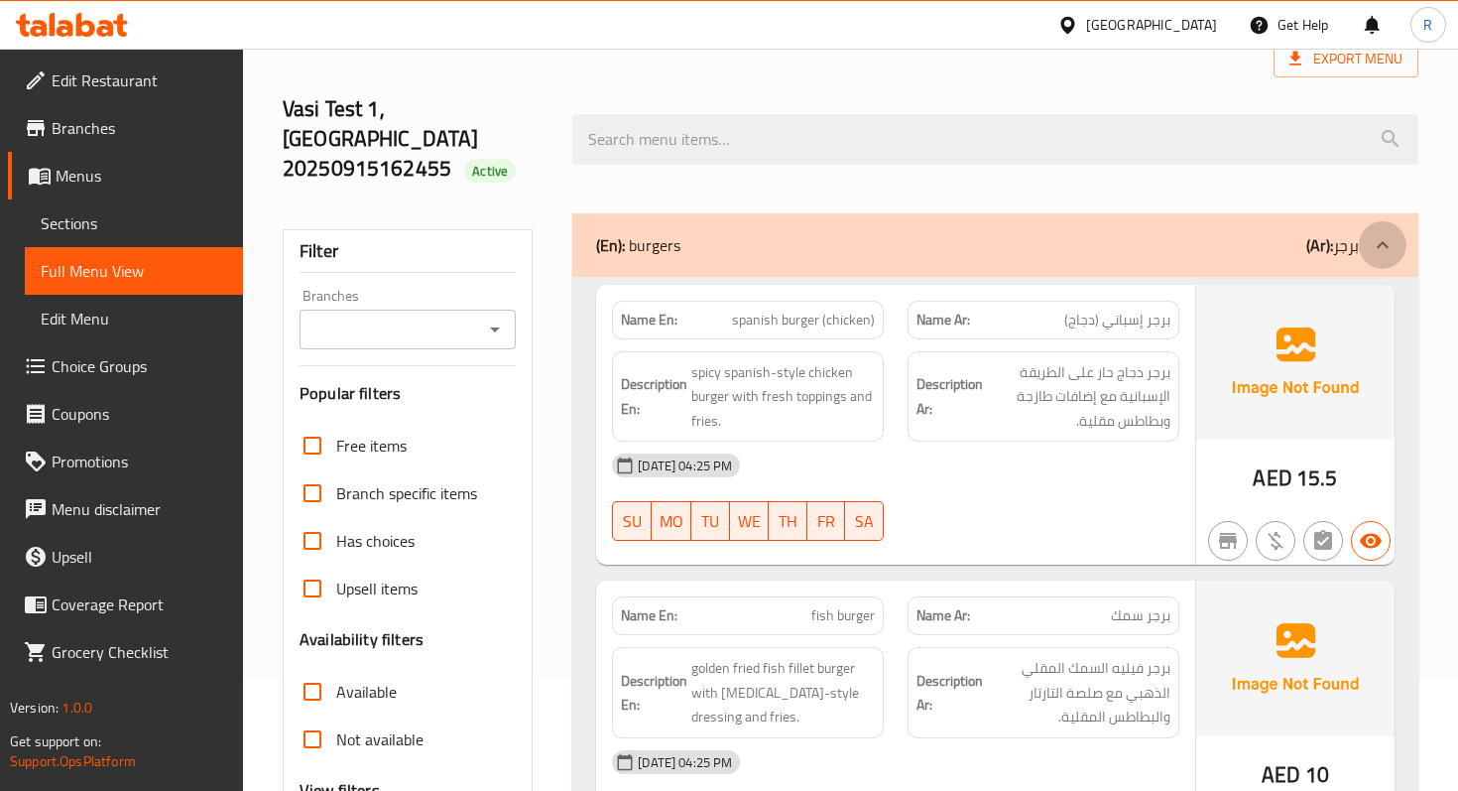
click at [1381, 233] on icon at bounding box center [1383, 245] width 24 height 24
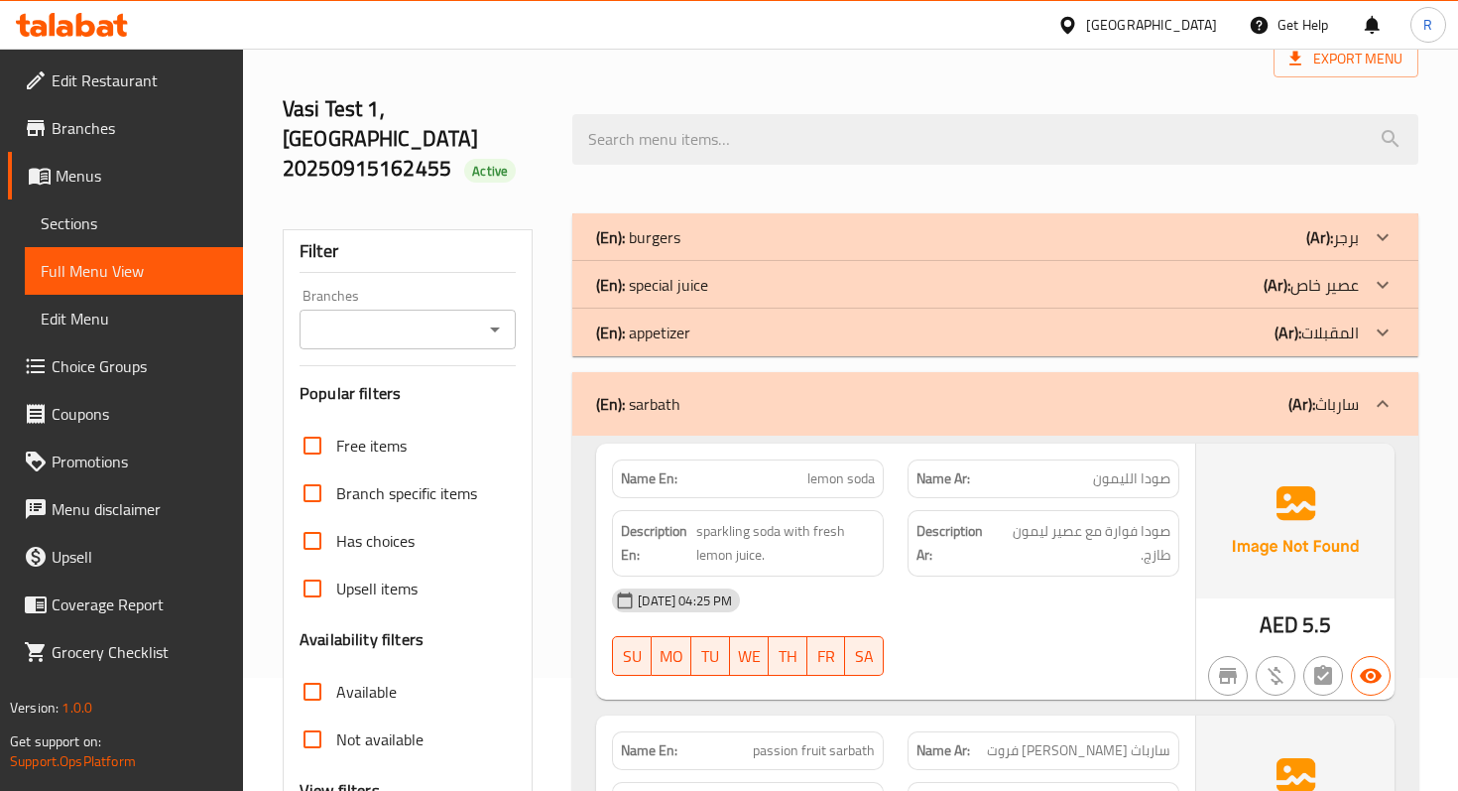
click at [1382, 273] on icon at bounding box center [1383, 285] width 24 height 24
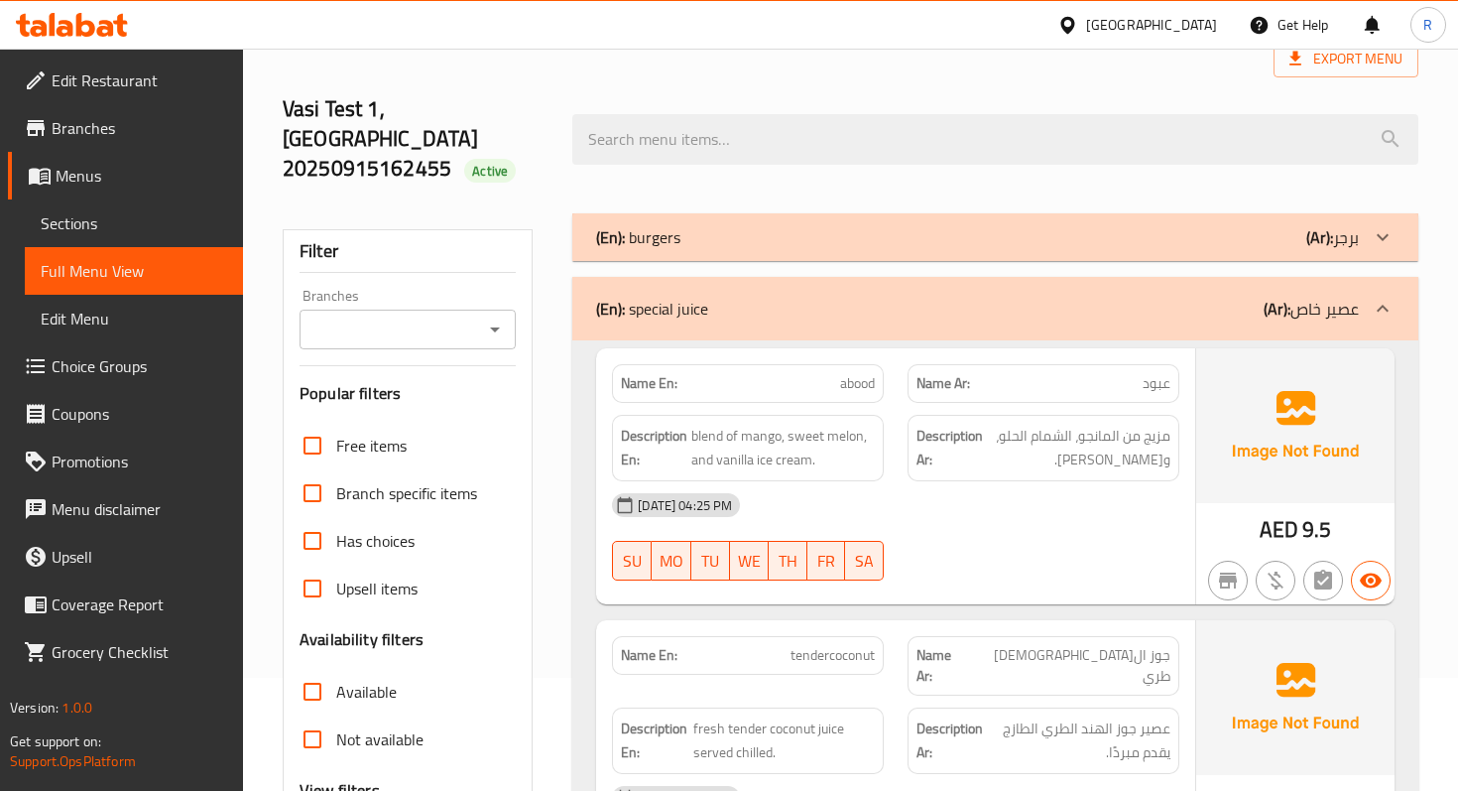
click at [1380, 305] on icon at bounding box center [1383, 308] width 12 height 7
